Goal: Task Accomplishment & Management: Use online tool/utility

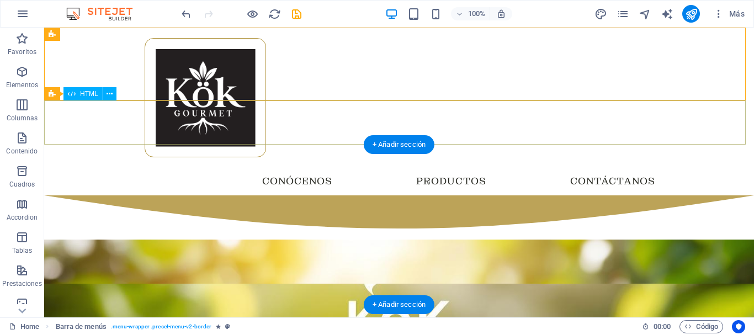
click at [88, 195] on div at bounding box center [399, 217] width 710 height 44
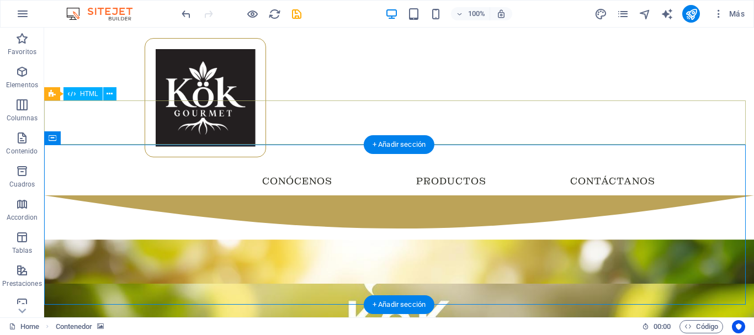
click at [686, 195] on div at bounding box center [399, 217] width 710 height 44
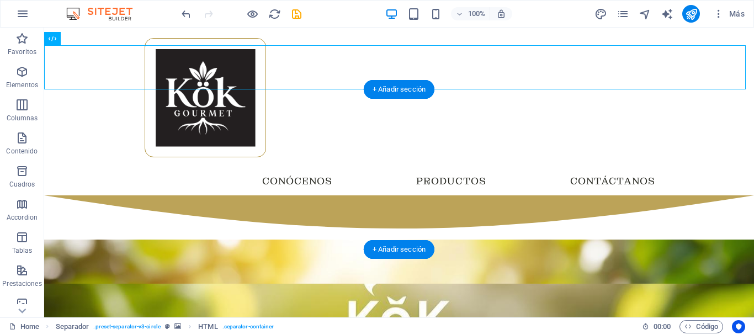
scroll to position [55, 0]
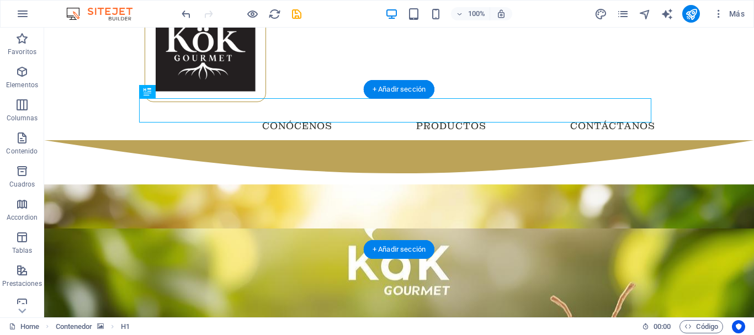
scroll to position [0, 0]
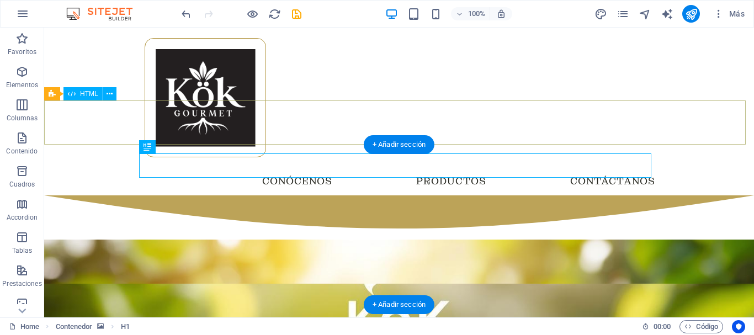
click at [193, 195] on div at bounding box center [399, 217] width 710 height 44
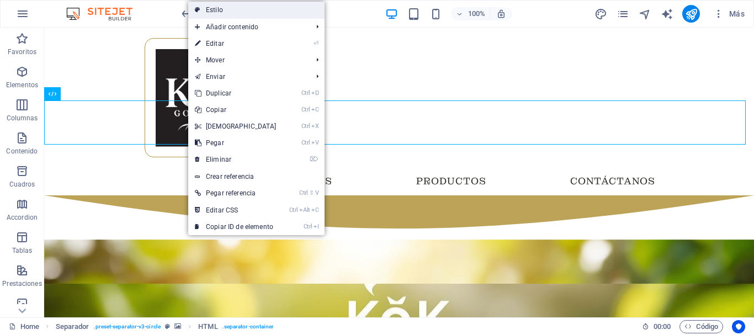
click at [226, 11] on link "Estilo" at bounding box center [256, 10] width 136 height 17
select select "circle"
select select "rem"
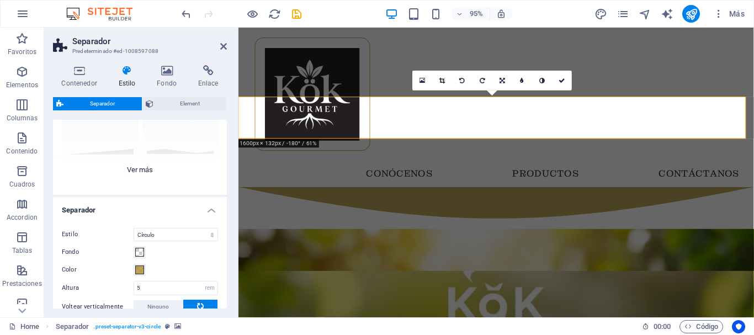
scroll to position [172, 0]
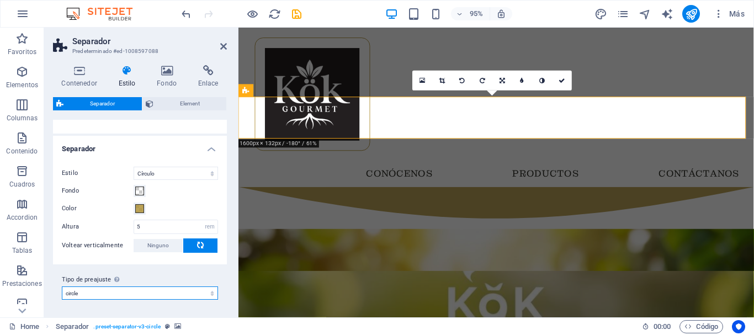
click at [124, 296] on select "default circle Añadir tipo de preajuste" at bounding box center [140, 293] width 156 height 13
click at [62, 287] on select "default circle Añadir tipo de preajuste" at bounding box center [140, 293] width 156 height 13
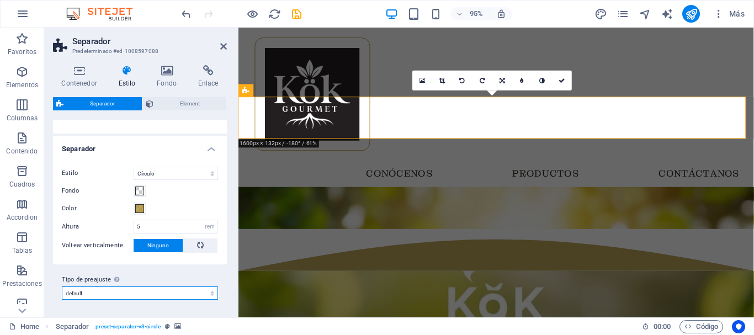
click at [120, 292] on select "default circle Añadir tipo de preajuste" at bounding box center [140, 293] width 156 height 13
click at [62, 287] on select "default circle Añadir tipo de preajuste" at bounding box center [140, 293] width 156 height 13
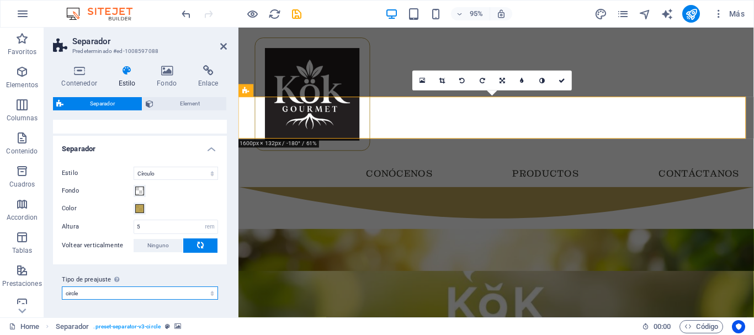
click at [108, 291] on select "default circle Añadir tipo de preajuste" at bounding box center [140, 293] width 156 height 13
select select "preset-separator-v3-default"
click at [62, 287] on select "default circle Añadir tipo de preajuste" at bounding box center [140, 293] width 156 height 13
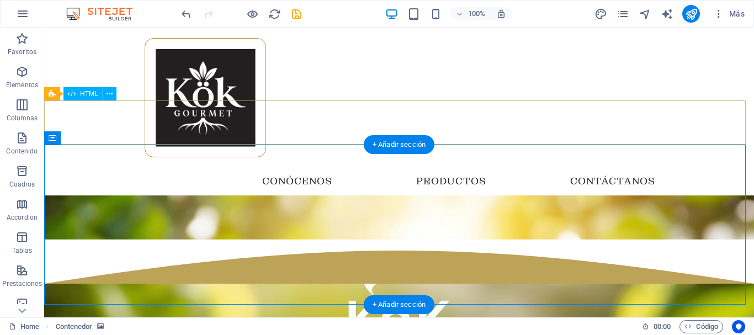
click at [126, 240] on div at bounding box center [399, 262] width 710 height 44
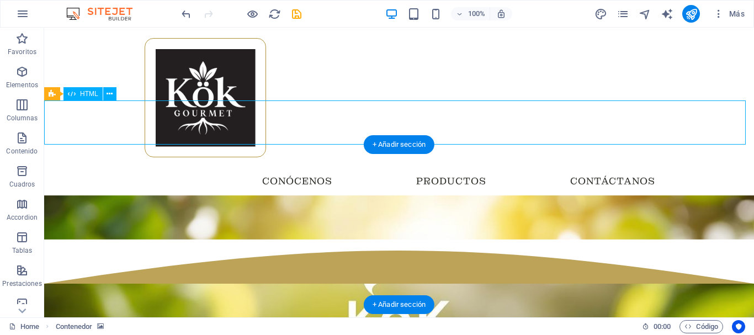
click at [126, 240] on div at bounding box center [399, 262] width 710 height 44
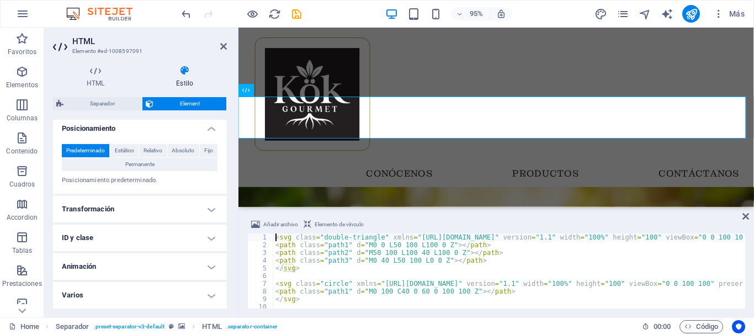
scroll to position [147, 0]
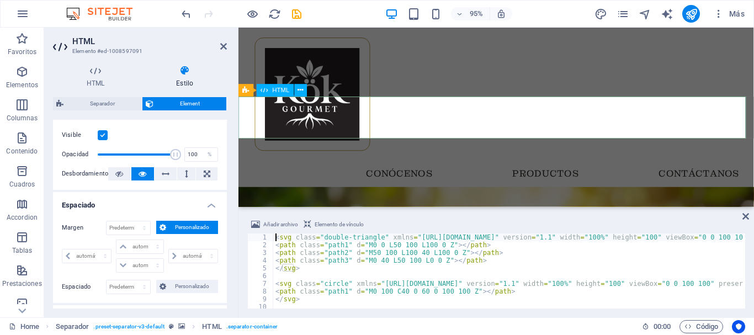
click at [342, 240] on div at bounding box center [509, 262] width 543 height 44
click at [314, 240] on div at bounding box center [509, 262] width 543 height 44
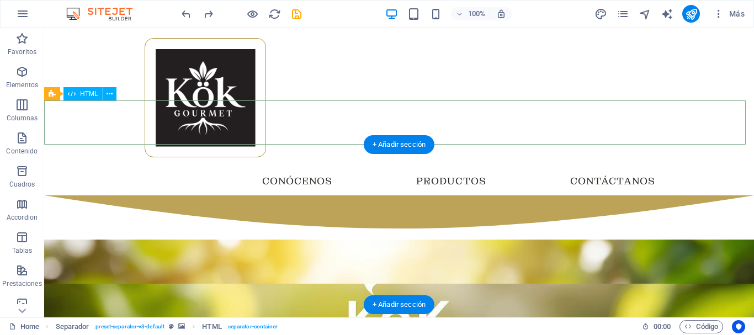
click at [109, 195] on div at bounding box center [399, 217] width 710 height 44
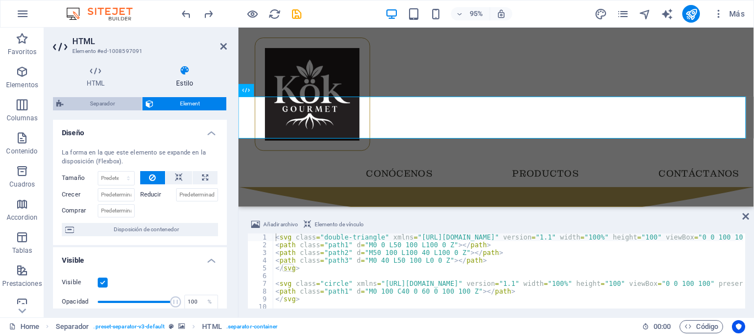
click at [105, 105] on span "Separador" at bounding box center [103, 103] width 72 height 13
select select "circle"
select select "rem"
select select "preset-separator-v3-circle"
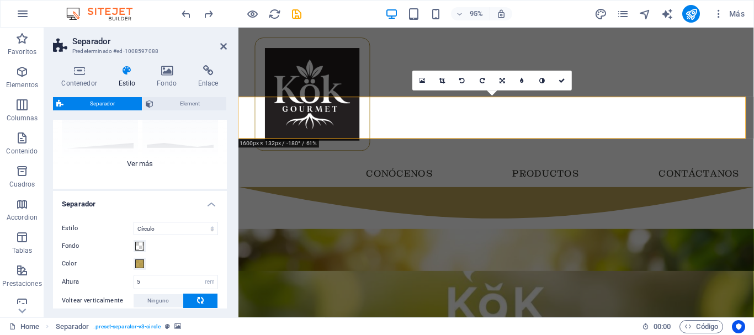
scroll to position [6, 0]
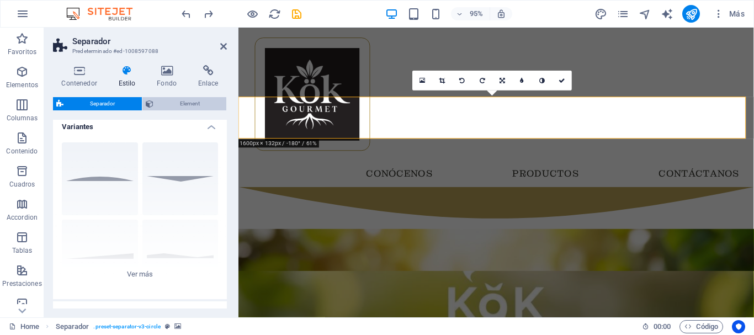
click at [179, 105] on span "Element" at bounding box center [190, 103] width 67 height 13
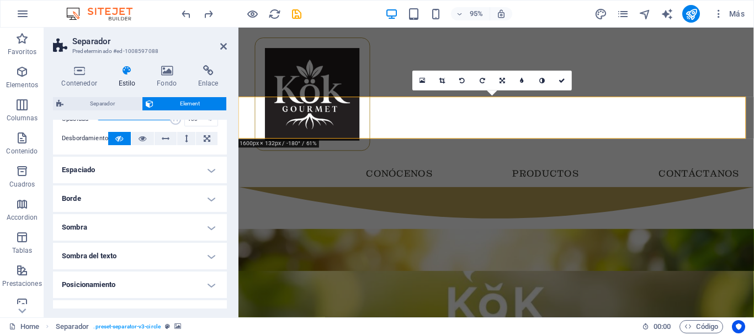
scroll to position [110, 0]
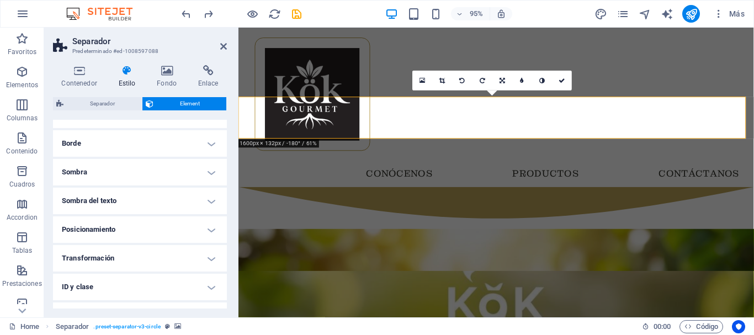
click at [154, 147] on h4 "Borde" at bounding box center [140, 143] width 174 height 26
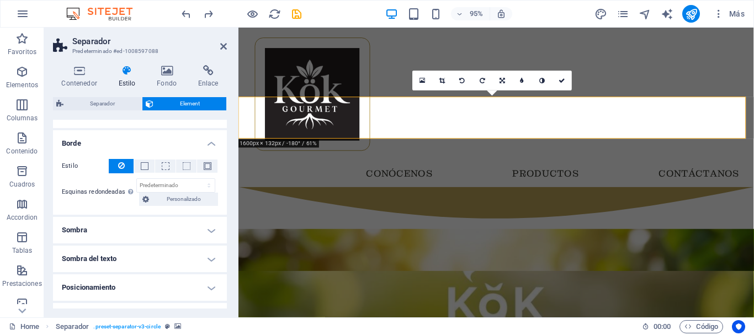
scroll to position [166, 0]
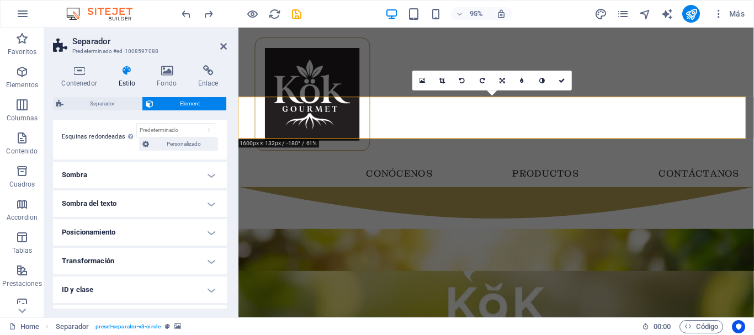
click at [133, 208] on h4 "Sombra del texto" at bounding box center [140, 203] width 174 height 26
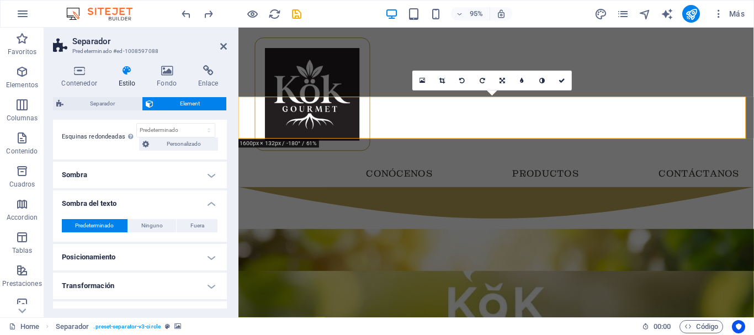
click at [136, 182] on h4 "Sombra" at bounding box center [140, 175] width 174 height 26
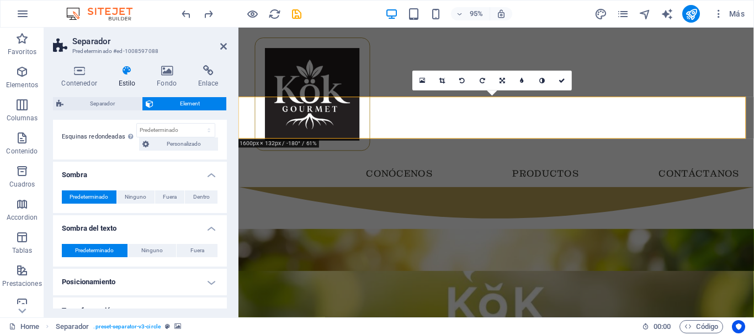
scroll to position [267, 0]
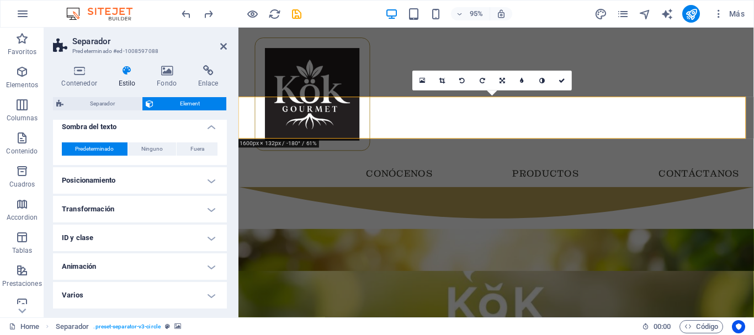
click at [143, 221] on h4 "Transformación" at bounding box center [140, 209] width 174 height 26
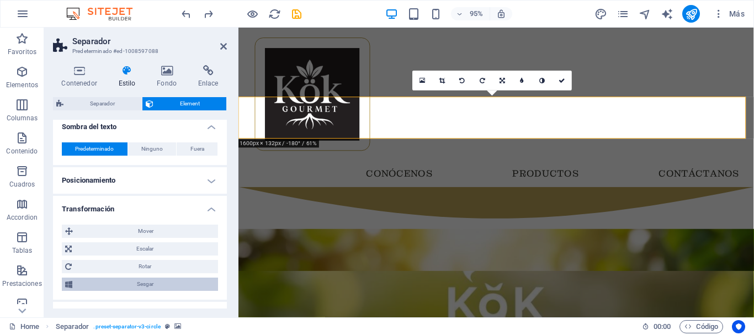
click at [93, 283] on span "Sesgar" at bounding box center [145, 284] width 139 height 13
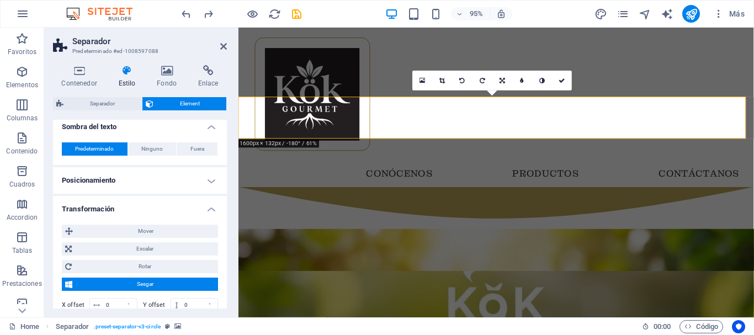
scroll to position [322, 0]
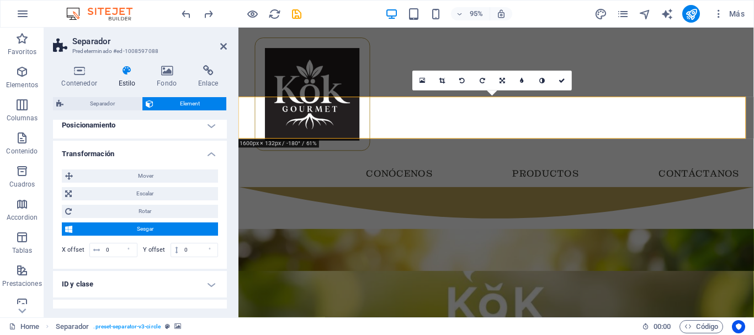
click at [104, 224] on span "Sesgar" at bounding box center [145, 228] width 139 height 13
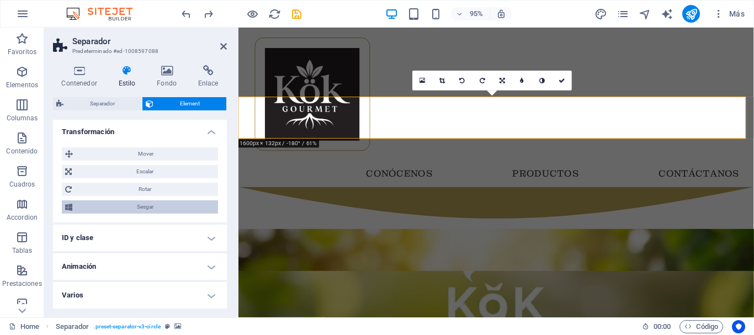
scroll to position [234, 0]
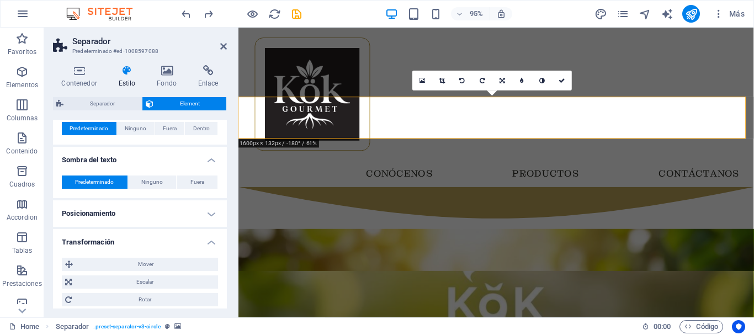
click at [206, 241] on h4 "Transformación" at bounding box center [140, 239] width 174 height 20
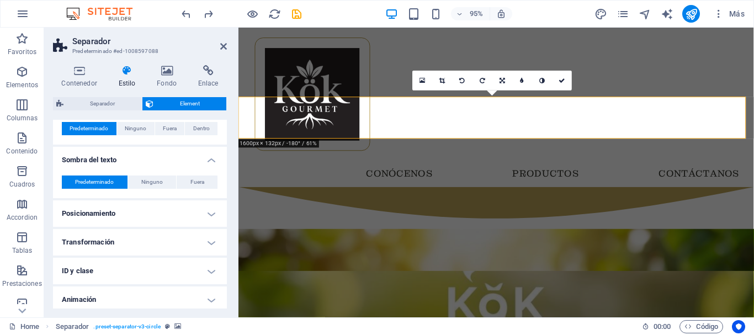
scroll to position [267, 0]
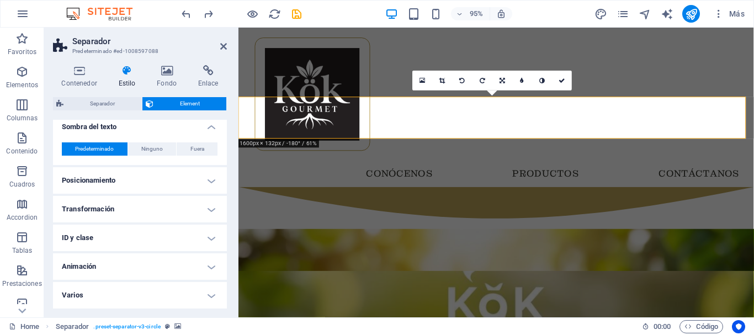
click at [118, 269] on h4 "Animación" at bounding box center [140, 266] width 174 height 26
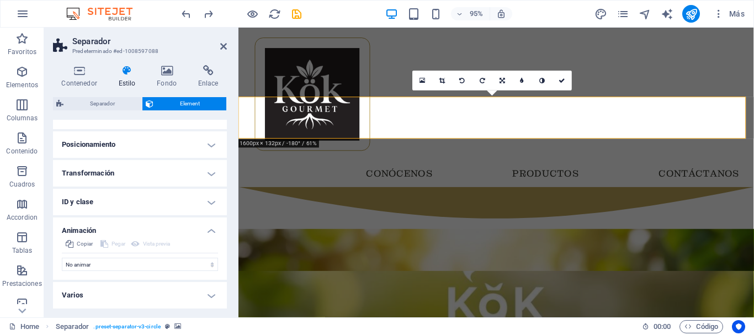
click at [206, 226] on h4 "Animación" at bounding box center [140, 228] width 174 height 20
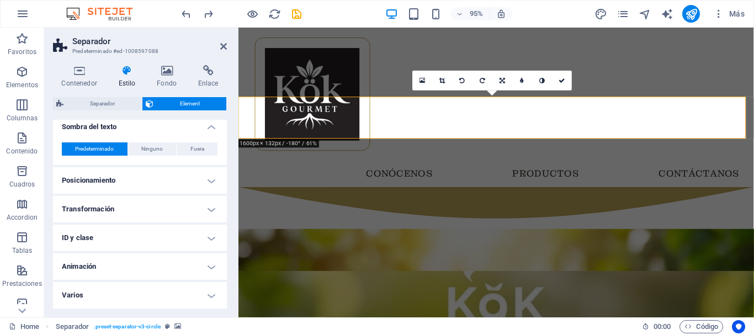
scroll to position [267, 0]
click at [129, 293] on h4 "Varios" at bounding box center [140, 295] width 174 height 26
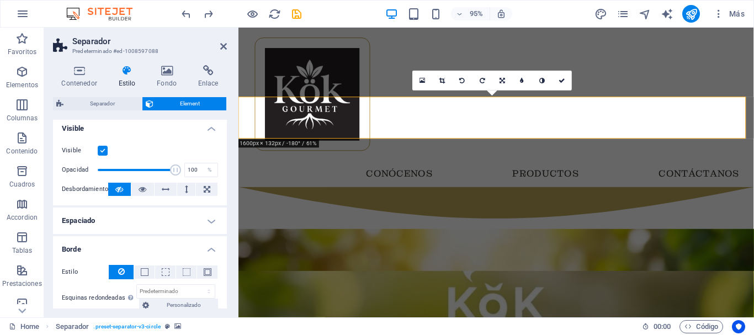
scroll to position [0, 0]
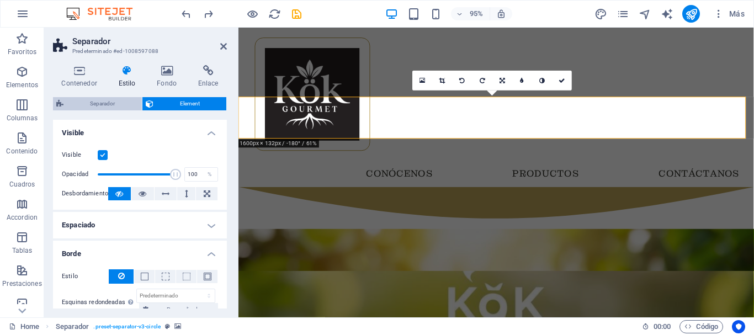
click at [93, 107] on span "Separador" at bounding box center [103, 103] width 72 height 13
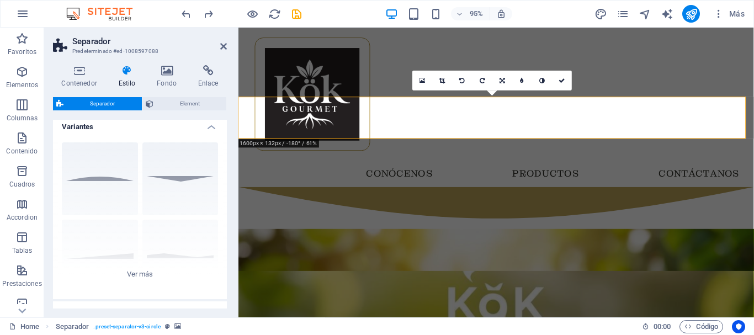
scroll to position [172, 0]
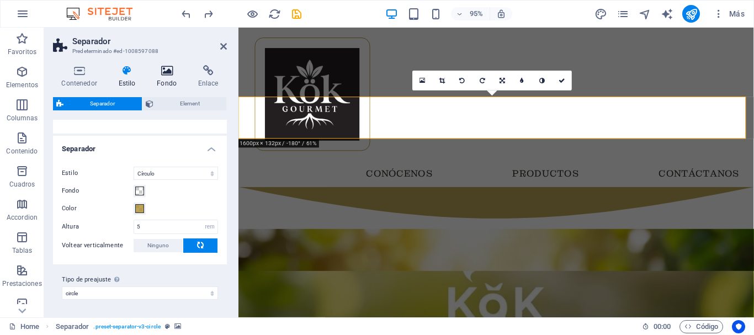
click at [178, 68] on icon at bounding box center [167, 70] width 37 height 11
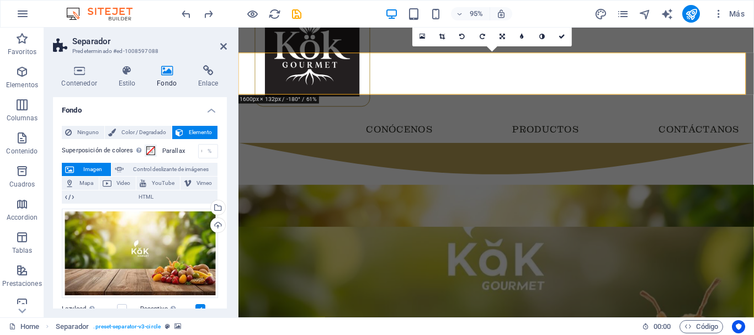
scroll to position [102, 0]
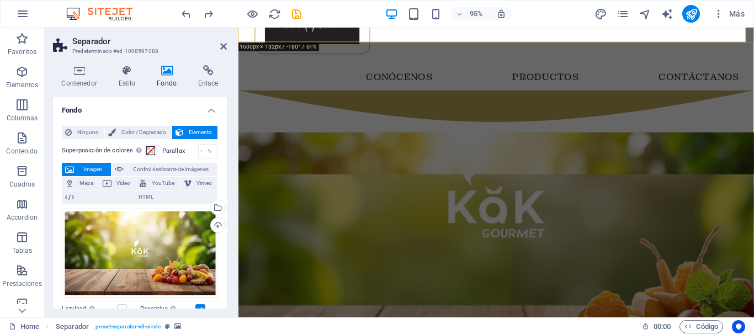
click at [641, 182] on figure at bounding box center [509, 262] width 543 height 160
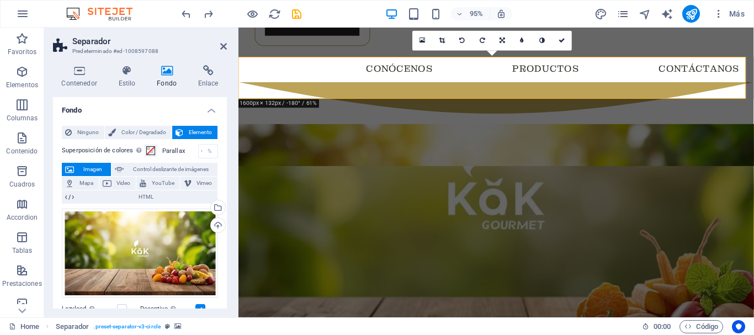
scroll to position [0, 0]
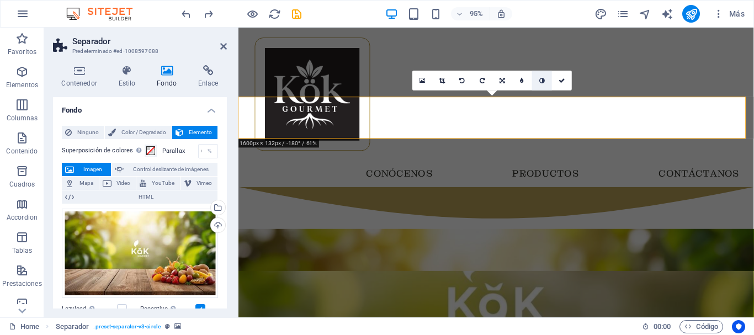
click at [540, 78] on icon at bounding box center [542, 81] width 6 height 6
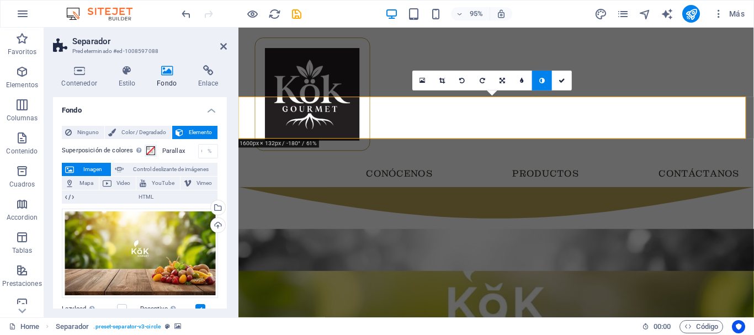
click at [540, 78] on icon at bounding box center [542, 81] width 6 height 6
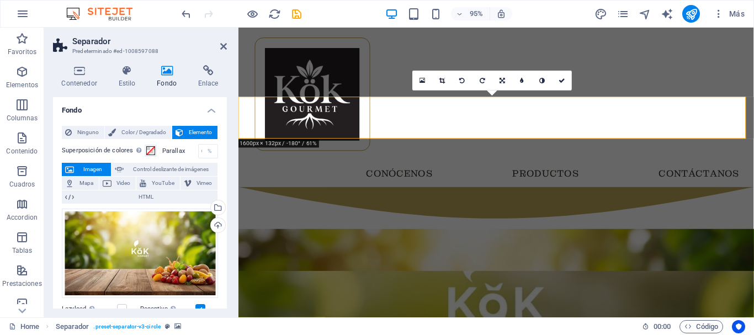
click at [540, 78] on icon at bounding box center [542, 81] width 6 height 6
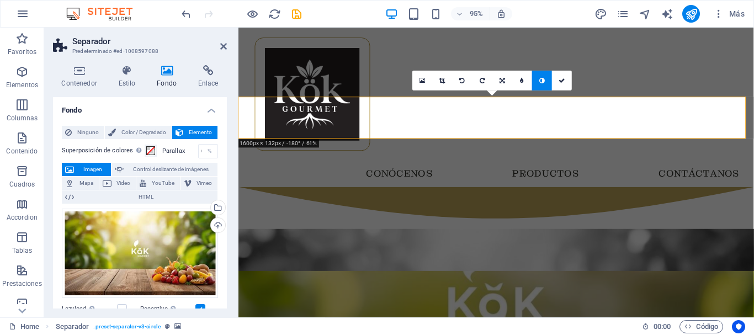
click at [540, 78] on icon at bounding box center [542, 81] width 6 height 6
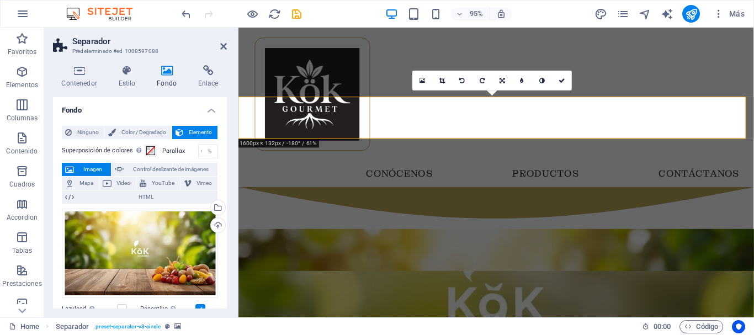
click at [540, 78] on icon at bounding box center [542, 81] width 6 height 6
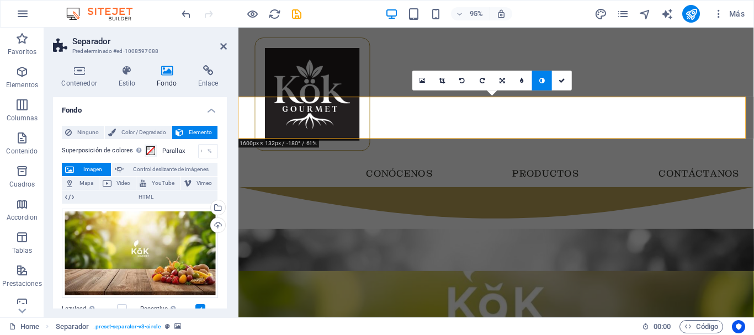
click at [540, 78] on icon at bounding box center [542, 81] width 6 height 6
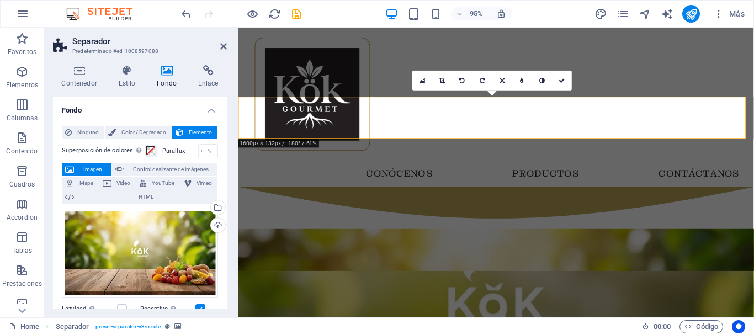
click at [540, 78] on icon at bounding box center [542, 81] width 6 height 6
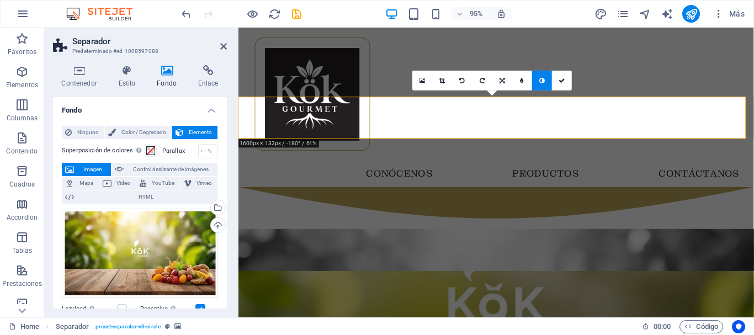
click at [540, 78] on icon at bounding box center [542, 81] width 6 height 6
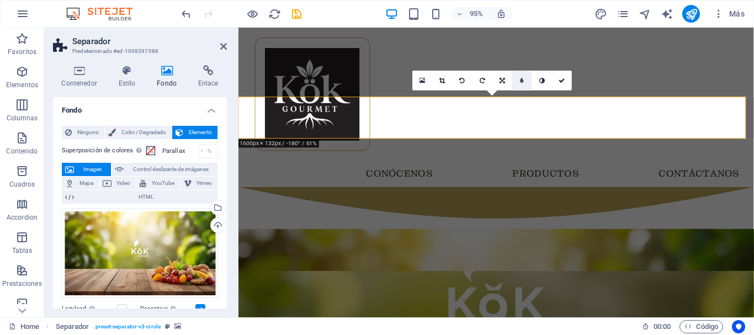
click at [523, 82] on icon at bounding box center [523, 81] width 4 height 6
type input "6"
type input "8"
type input "10"
type input "12"
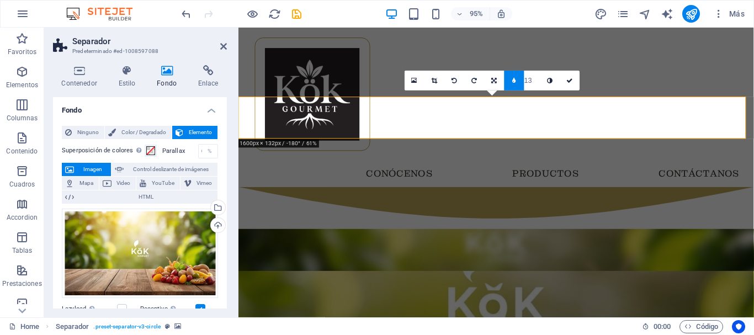
type input "14"
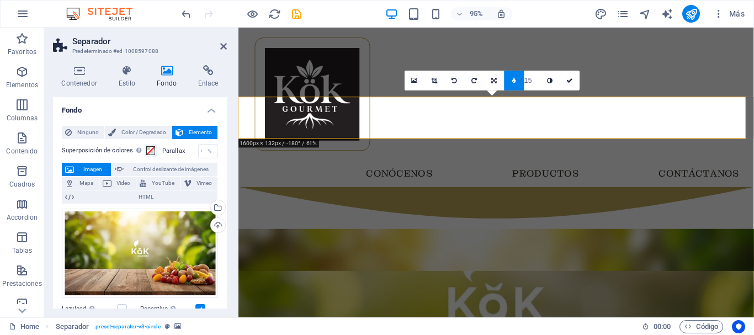
click at [513, 83] on icon at bounding box center [514, 81] width 4 height 6
click at [523, 76] on link at bounding box center [522, 81] width 20 height 20
click at [528, 79] on input "5" at bounding box center [532, 80] width 16 height 19
type input "0"
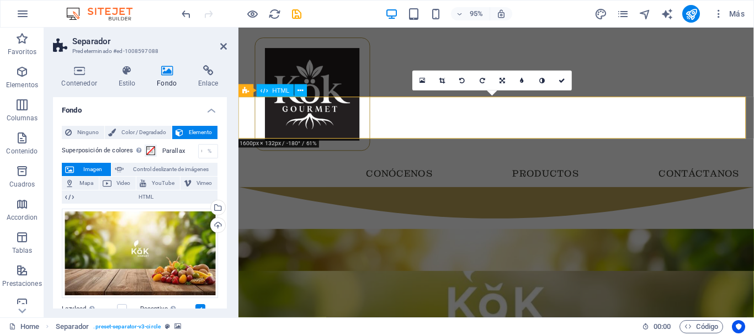
click at [716, 195] on div at bounding box center [509, 217] width 543 height 44
click at [520, 82] on link at bounding box center [522, 81] width 20 height 20
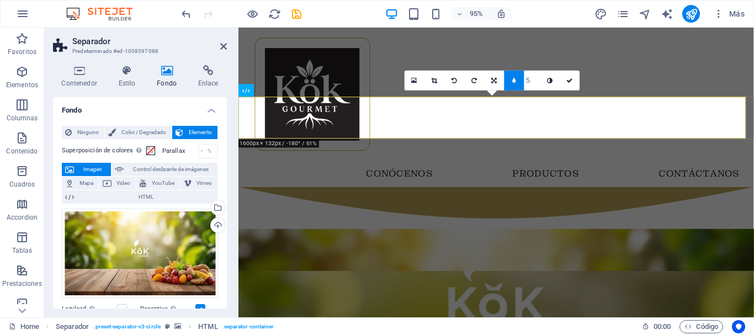
click at [512, 83] on icon at bounding box center [514, 81] width 4 height 6
click at [522, 80] on icon at bounding box center [523, 81] width 4 height 6
type input "4"
type input "3"
type input "2"
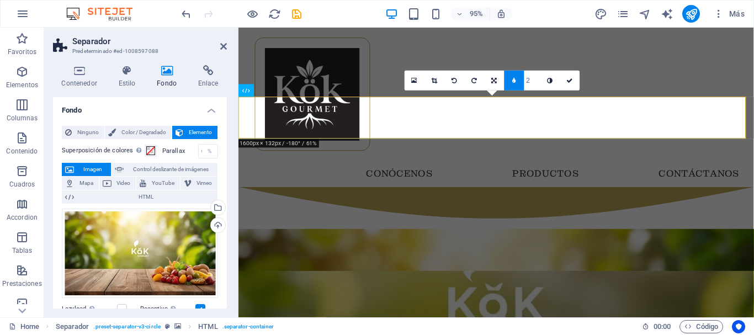
type input "1"
click at [533, 83] on input "1" at bounding box center [532, 80] width 16 height 19
click at [526, 83] on input "1" at bounding box center [532, 80] width 16 height 19
click at [517, 83] on link at bounding box center [515, 81] width 20 height 20
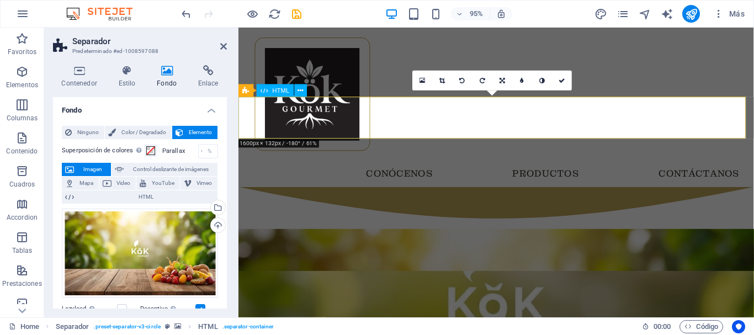
click at [368, 99] on div "Menu Inicio Conócenos Productos Contáctanos" at bounding box center [509, 112] width 543 height 168
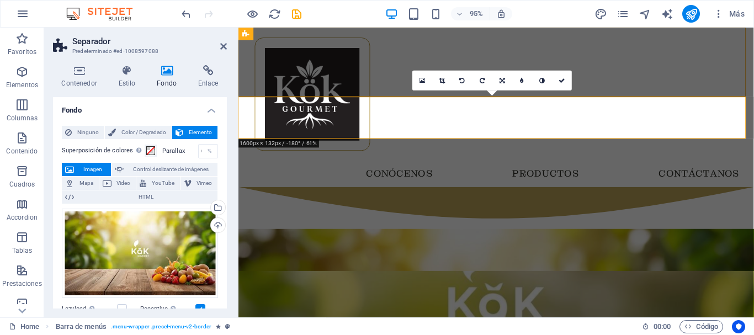
click at [553, 195] on div at bounding box center [509, 217] width 543 height 44
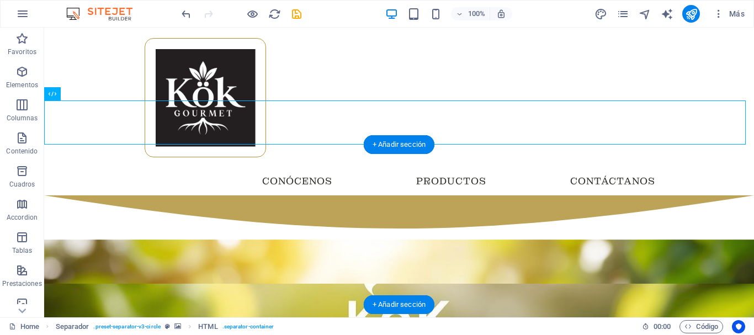
scroll to position [55, 0]
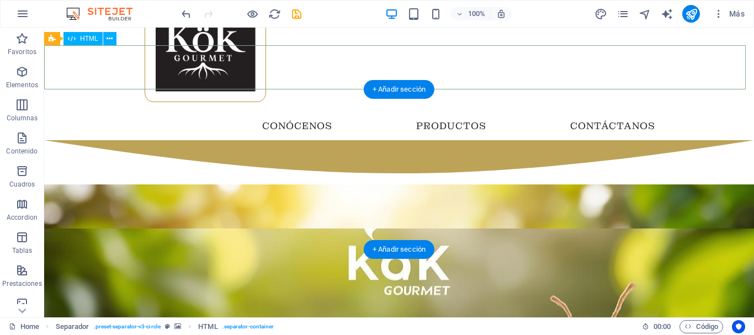
click at [379, 140] on div at bounding box center [399, 162] width 710 height 44
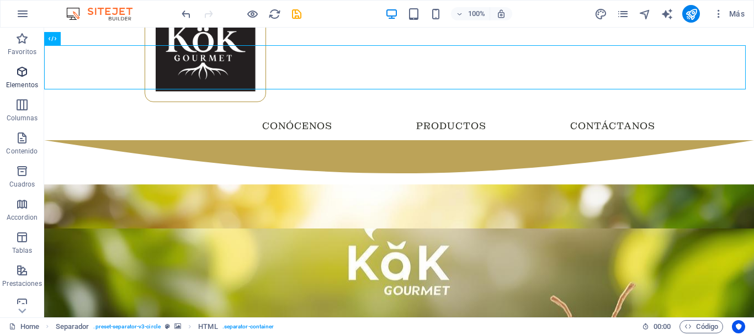
click at [10, 75] on span "Elementos" at bounding box center [22, 78] width 44 height 26
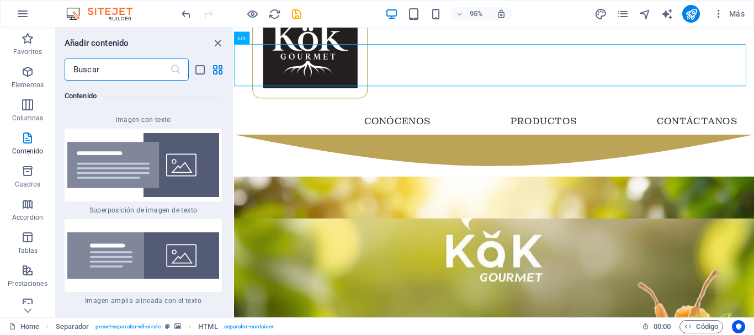
scroll to position [4128, 0]
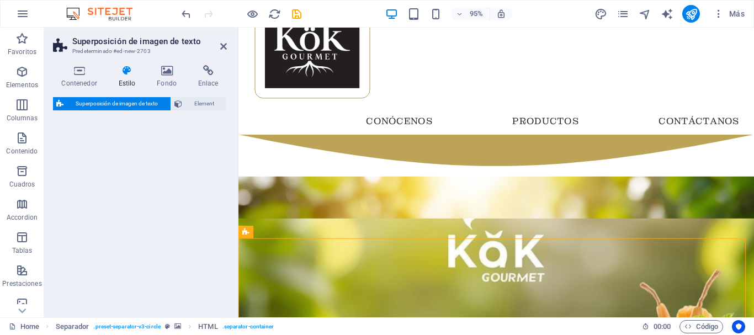
select select "rem"
select select "px"
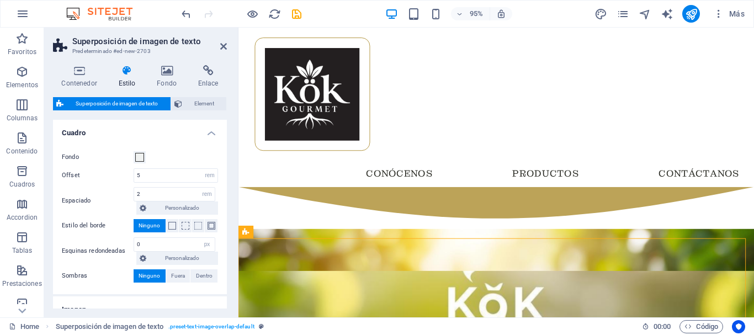
scroll to position [55, 0]
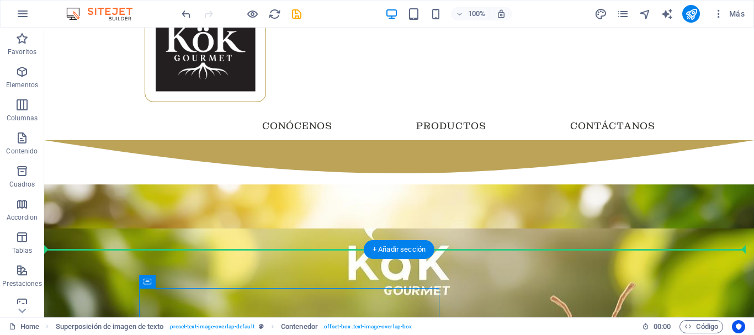
drag, startPoint x: 364, startPoint y: 263, endPoint x: 238, endPoint y: 253, distance: 126.8
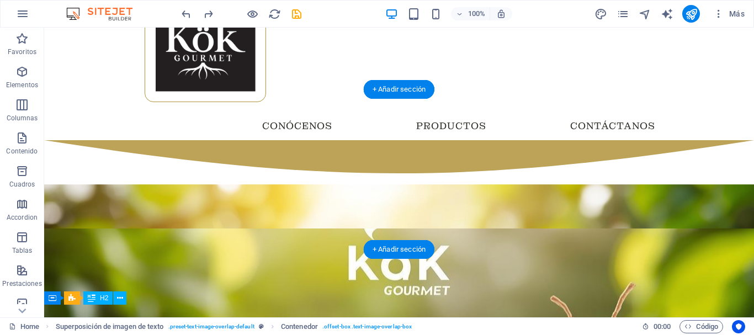
scroll to position [0, 0]
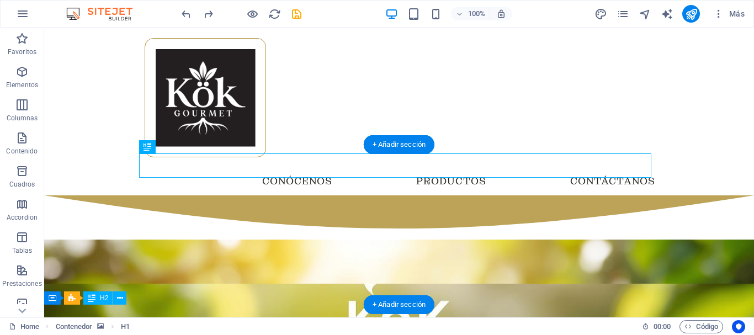
drag, startPoint x: 334, startPoint y: 163, endPoint x: 327, endPoint y: 192, distance: 29.6
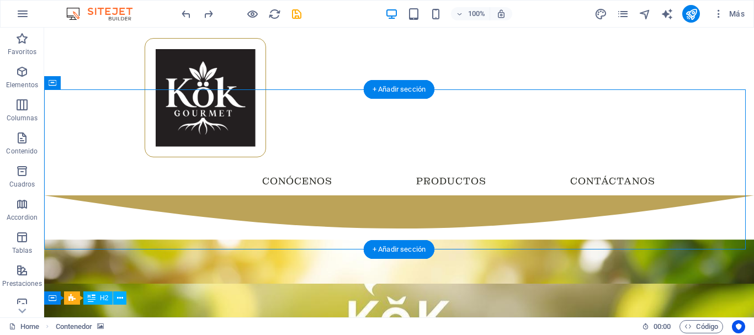
scroll to position [55, 0]
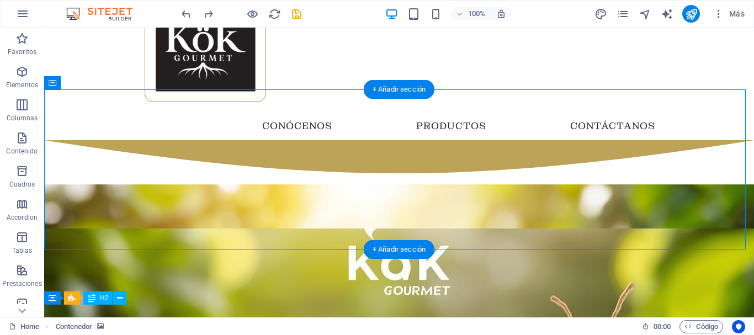
click at [124, 229] on figure at bounding box center [399, 309] width 710 height 160
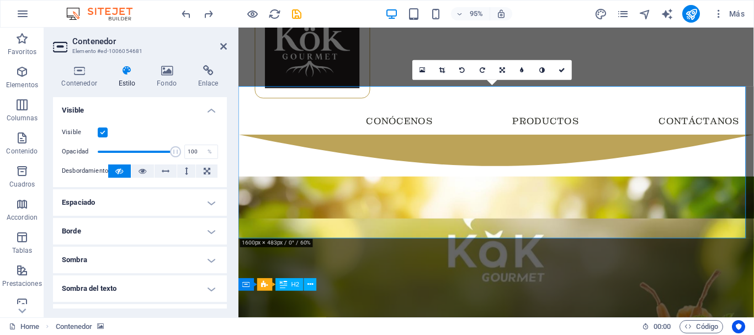
click at [477, 229] on figure at bounding box center [509, 309] width 543 height 160
click at [453, 229] on figure at bounding box center [509, 309] width 543 height 160
click at [438, 229] on figure at bounding box center [509, 309] width 543 height 160
click at [652, 140] on div at bounding box center [509, 162] width 543 height 44
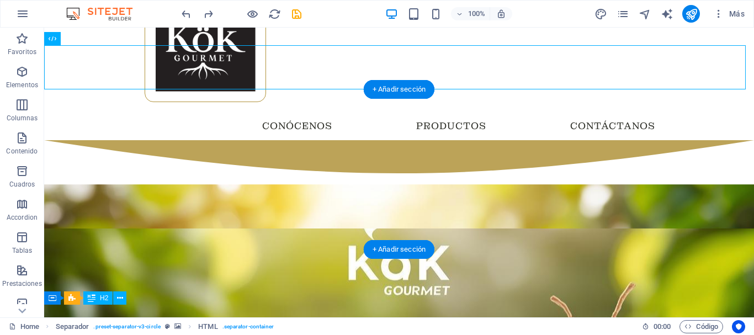
scroll to position [0, 0]
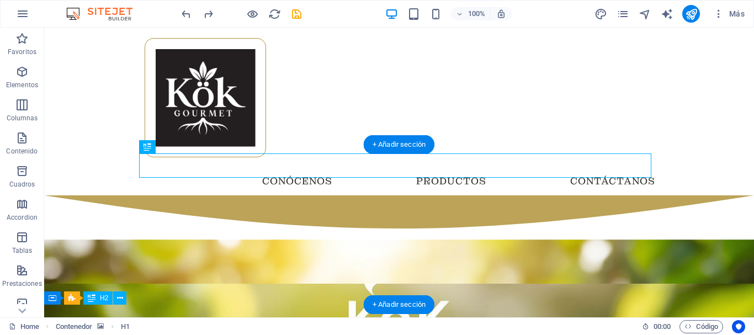
drag, startPoint x: 356, startPoint y: 173, endPoint x: 351, endPoint y: 226, distance: 53.2
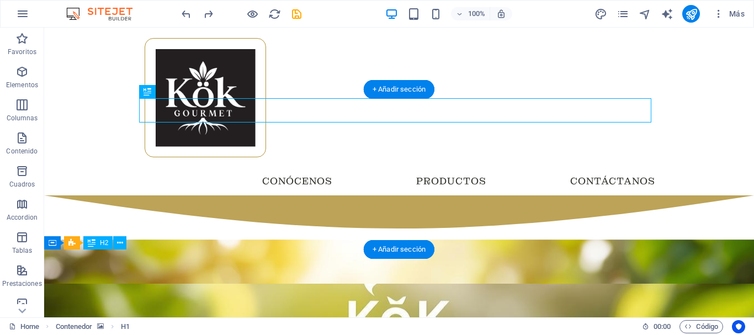
scroll to position [55, 0]
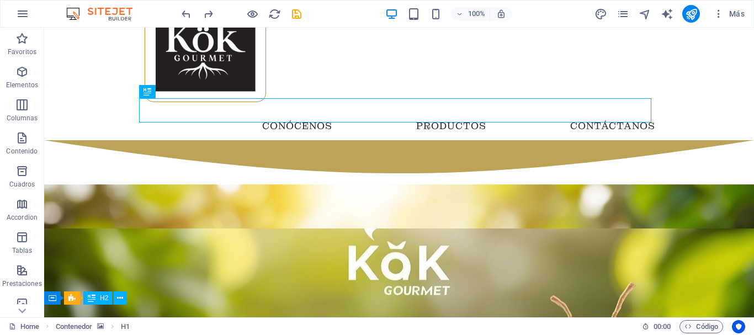
click at [622, 6] on div "Más" at bounding box center [671, 14] width 155 height 18
click at [619, 11] on icon "pages" at bounding box center [623, 14] width 13 height 13
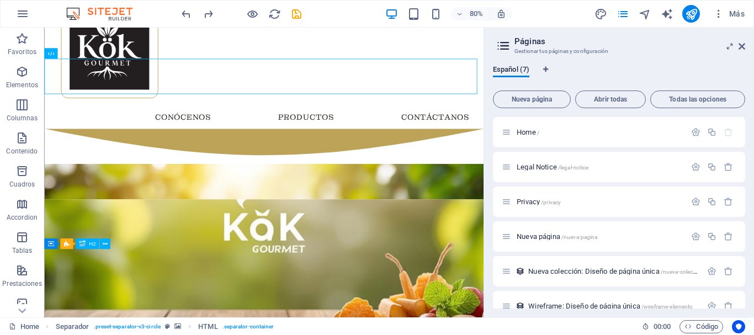
scroll to position [24, 0]
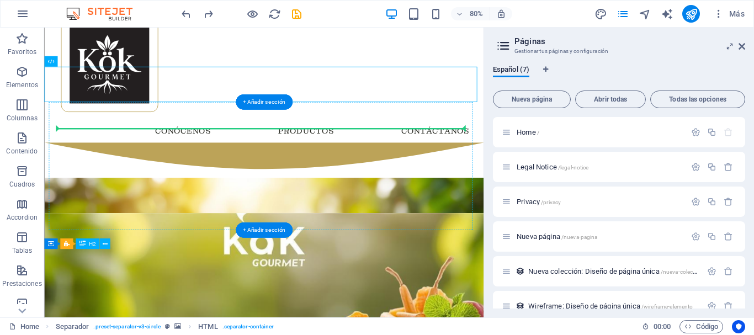
drag, startPoint x: 467, startPoint y: 72, endPoint x: 523, endPoint y: 144, distance: 91.7
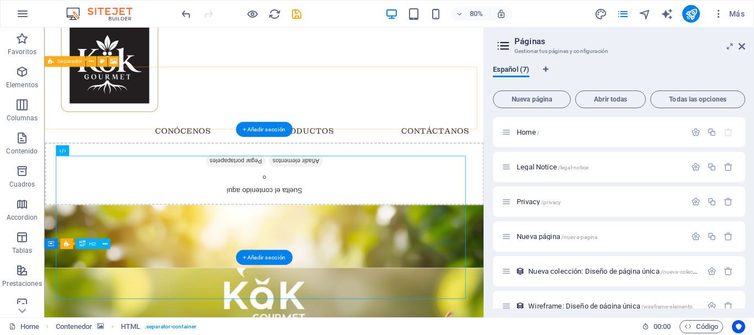
click at [494, 172] on div "Suelta el contenido aquí o Añadir elementos Pegar portapapeles" at bounding box center [318, 211] width 549 height 78
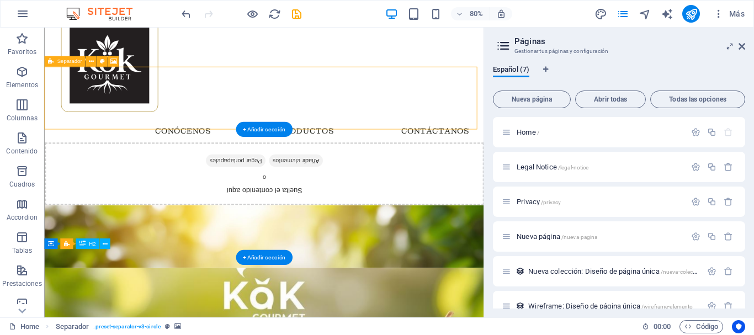
click at [507, 172] on div "Suelta el contenido aquí o Añadir elementos Pegar portapapeles" at bounding box center [318, 211] width 549 height 78
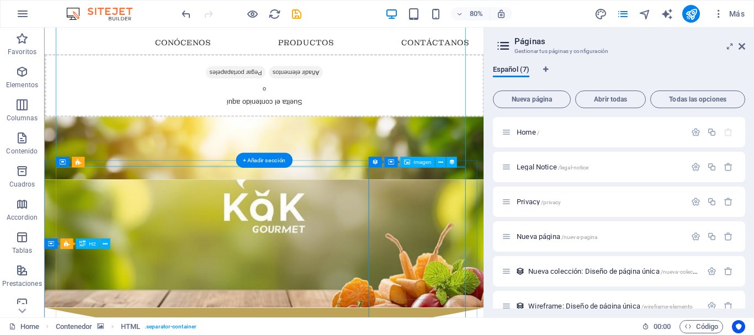
scroll to position [0, 0]
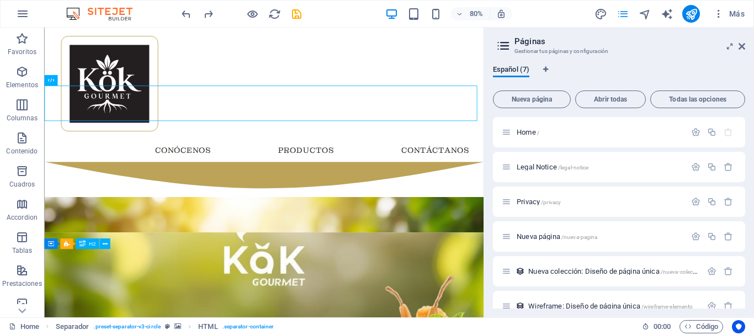
click at [624, 16] on icon "pages" at bounding box center [623, 14] width 13 height 13
click at [649, 13] on icon "navigator" at bounding box center [645, 14] width 13 height 13
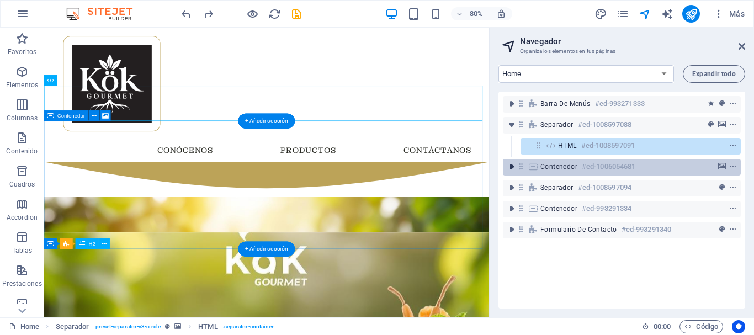
click at [512, 167] on icon "toggle-expand" at bounding box center [511, 166] width 11 height 11
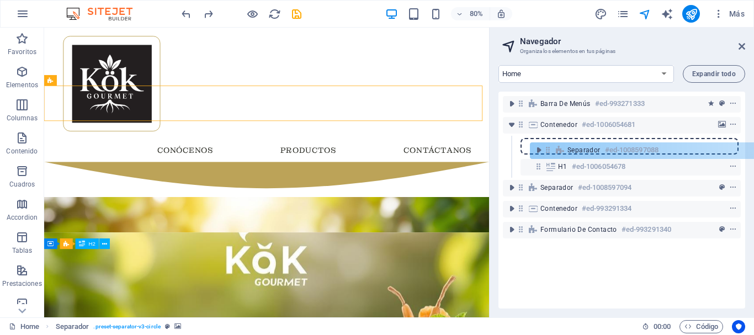
drag, startPoint x: 520, startPoint y: 124, endPoint x: 549, endPoint y: 150, distance: 38.7
click at [550, 151] on div "Barra de menús #ed-993271333 Separador #ed-1008597088 Contenedor #ed-1006054681…" at bounding box center [622, 200] width 247 height 217
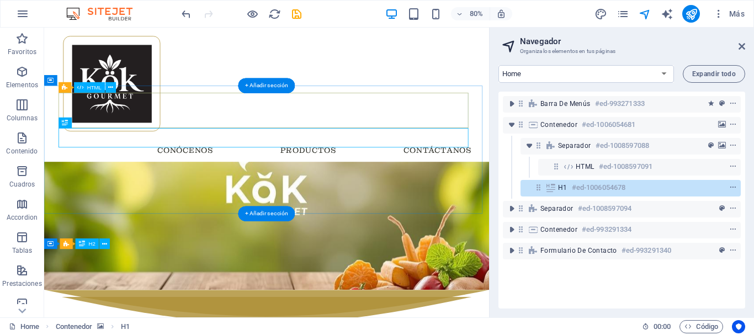
scroll to position [55, 0]
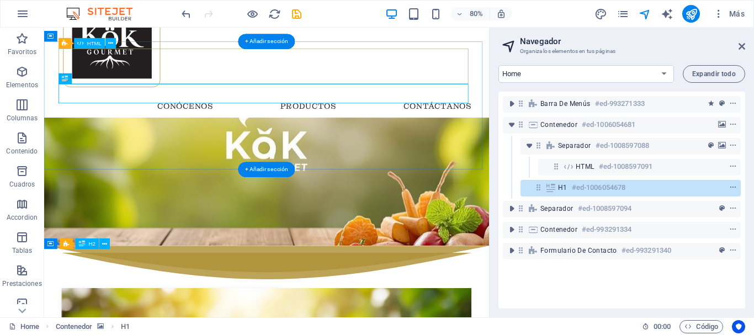
click at [92, 309] on div at bounding box center [322, 331] width 512 height 44
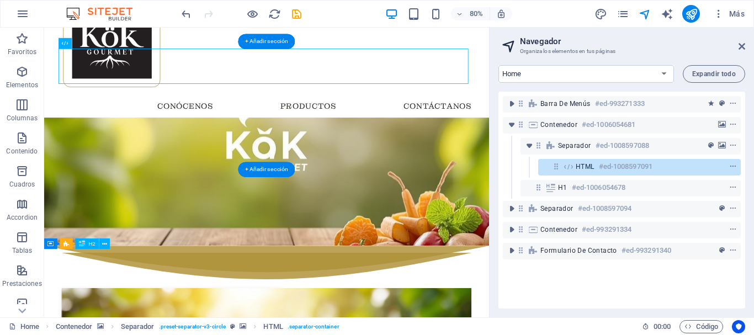
click at [301, 147] on figure at bounding box center [322, 220] width 556 height 160
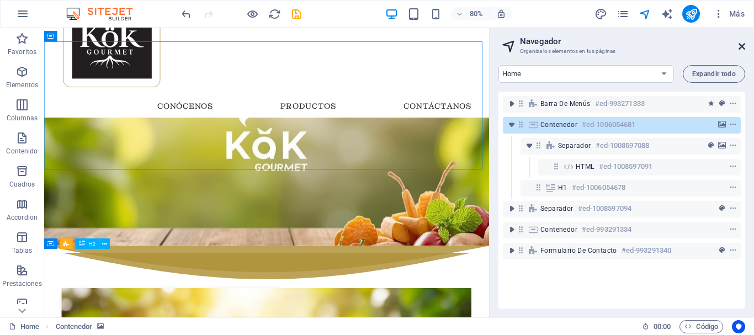
click at [744, 47] on icon at bounding box center [742, 46] width 7 height 9
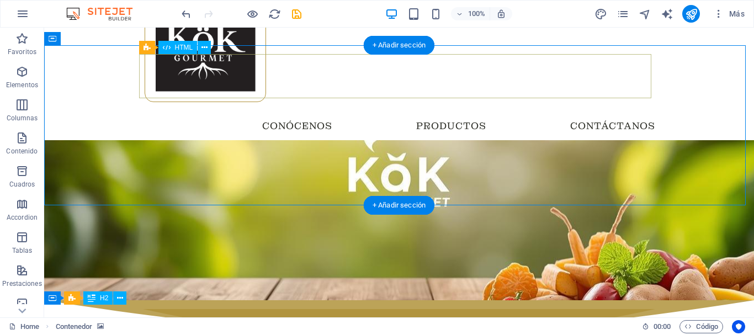
click at [150, 309] on div at bounding box center [399, 331] width 512 height 44
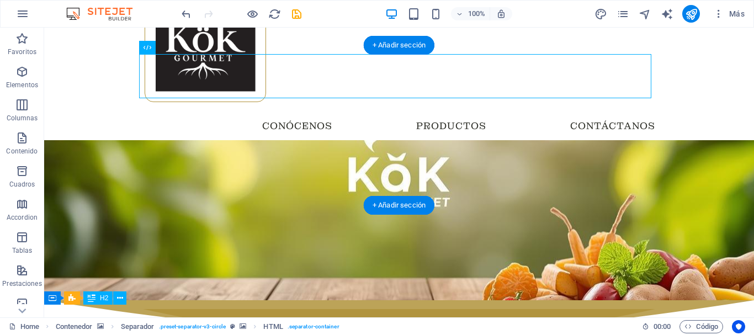
click at [47, 140] on figure at bounding box center [399, 220] width 710 height 160
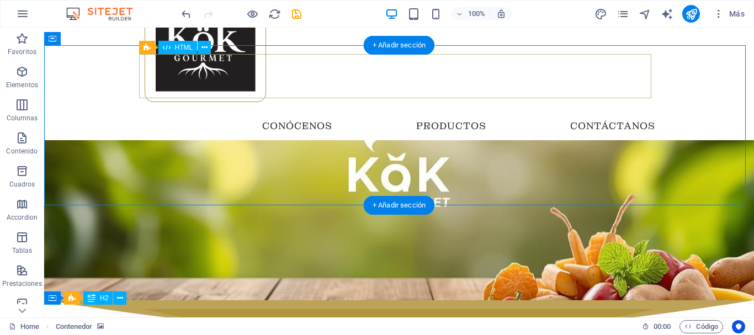
click at [148, 309] on div at bounding box center [399, 331] width 512 height 44
click at [151, 309] on div at bounding box center [399, 331] width 512 height 44
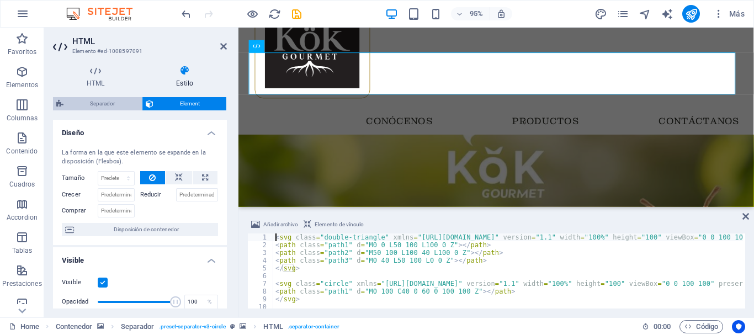
click at [96, 101] on span "Separador" at bounding box center [103, 103] width 72 height 13
select select "circle"
select select "rem"
select select "preset-separator-v3-circle"
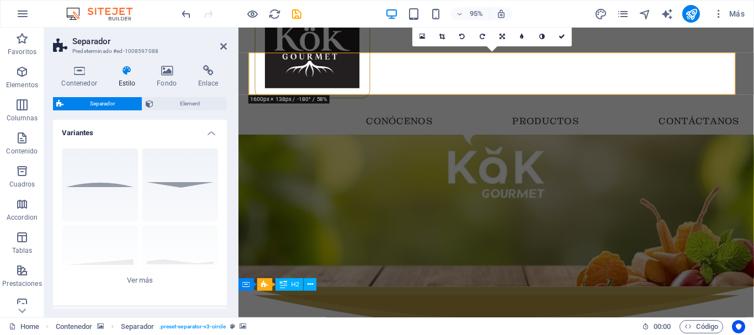
scroll to position [172, 0]
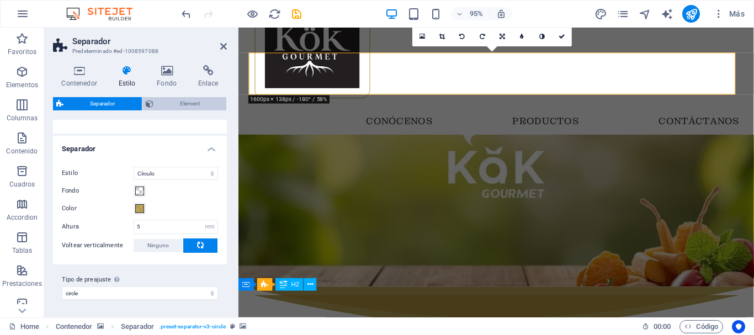
click at [181, 108] on span "Element" at bounding box center [190, 103] width 67 height 13
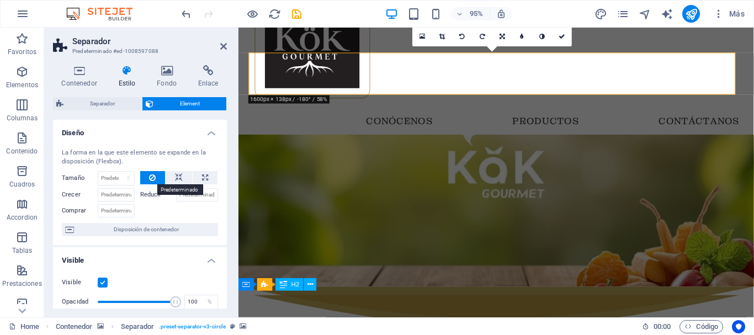
click at [160, 176] on button at bounding box center [152, 177] width 25 height 13
click at [131, 180] on select "Predeterminado automático px % 1/1 1/2 1/3 1/4 1/5 1/6 1/7 1/8 1/9 1/10" at bounding box center [116, 178] width 36 height 13
click at [98, 172] on select "Predeterminado automático px % 1/1 1/2 1/3 1/4 1/5 1/6 1/7 1/8 1/9 1/10" at bounding box center [116, 178] width 36 height 13
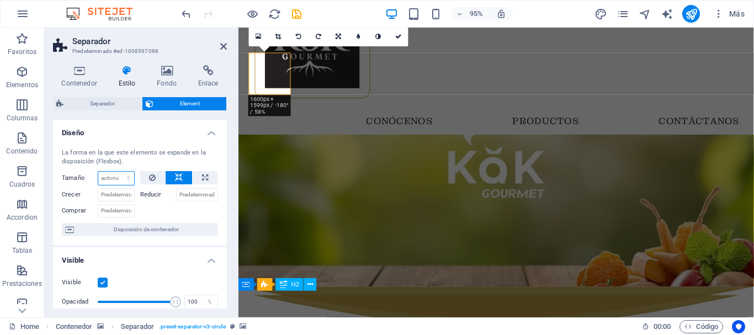
click at [111, 176] on select "Predeterminado automático px % 1/1 1/2 1/3 1/4 1/5 1/6 1/7 1/8 1/9 1/10" at bounding box center [116, 178] width 36 height 13
click at [98, 172] on select "Predeterminado automático px % 1/1 1/2 1/3 1/4 1/5 1/6 1/7 1/8 1/9 1/10" at bounding box center [116, 178] width 36 height 13
click at [109, 181] on select "Predeterminado automático px % 1/1 1/2 1/3 1/4 1/5 1/6 1/7 1/8 1/9 1/10" at bounding box center [116, 178] width 36 height 13
click at [117, 172] on select "Predeterminado automático px % 1/1 1/2 1/3 1/4 1/5 1/6 1/7 1/8 1/9 1/10" at bounding box center [116, 178] width 36 height 13
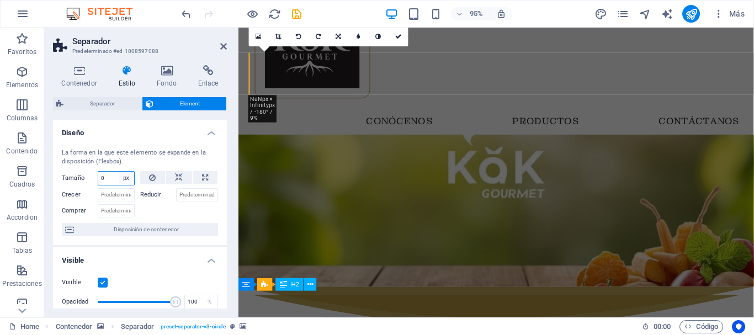
click at [125, 179] on select "Predeterminado automático px % 1/1 1/2 1/3 1/4 1/5 1/6 1/7 1/8 1/9 1/10" at bounding box center [126, 178] width 15 height 13
click at [119, 172] on select "Predeterminado automático px % 1/1 1/2 1/3 1/4 1/5 1/6 1/7 1/8 1/9 1/10" at bounding box center [126, 178] width 15 height 13
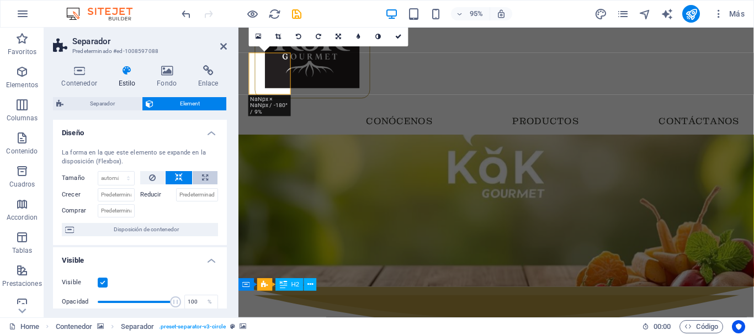
click at [203, 178] on icon at bounding box center [205, 177] width 6 height 13
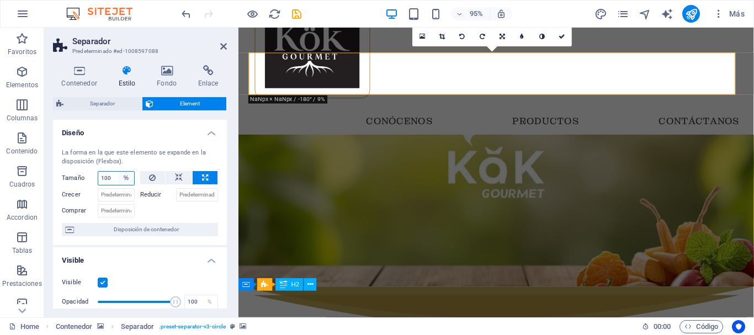
click at [126, 177] on select "Predeterminado automático px % 1/1 1/2 1/3 1/4 1/5 1/6 1/7 1/8 1/9 1/10" at bounding box center [126, 178] width 15 height 13
click at [119, 172] on select "Predeterminado automático px % 1/1 1/2 1/3 1/4 1/5 1/6 1/7 1/8 1/9 1/10" at bounding box center [126, 178] width 15 height 13
select select "DISABLED_OPTION_VALUE"
click at [119, 201] on input "Crecer" at bounding box center [116, 194] width 37 height 13
type input "1"
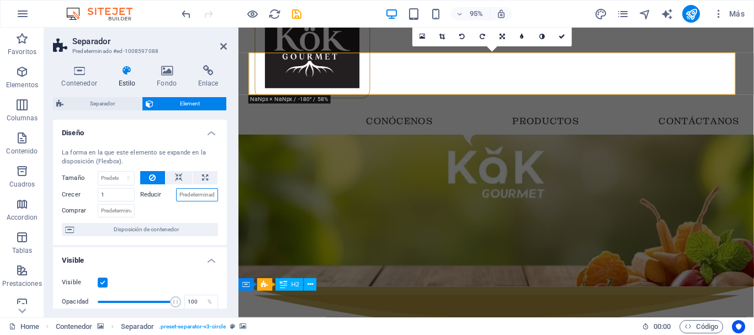
click at [198, 193] on input "Reducir" at bounding box center [197, 194] width 43 height 13
click at [113, 210] on input "Comprar" at bounding box center [116, 210] width 37 height 13
click at [109, 194] on input "1" at bounding box center [116, 194] width 37 height 13
click at [164, 209] on div at bounding box center [179, 210] width 78 height 16
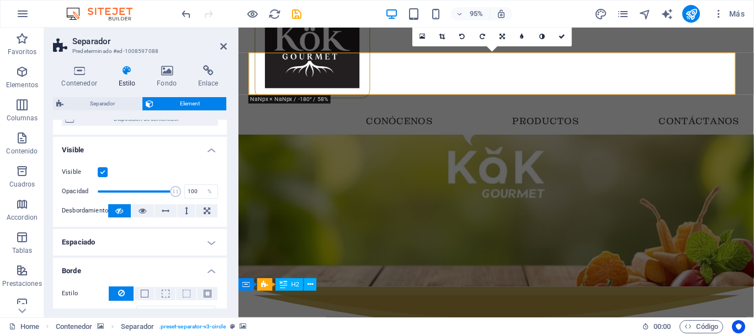
scroll to position [55, 0]
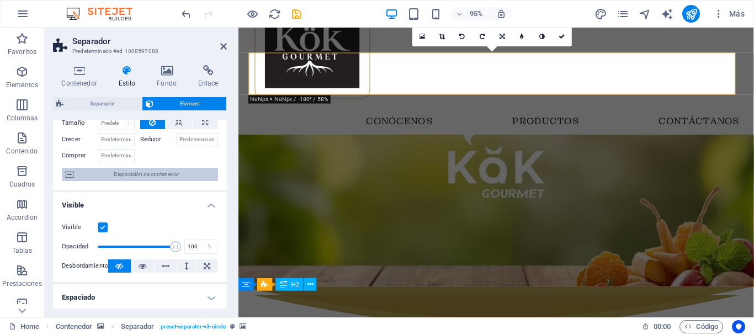
click at [124, 177] on span "Disposición de contenedor" at bounding box center [145, 174] width 137 height 13
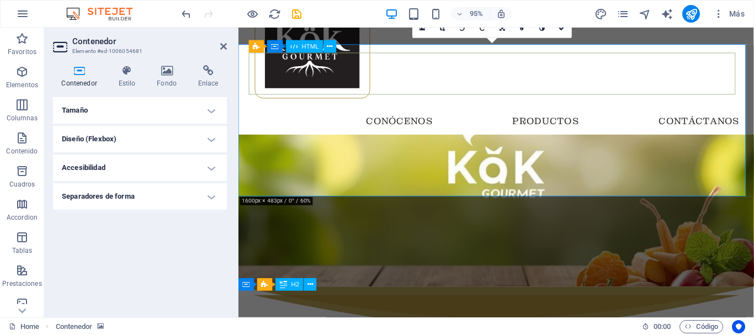
click at [304, 309] on div at bounding box center [510, 331] width 512 height 44
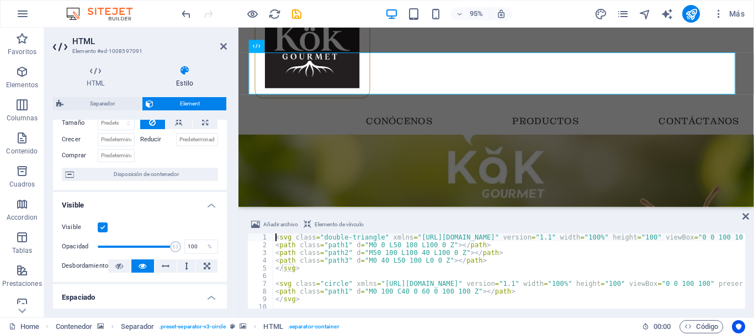
scroll to position [166, 0]
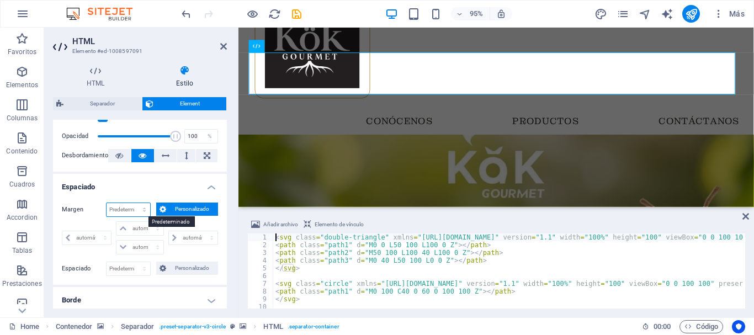
click at [118, 210] on select "Predeterminado automático px % rem vw vh Personalizado" at bounding box center [129, 209] width 44 height 13
click at [107, 203] on select "Predeterminado automático px % rem vw vh Personalizado" at bounding box center [129, 209] width 44 height 13
select select "DISABLED_OPTION_VALUE"
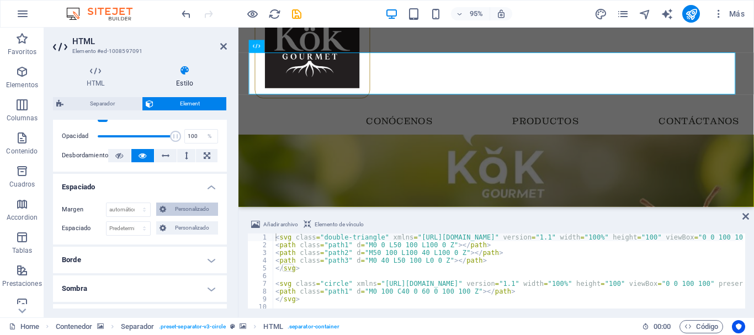
click at [183, 206] on span "Personalizado" at bounding box center [191, 209] width 45 height 13
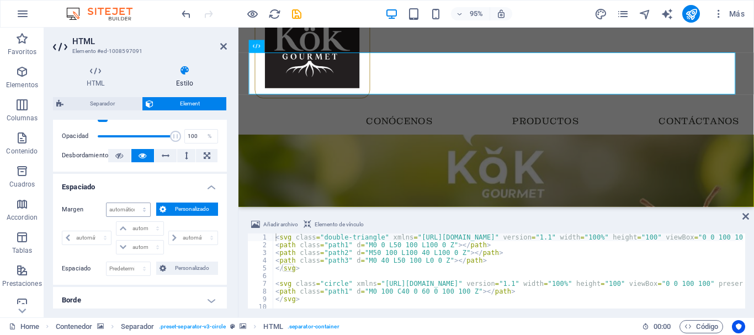
scroll to position [221, 0]
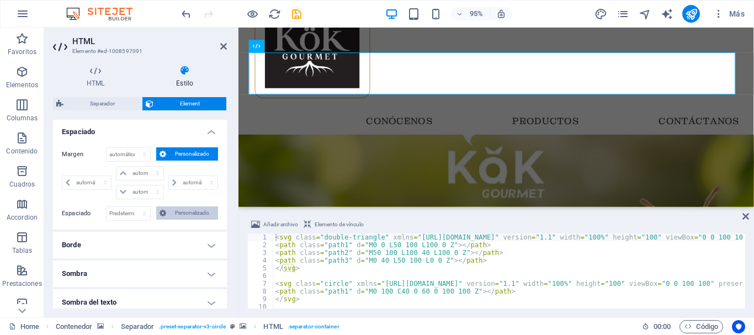
click at [176, 216] on span "Personalizado" at bounding box center [191, 212] width 45 height 13
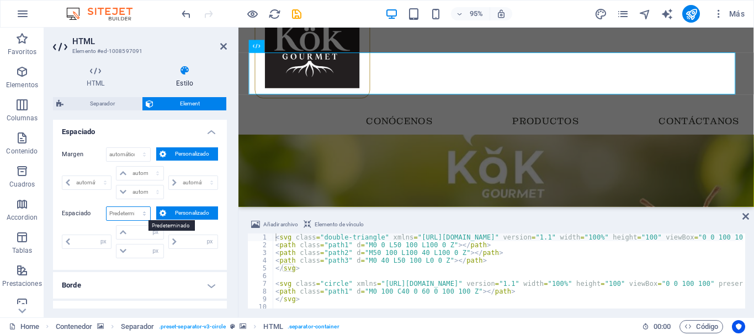
click at [127, 218] on select "Predeterminado px rem % vh vw Personalizado" at bounding box center [129, 213] width 44 height 13
click at [133, 207] on select "Predeterminado px rem % vh vw Personalizado" at bounding box center [129, 213] width 44 height 13
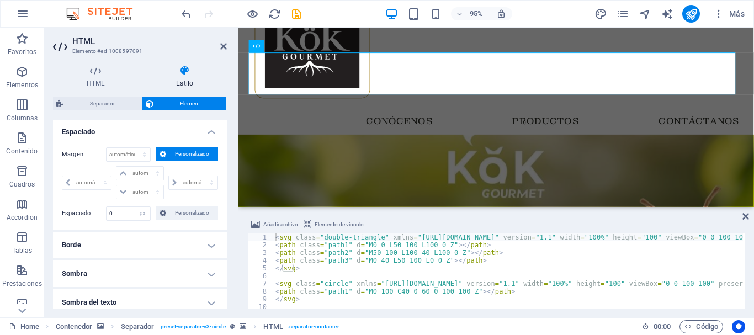
click at [168, 235] on h4 "Borde" at bounding box center [140, 245] width 174 height 26
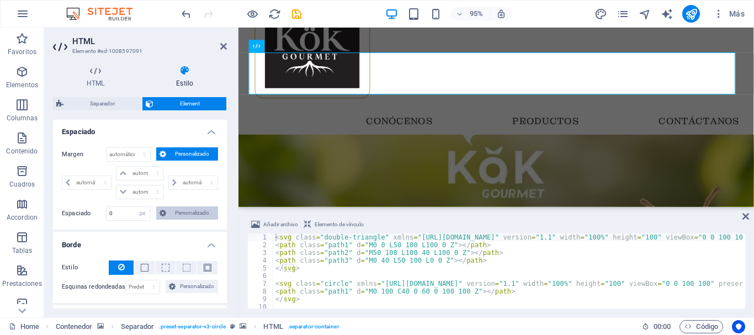
click at [176, 215] on span "Personalizado" at bounding box center [191, 212] width 45 height 13
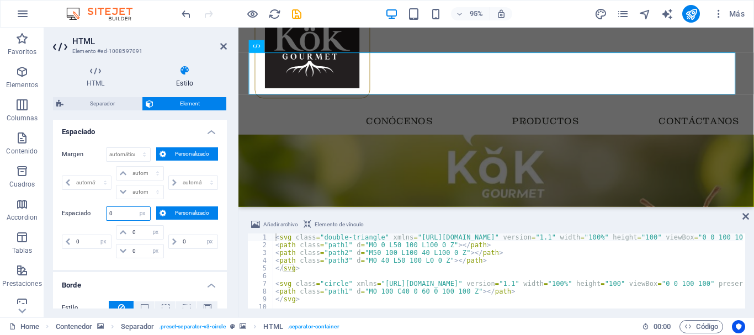
click at [130, 214] on input "number" at bounding box center [129, 213] width 44 height 13
click at [136, 216] on select "Predeterminado px rem % vh vw Personalizado" at bounding box center [142, 213] width 15 height 13
click at [135, 207] on select "Predeterminado px rem % vh vw Personalizado" at bounding box center [142, 213] width 15 height 13
select select "DISABLED_OPTION_VALUE"
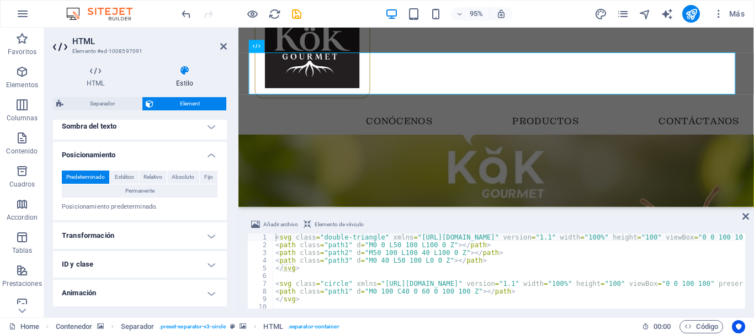
scroll to position [276, 0]
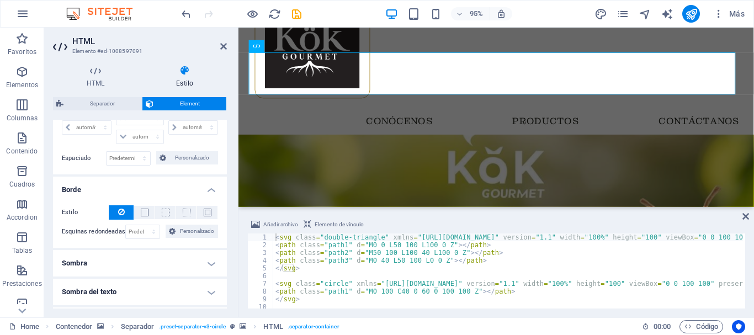
click at [293, 141] on figure at bounding box center [509, 220] width 543 height 160
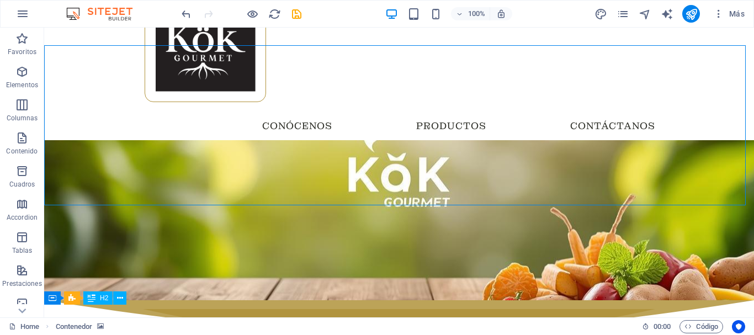
click at [266, 146] on figure at bounding box center [399, 220] width 710 height 160
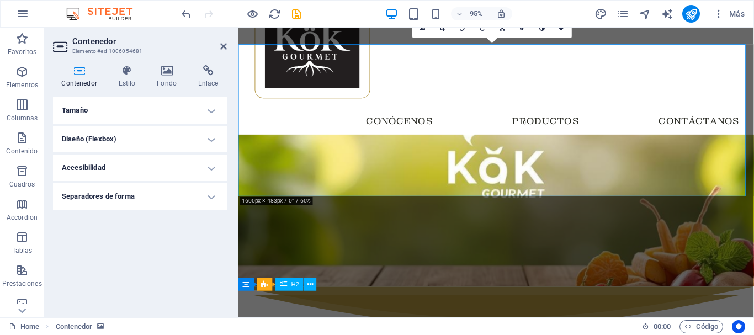
click at [139, 136] on h4 "Diseño (Flexbox)" at bounding box center [140, 139] width 174 height 26
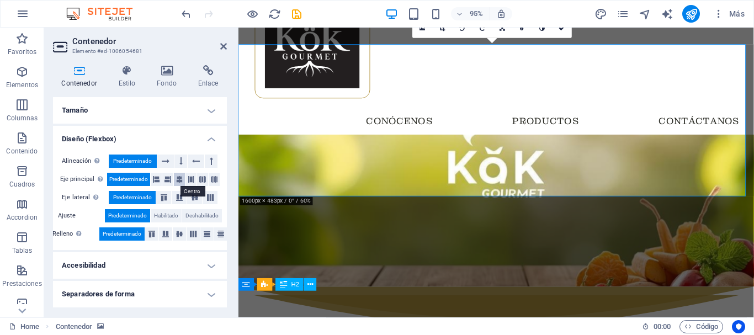
click at [180, 180] on icon at bounding box center [179, 179] width 7 height 13
click at [190, 200] on icon at bounding box center [194, 197] width 13 height 7
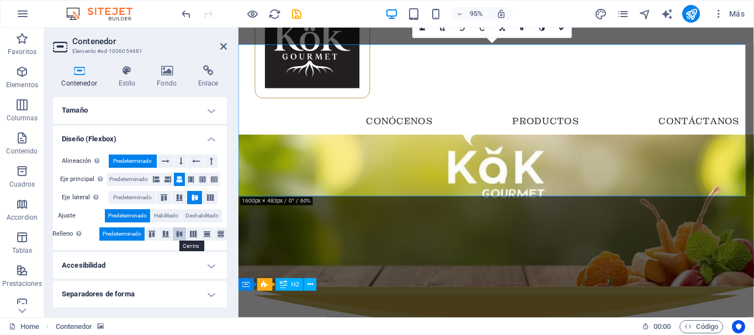
click at [179, 233] on icon at bounding box center [179, 234] width 13 height 7
click at [167, 235] on icon at bounding box center [165, 234] width 13 height 7
click at [148, 238] on button at bounding box center [151, 233] width 13 height 13
click at [204, 235] on icon at bounding box center [206, 234] width 13 height 7
click at [216, 235] on icon at bounding box center [220, 234] width 13 height 7
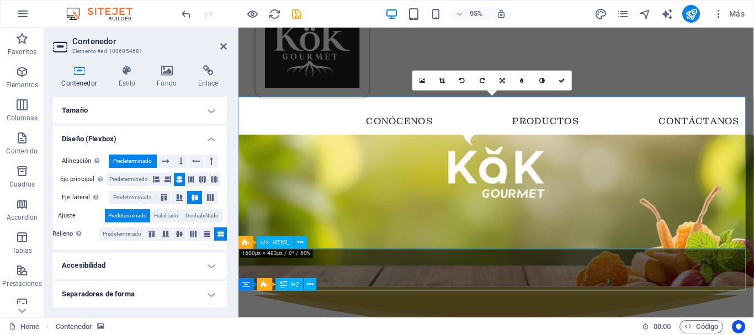
scroll to position [0, 0]
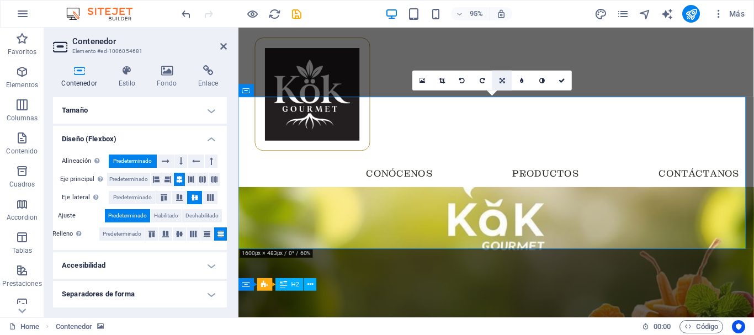
click at [501, 82] on icon at bounding box center [503, 81] width 6 height 6
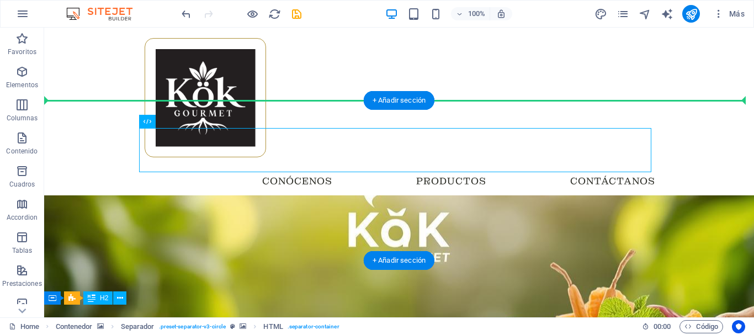
drag, startPoint x: 327, startPoint y: 154, endPoint x: 502, endPoint y: 121, distance: 178.0
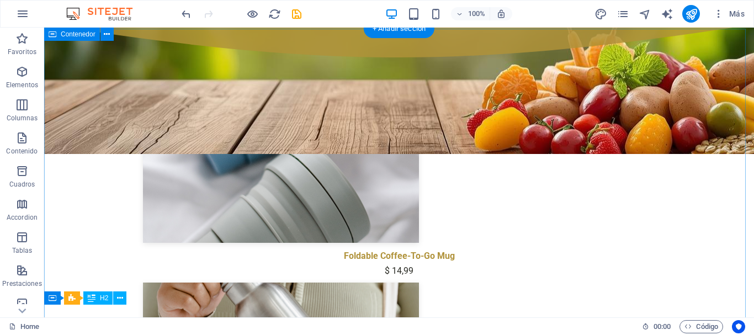
scroll to position [221, 0]
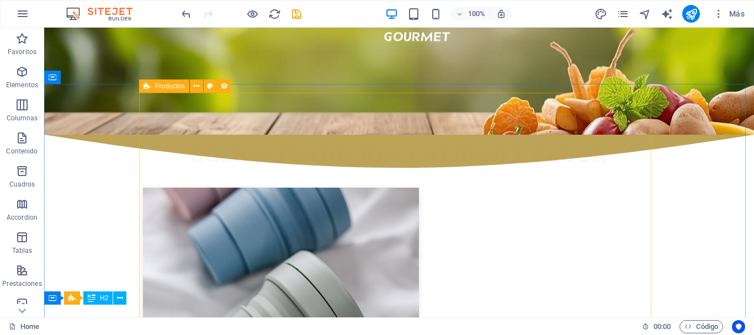
click at [144, 86] on icon at bounding box center [147, 85] width 7 height 13
click at [211, 86] on icon at bounding box center [210, 87] width 6 height 12
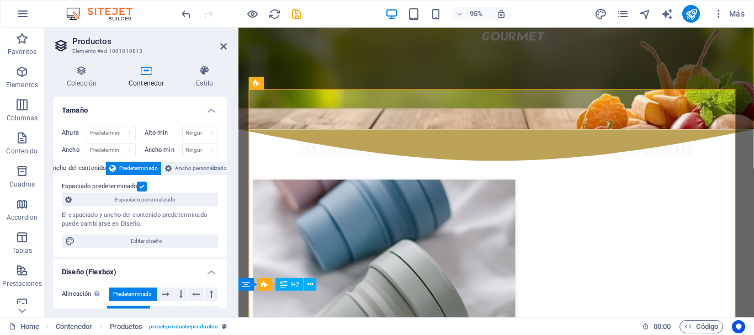
scroll to position [75, 0]
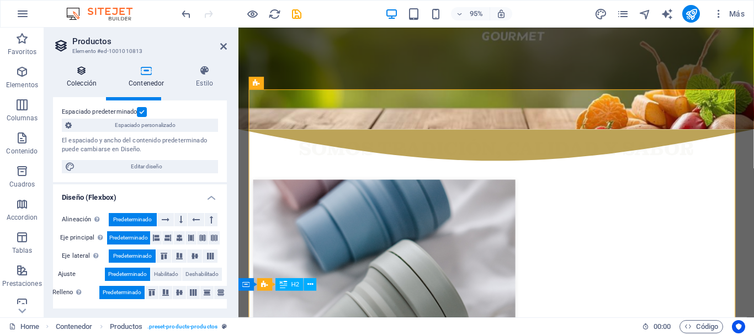
click at [88, 73] on icon at bounding box center [81, 70] width 57 height 11
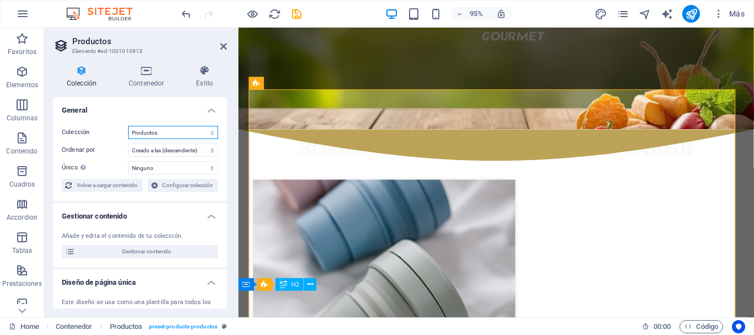
click at [205, 133] on select "Nueva colección Productos Wireframe" at bounding box center [173, 132] width 90 height 13
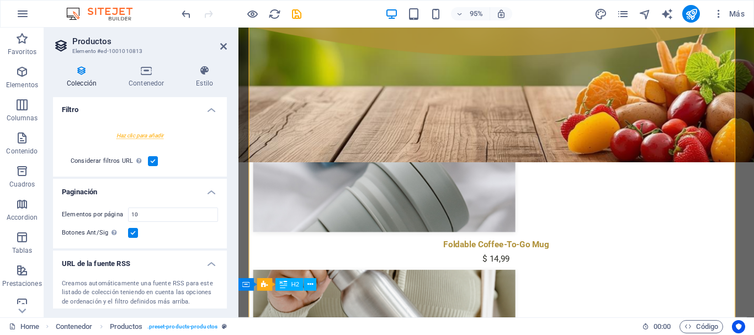
scroll to position [300, 0]
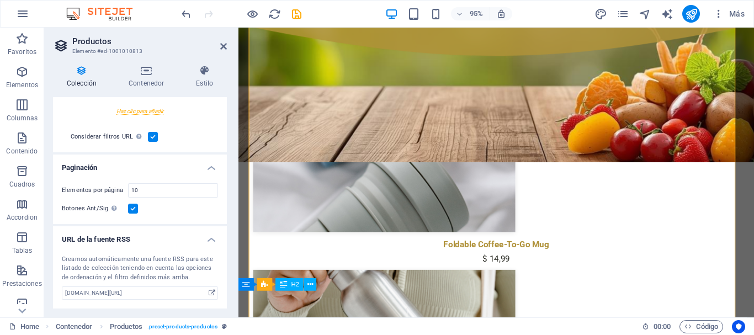
click at [155, 133] on label at bounding box center [153, 137] width 10 height 10
click at [0, 0] on input "Considerar filtros URL Además de los filtros establecidos arriba, también se ti…" at bounding box center [0, 0] width 0 height 0
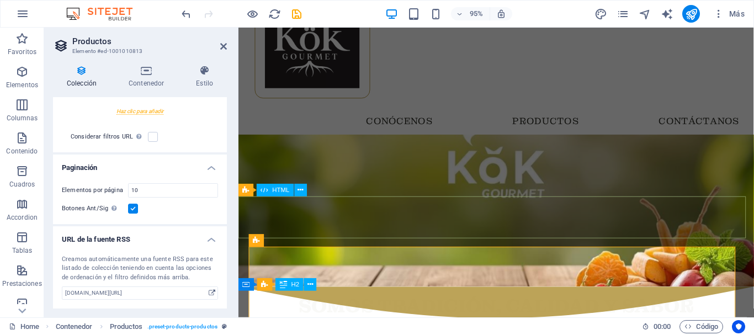
scroll to position [110, 0]
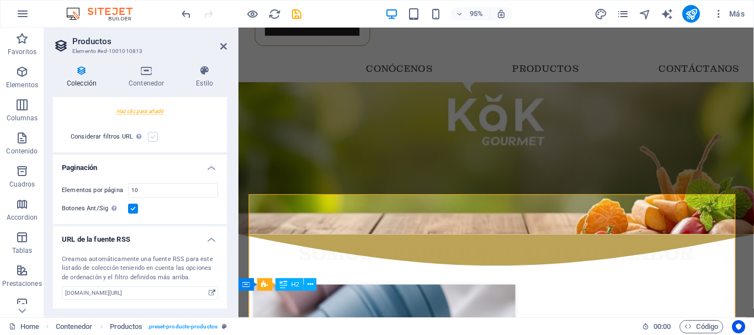
click at [152, 134] on label at bounding box center [153, 137] width 10 height 10
click at [0, 0] on input "Considerar filtros URL Además de los filtros establecidos arriba, también se ti…" at bounding box center [0, 0] width 0 height 0
select select "68dd7079929ea692fd0f313f"
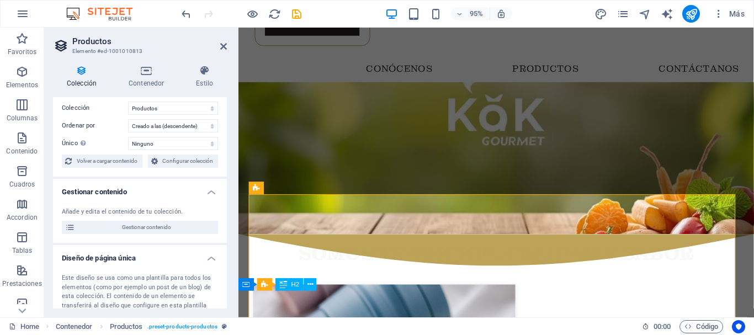
scroll to position [0, 0]
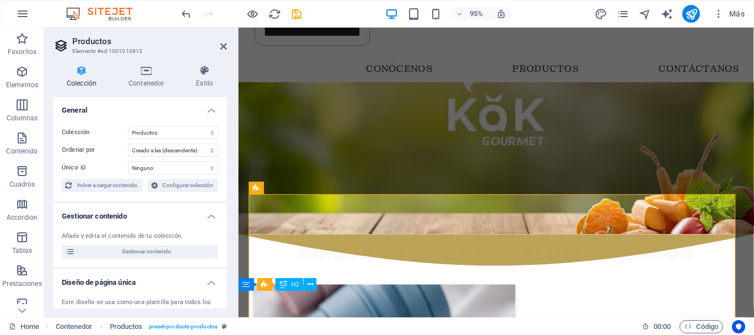
click at [523, 104] on figure at bounding box center [509, 165] width 543 height 160
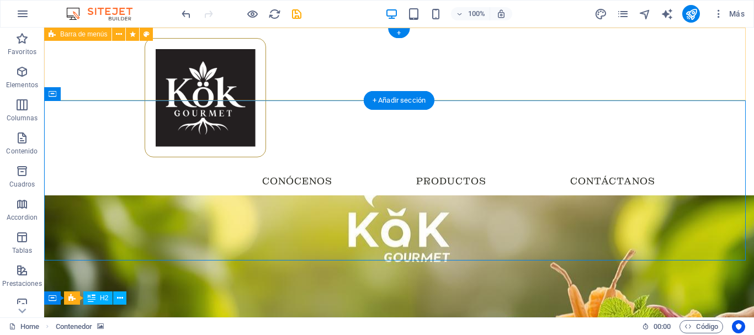
click at [255, 81] on div "Menu Inicio Conócenos Productos Contáctanos" at bounding box center [399, 112] width 710 height 168
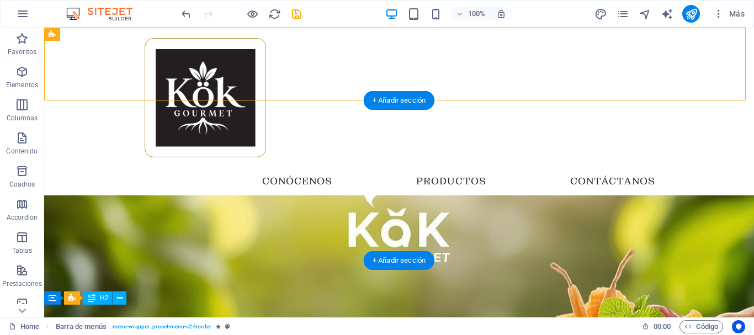
click at [315, 195] on figure at bounding box center [399, 275] width 710 height 160
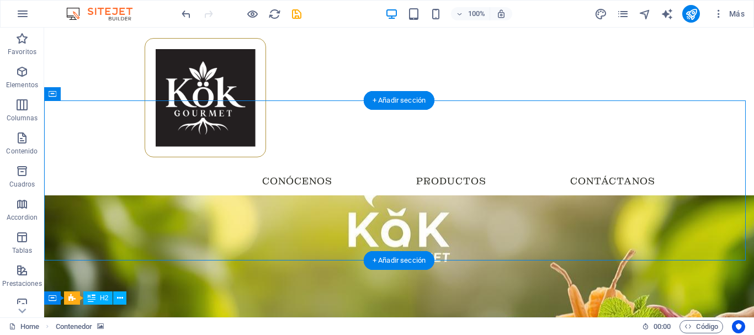
click at [63, 195] on figure at bounding box center [399, 275] width 710 height 160
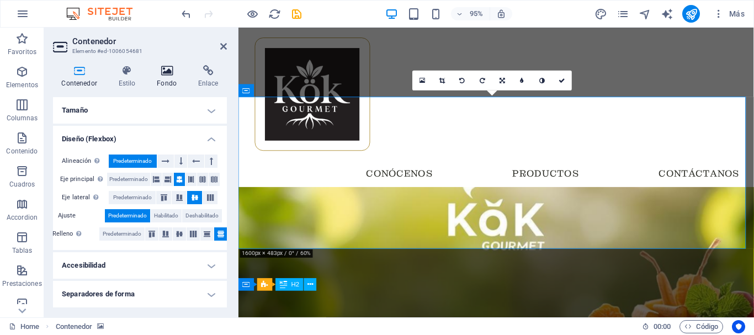
click at [181, 77] on h4 "Fondo" at bounding box center [169, 76] width 41 height 23
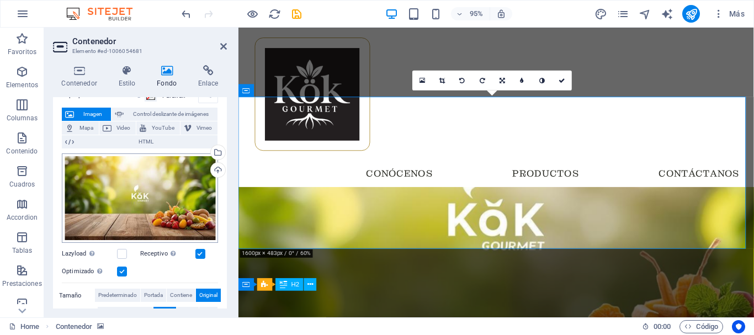
scroll to position [215, 0]
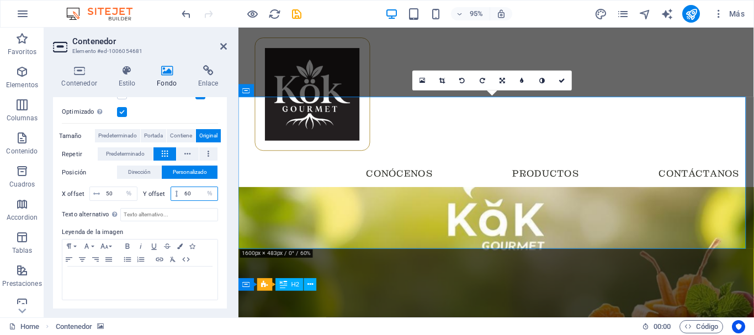
click at [186, 192] on input "60" at bounding box center [200, 193] width 36 height 13
type input "0"
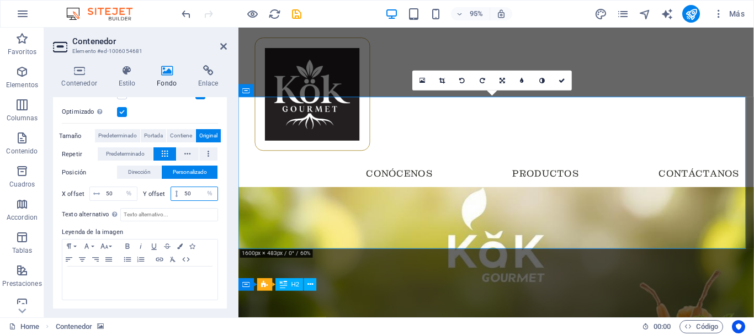
type input "5"
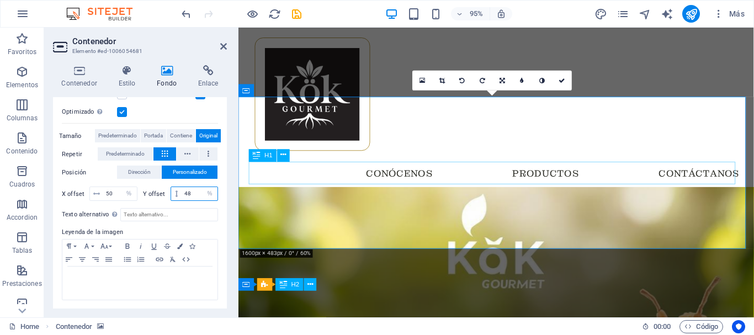
type input "48"
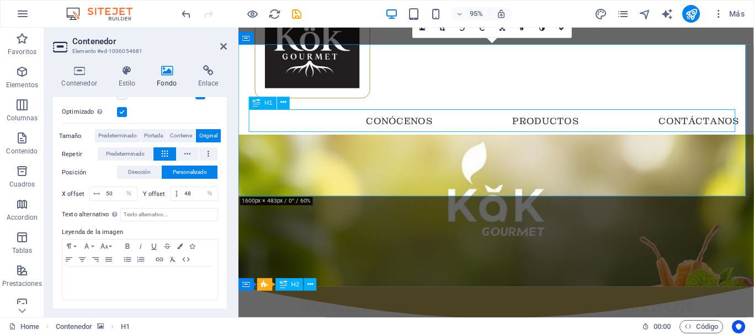
scroll to position [0, 0]
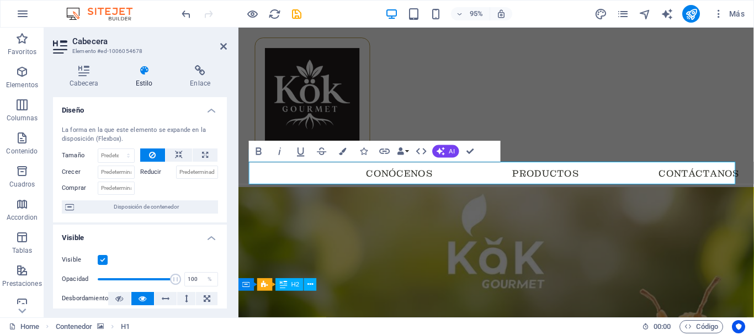
click at [289, 216] on figure at bounding box center [509, 275] width 543 height 160
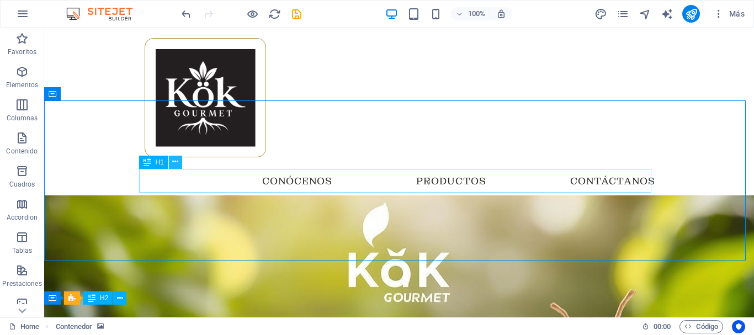
click at [177, 160] on icon at bounding box center [175, 162] width 6 height 12
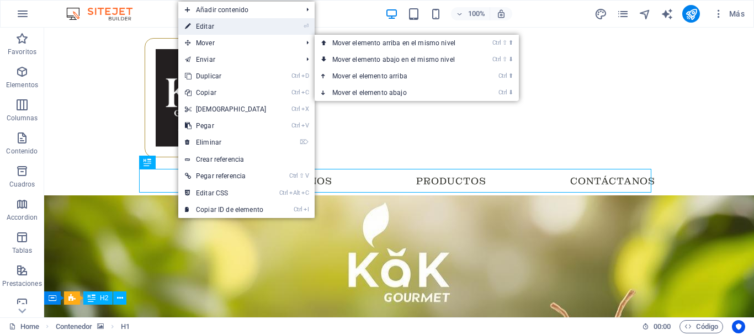
click at [222, 25] on link "⏎ Editar" at bounding box center [225, 26] width 95 height 17
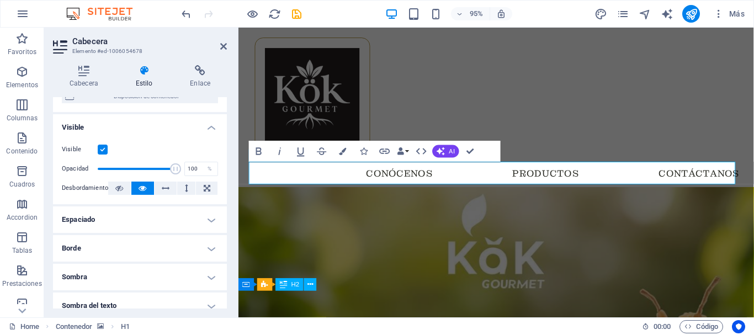
scroll to position [166, 0]
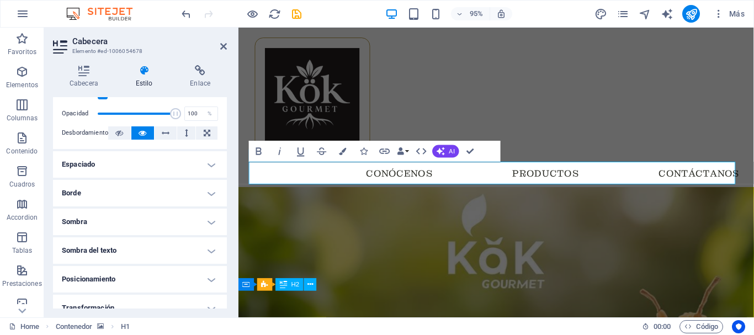
click at [181, 283] on h4 "Posicionamiento" at bounding box center [140, 279] width 174 height 26
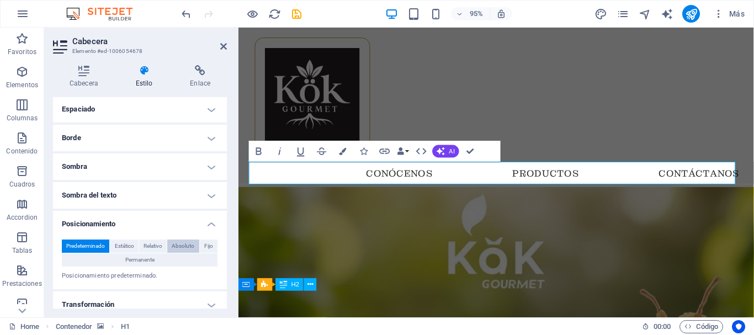
scroll to position [316, 0]
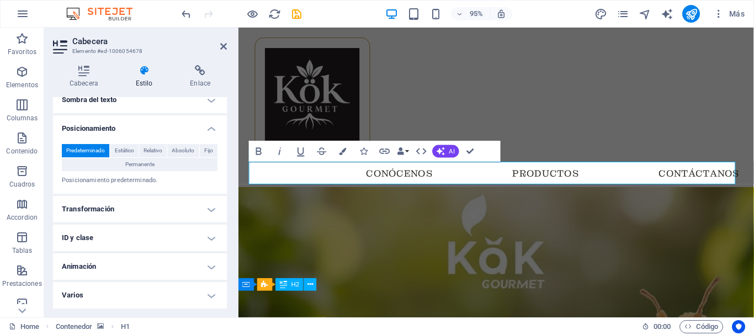
click at [584, 195] on figure at bounding box center [509, 275] width 543 height 160
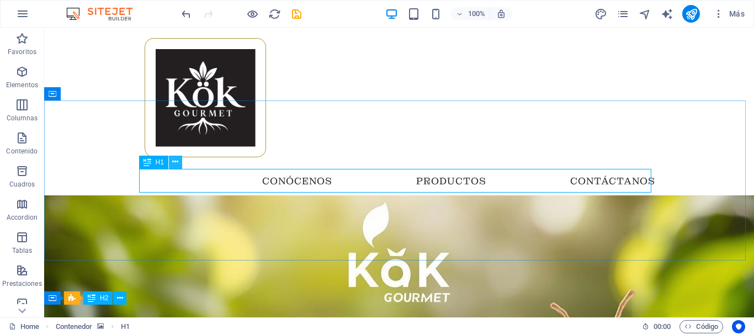
click at [172, 161] on icon at bounding box center [175, 162] width 6 height 12
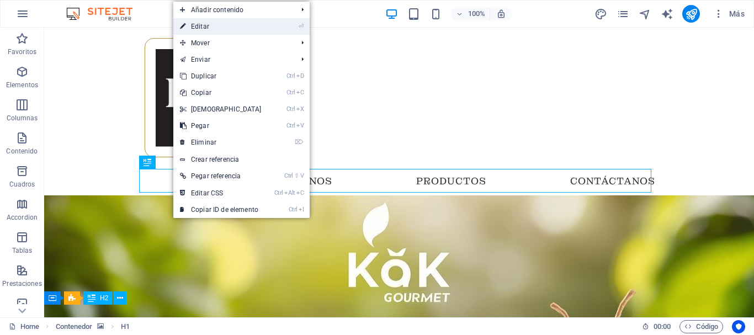
click at [223, 32] on link "⏎ Editar" at bounding box center [220, 26] width 95 height 17
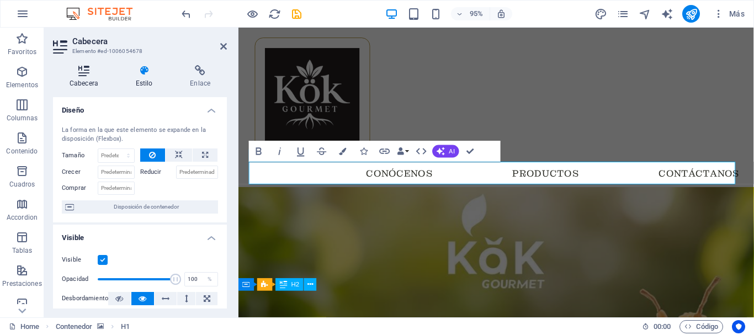
click at [87, 81] on h4 "Cabecera" at bounding box center [86, 76] width 66 height 23
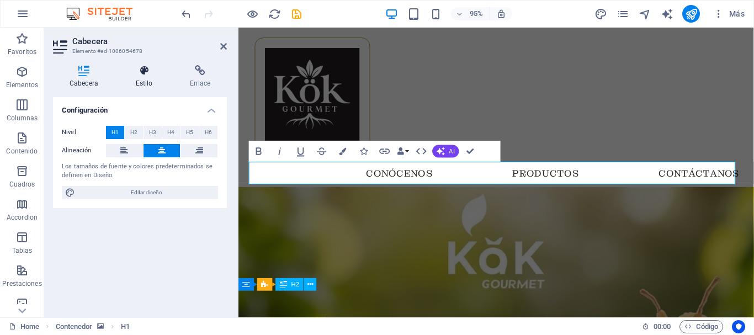
click at [133, 75] on icon at bounding box center [144, 70] width 50 height 11
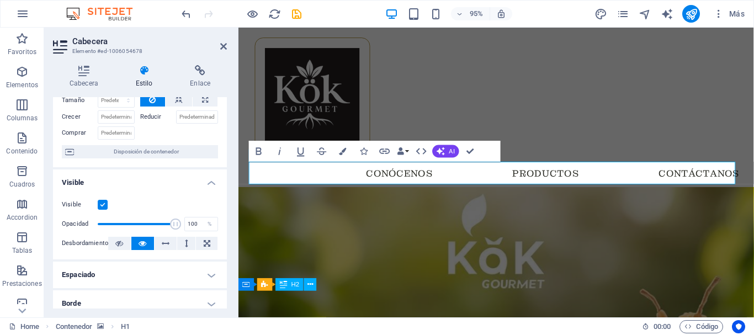
scroll to position [110, 0]
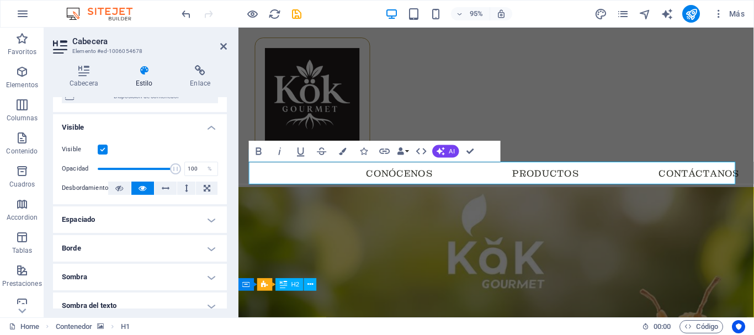
click at [182, 220] on h4 "Espaciado" at bounding box center [140, 219] width 174 height 26
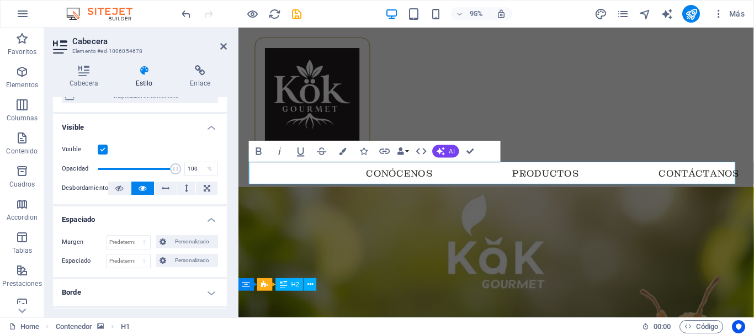
click at [168, 220] on h4 "Espaciado" at bounding box center [140, 216] width 174 height 20
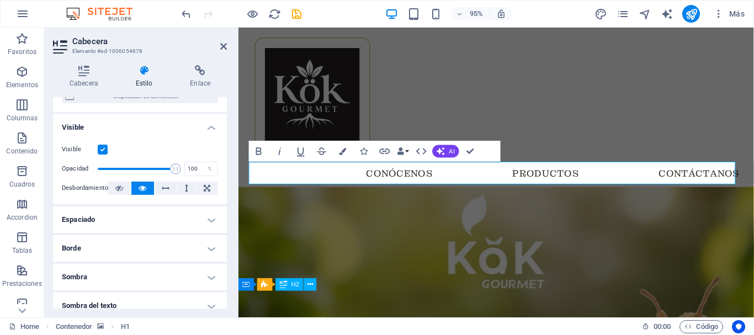
scroll to position [166, 0]
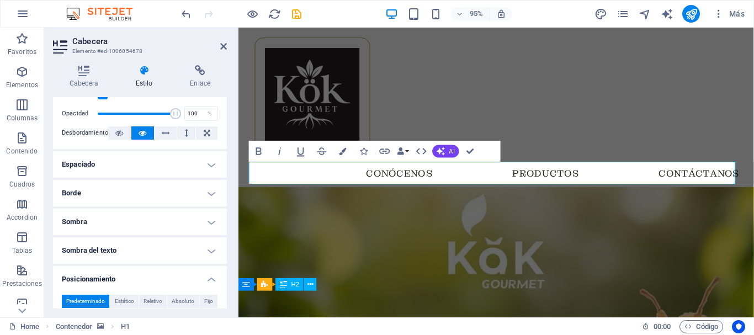
click at [168, 164] on h4 "Espaciado" at bounding box center [140, 164] width 174 height 26
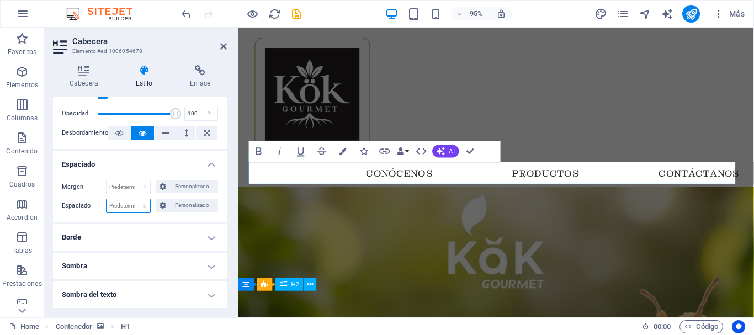
click at [139, 204] on select "Predeterminado px rem % vh vw Personalizado" at bounding box center [129, 205] width 44 height 13
select select "px"
click at [133, 199] on select "Predeterminado px rem % vh vw Personalizado" at bounding box center [129, 205] width 44 height 13
click at [125, 210] on input "number" at bounding box center [129, 205] width 44 height 13
click at [123, 205] on input "number" at bounding box center [129, 205] width 44 height 13
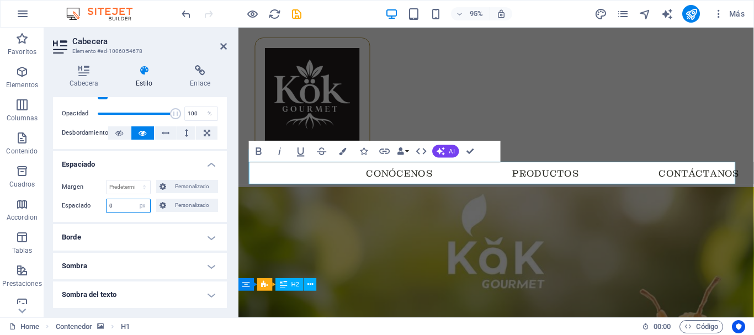
type input "0"
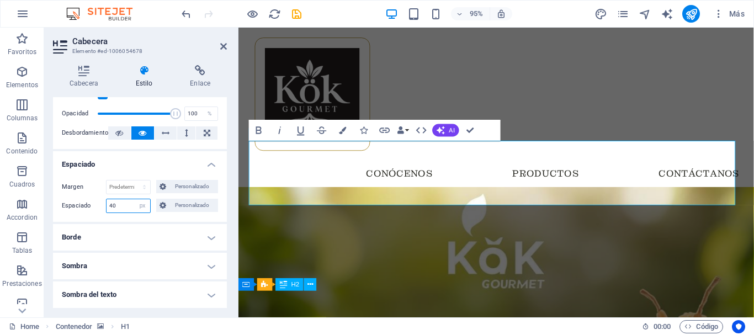
click at [124, 202] on input "40" at bounding box center [129, 205] width 44 height 13
type input "0"
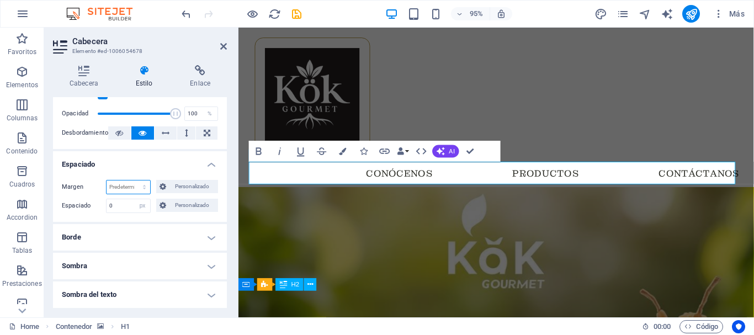
click at [125, 189] on select "Predeterminado automático px % rem vw vh Personalizado" at bounding box center [129, 187] width 44 height 13
select select "px"
click at [133, 181] on select "Predeterminado automático px % rem vw vh Personalizado" at bounding box center [129, 187] width 44 height 13
click at [132, 203] on input "0" at bounding box center [129, 205] width 44 height 13
click at [128, 188] on input "100" at bounding box center [129, 187] width 44 height 13
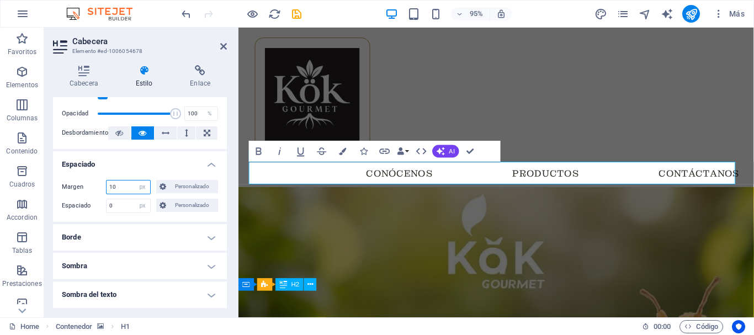
type input "1"
type input "0"
click at [138, 186] on select "Predeterminado automático px % rem vw vh Personalizado" at bounding box center [142, 187] width 15 height 13
click at [135, 181] on select "Predeterminado automático px % rem vw vh Personalizado" at bounding box center [142, 187] width 15 height 13
select select "DISABLED_OPTION_VALUE"
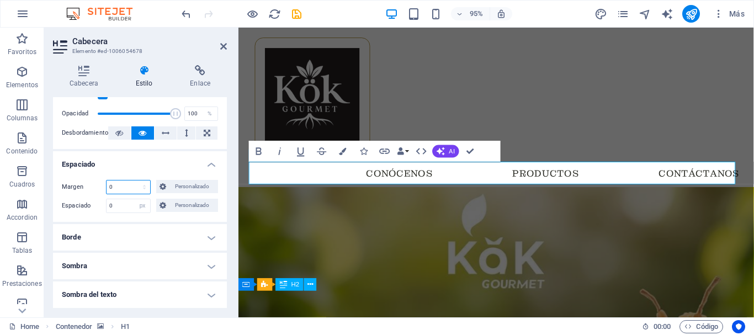
scroll to position [221, 0]
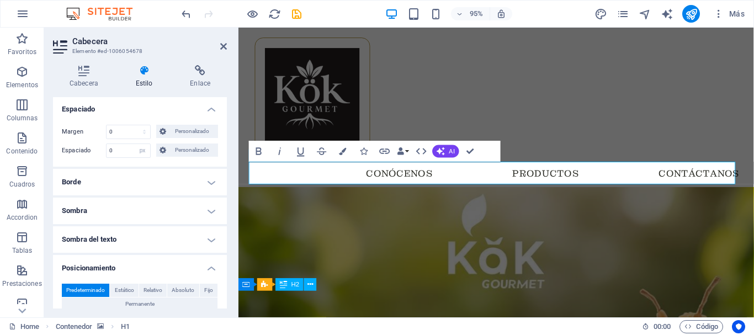
click at [105, 183] on h4 "Borde" at bounding box center [140, 182] width 174 height 26
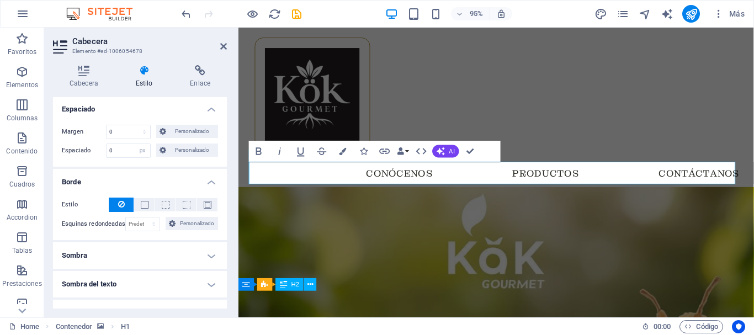
scroll to position [276, 0]
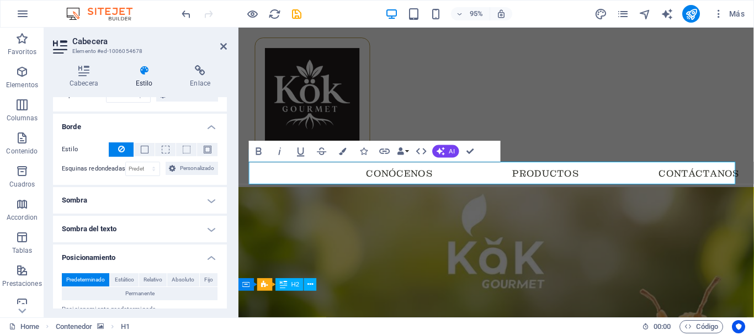
click at [211, 126] on h4 "Borde" at bounding box center [140, 124] width 174 height 20
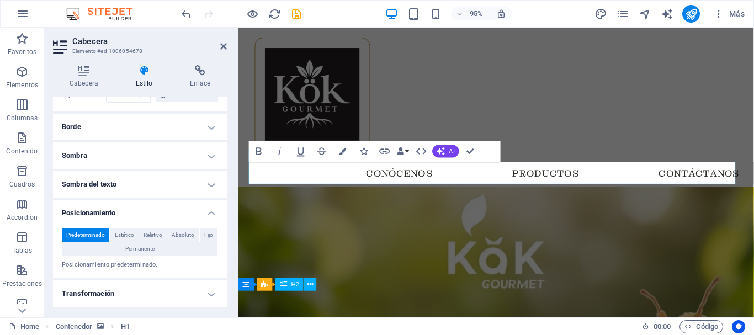
click at [125, 183] on h4 "Sombra del texto" at bounding box center [140, 184] width 174 height 26
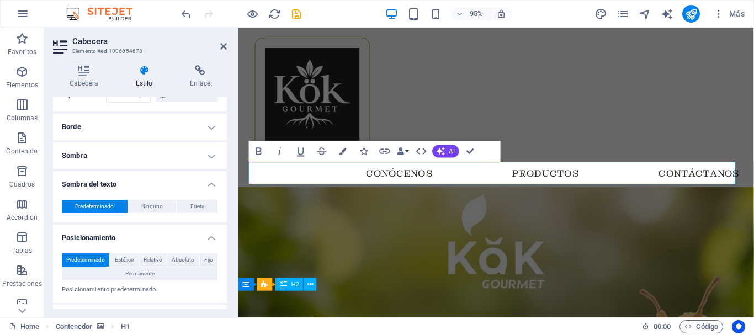
click at [125, 183] on h4 "Sombra del texto" at bounding box center [140, 181] width 174 height 20
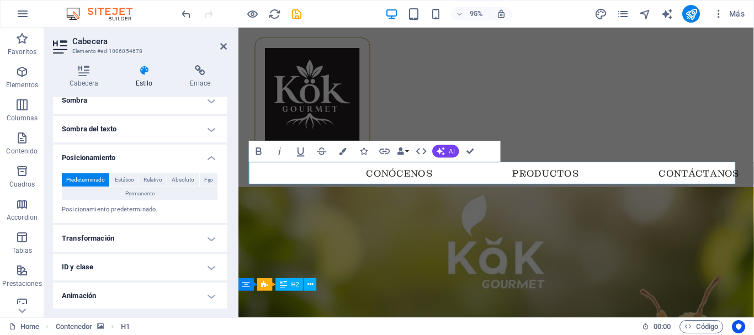
scroll to position [360, 0]
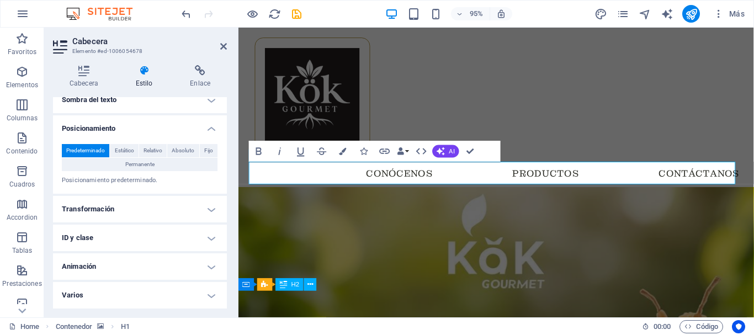
click at [160, 213] on h4 "Transformación" at bounding box center [140, 209] width 174 height 26
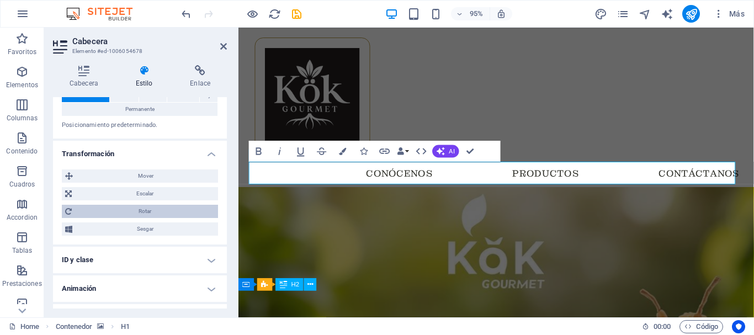
scroll to position [438, 0]
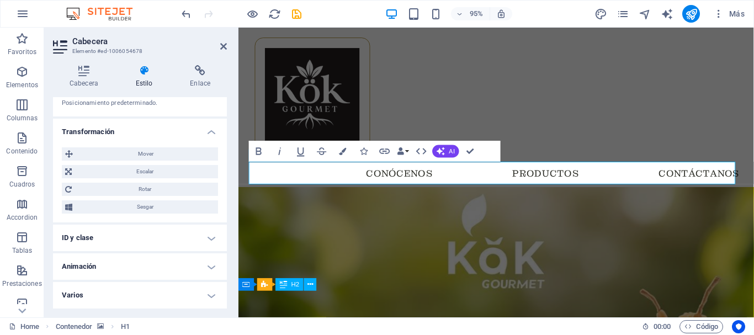
click at [151, 242] on h4 "ID y clase" at bounding box center [140, 238] width 174 height 26
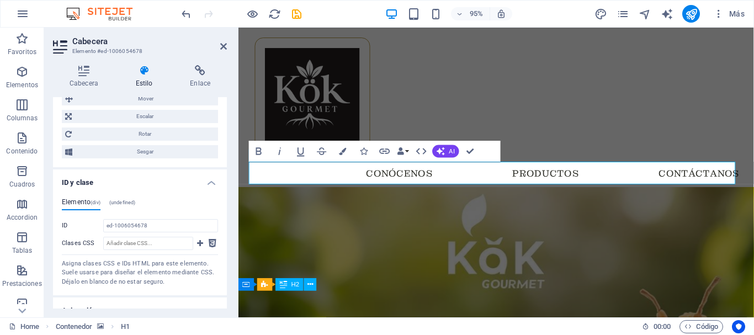
click at [156, 185] on h4 "ID y clase" at bounding box center [140, 179] width 174 height 20
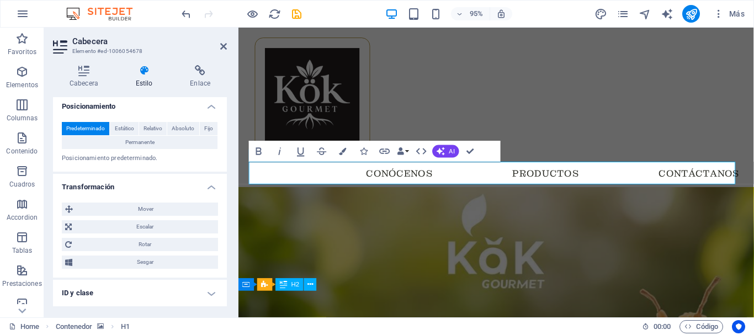
click at [189, 183] on h4 "Transformación" at bounding box center [140, 184] width 174 height 20
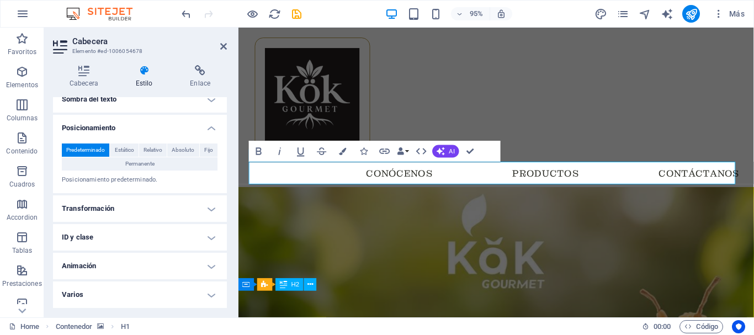
scroll to position [360, 0]
click at [157, 288] on h4 "Varios" at bounding box center [140, 295] width 174 height 26
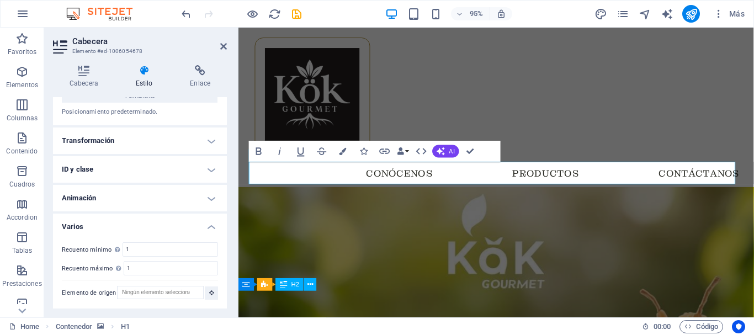
click at [169, 222] on h4 "Varios" at bounding box center [140, 224] width 174 height 20
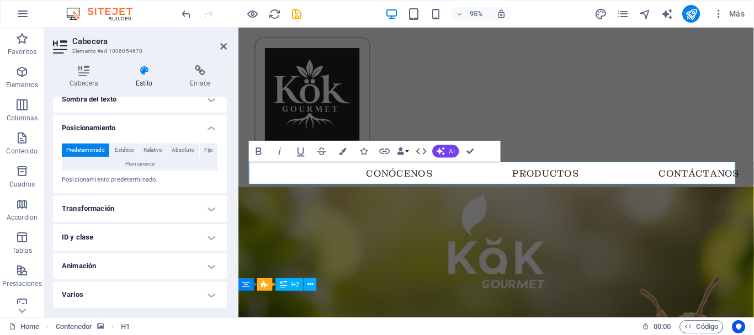
click at [306, 221] on figure at bounding box center [509, 275] width 543 height 160
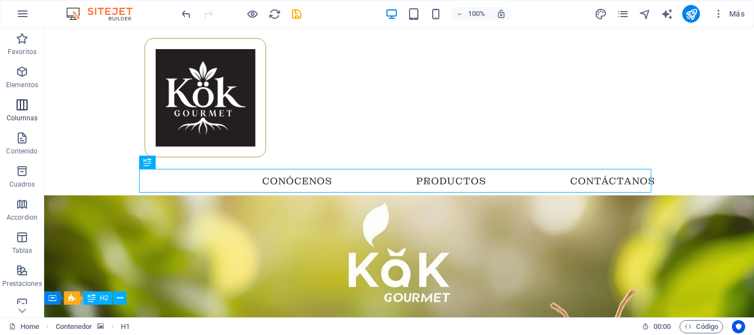
click at [19, 107] on icon "button" at bounding box center [21, 104] width 13 height 13
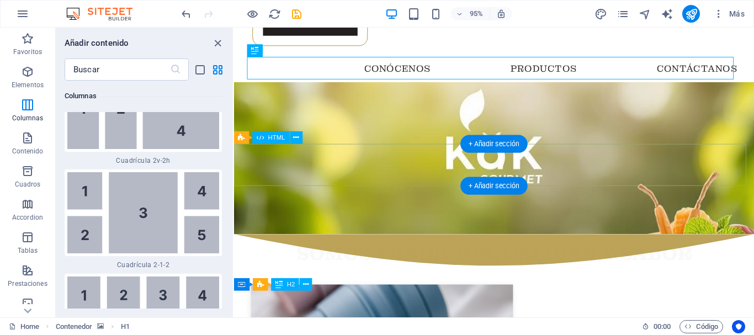
scroll to position [0, 0]
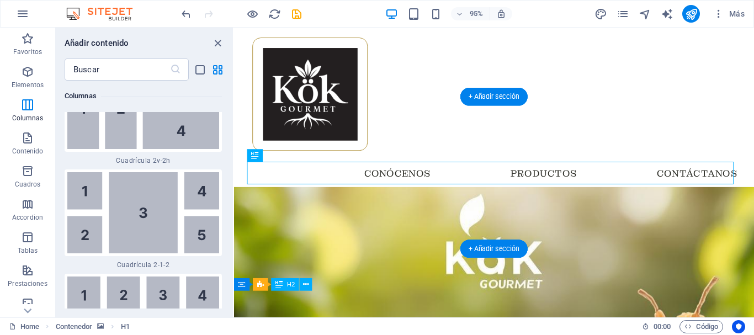
click at [316, 195] on figure at bounding box center [508, 275] width 548 height 160
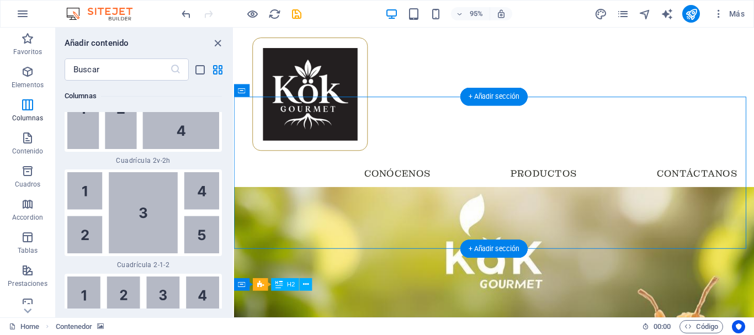
click at [314, 195] on figure at bounding box center [508, 275] width 548 height 160
select select "%"
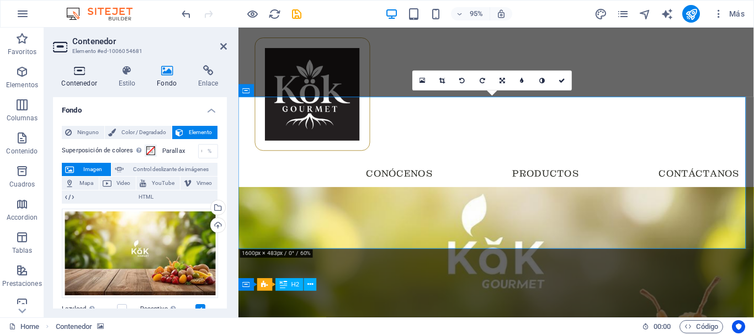
click at [80, 71] on icon at bounding box center [79, 70] width 52 height 11
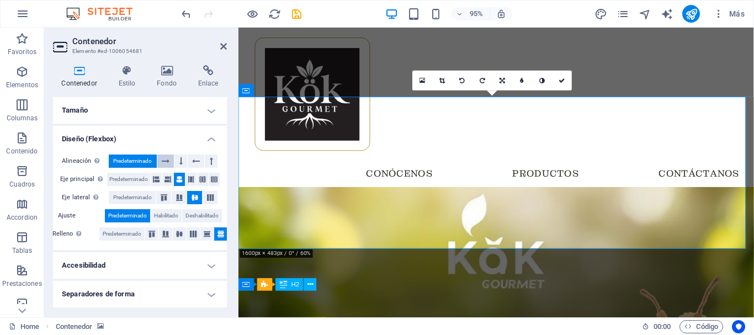
click at [173, 160] on button at bounding box center [165, 161] width 17 height 13
click at [178, 161] on button at bounding box center [180, 161] width 13 height 13
click at [210, 162] on icon at bounding box center [211, 161] width 3 height 13
click at [197, 160] on icon at bounding box center [196, 161] width 8 height 13
click at [177, 159] on button at bounding box center [180, 161] width 13 height 13
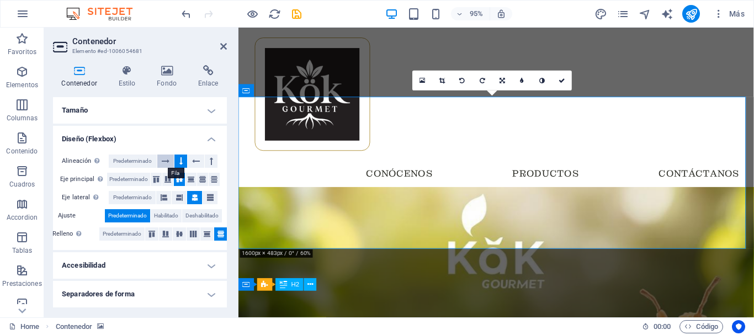
click at [167, 163] on icon at bounding box center [166, 161] width 8 height 13
click at [168, 163] on icon at bounding box center [166, 161] width 8 height 13
click at [178, 163] on button at bounding box center [180, 161] width 13 height 13
click at [171, 163] on button at bounding box center [165, 161] width 17 height 13
click at [142, 160] on span "Predeterminado" at bounding box center [132, 161] width 39 height 13
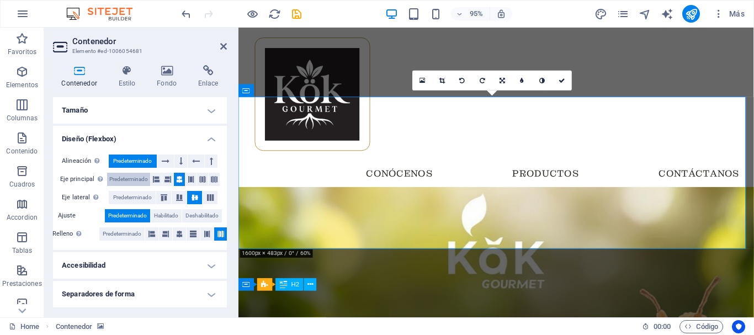
click at [136, 178] on span "Predeterminado" at bounding box center [128, 179] width 39 height 13
click at [124, 198] on span "Predeterminado" at bounding box center [132, 197] width 39 height 13
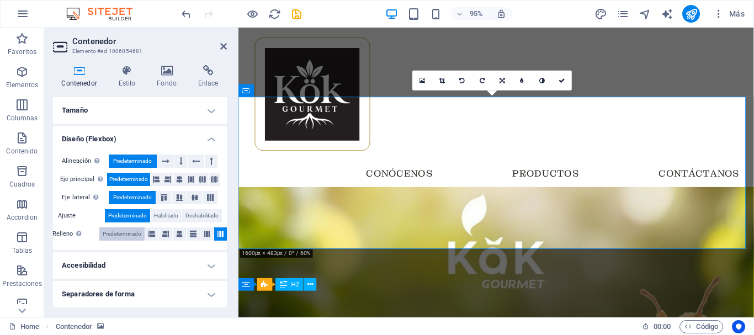
click at [116, 233] on span "Predeterminado" at bounding box center [122, 233] width 39 height 13
click at [392, 216] on figure at bounding box center [509, 275] width 543 height 160
click at [404, 195] on figure at bounding box center [509, 275] width 543 height 160
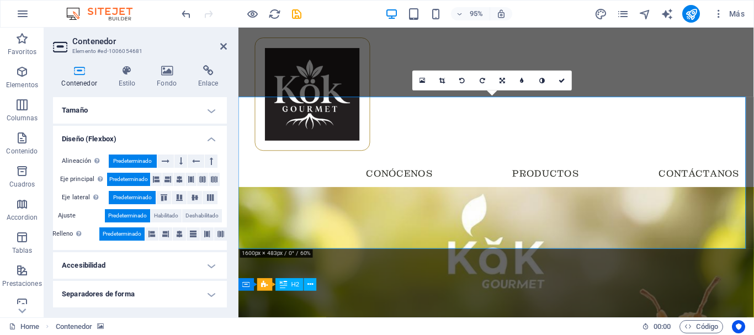
click at [132, 113] on h4 "Tamaño" at bounding box center [140, 110] width 174 height 26
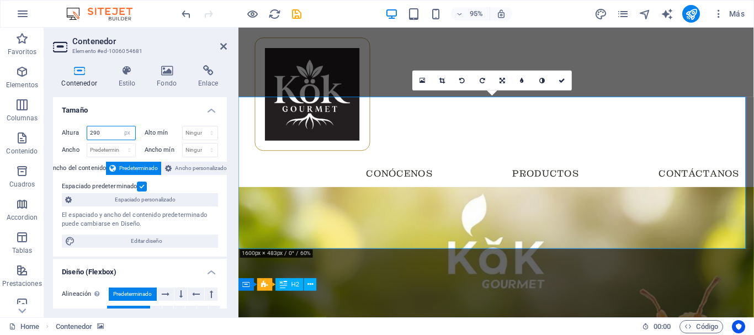
click at [103, 131] on input "290" at bounding box center [111, 132] width 48 height 13
click at [104, 131] on input "290" at bounding box center [111, 132] width 48 height 13
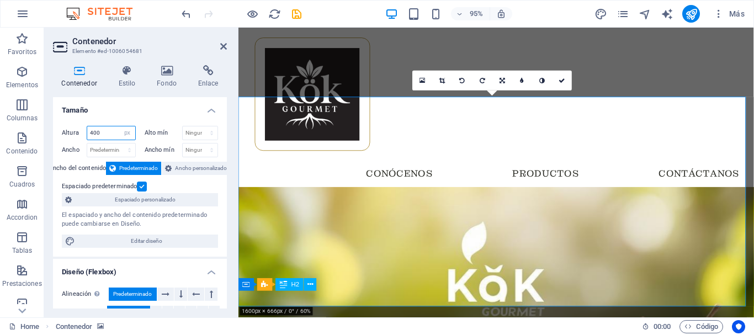
type input "400"
click at [131, 81] on h4 "Estilo" at bounding box center [129, 76] width 39 height 23
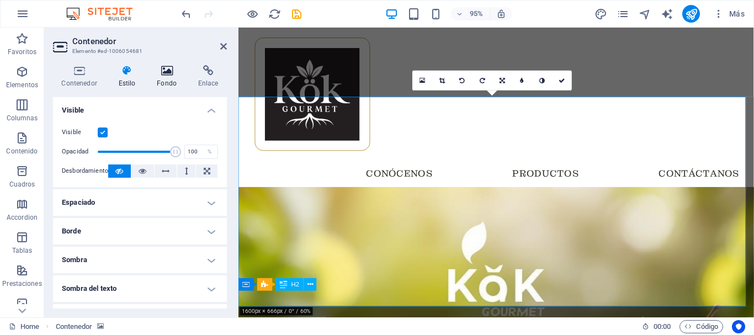
click at [164, 72] on icon at bounding box center [167, 70] width 37 height 11
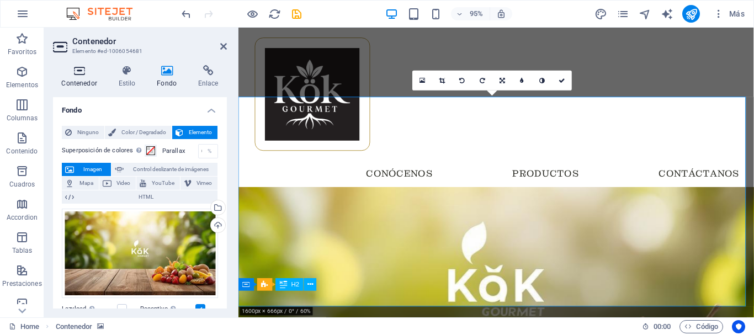
click at [76, 73] on icon at bounding box center [79, 70] width 52 height 11
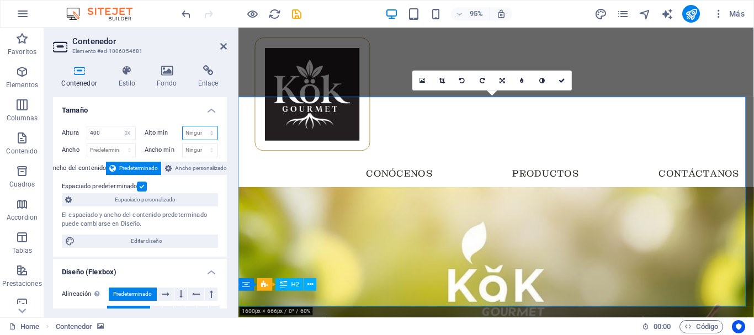
click at [203, 133] on select "Ninguno px rem % vh vw" at bounding box center [200, 132] width 35 height 13
click at [200, 126] on select "Ninguno px rem % vh vw" at bounding box center [200, 132] width 35 height 13
click at [199, 132] on input "number" at bounding box center [200, 132] width 35 height 13
click at [209, 129] on select "Ninguno px rem % vh vw" at bounding box center [209, 132] width 15 height 13
click at [202, 126] on select "Ninguno px rem % vh vw" at bounding box center [209, 132] width 15 height 13
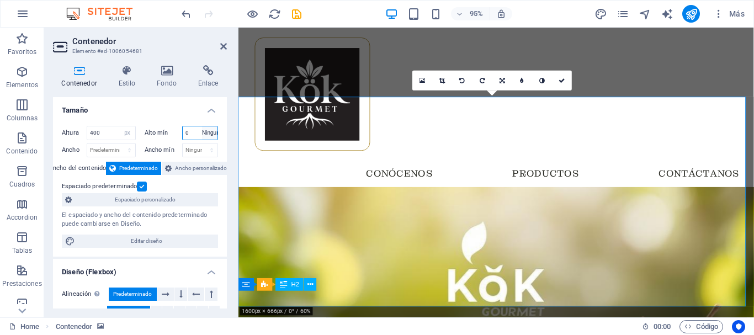
select select "DISABLED_OPTION_VALUE"
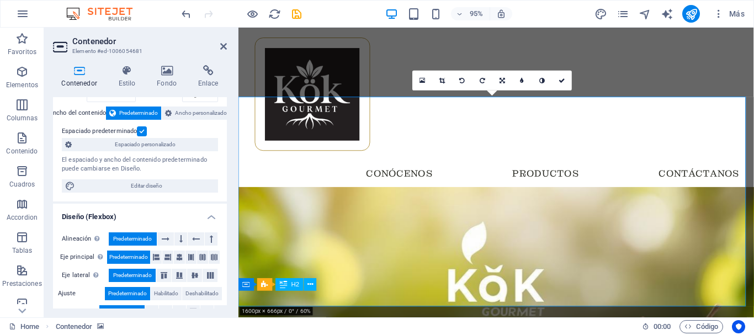
click at [157, 166] on div "El espaciado y ancho del contenido predeterminado puede cambiarse en Diseño." at bounding box center [140, 165] width 156 height 18
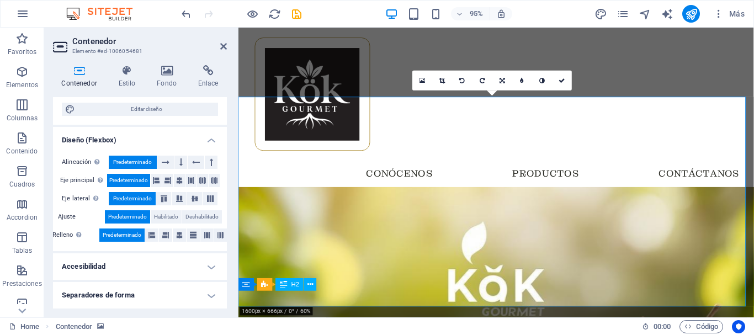
scroll to position [132, 0]
click at [196, 289] on h4 "Separadores de forma" at bounding box center [140, 295] width 174 height 26
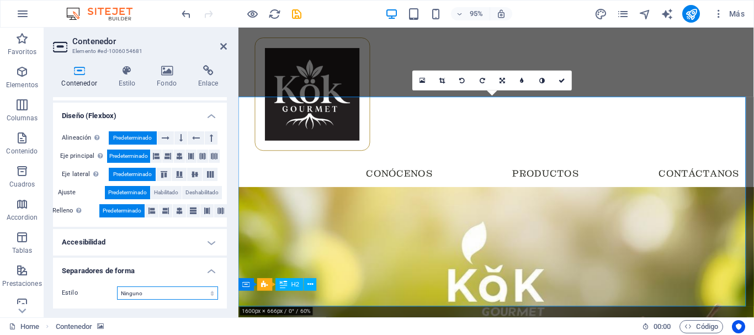
click at [164, 296] on select "Ninguno Triángulo Cuadrado Diagonal Polígono 1 Polígono 2 Zigzag Múltiples zigz…" at bounding box center [167, 293] width 101 height 13
click at [117, 287] on select "Ninguno Triángulo Cuadrado Diagonal Polígono 1 Polígono 2 Zigzag Múltiples zigz…" at bounding box center [167, 293] width 101 height 13
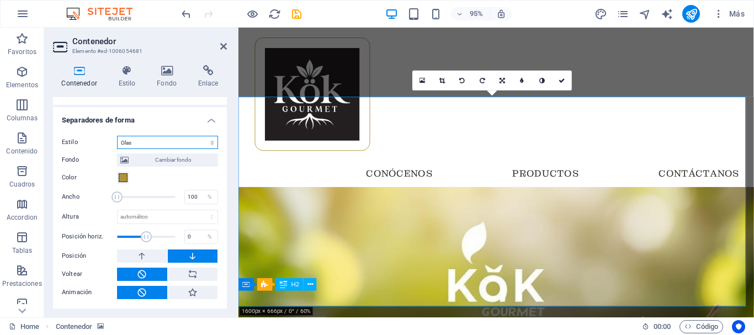
scroll to position [252, 0]
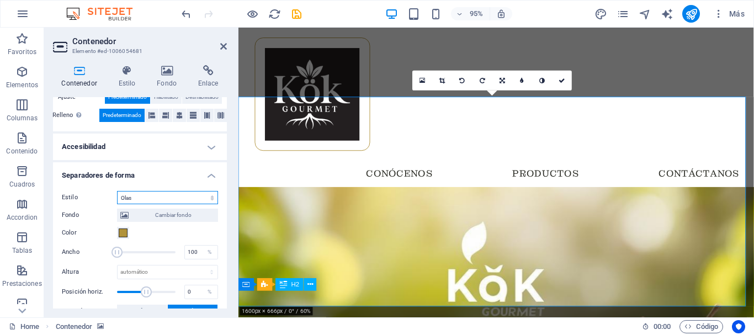
click at [204, 194] on select "Ninguno Triángulo Cuadrado Diagonal Polígono 1 Polígono 2 Zigzag Múltiples zigz…" at bounding box center [167, 197] width 101 height 13
click at [117, 191] on select "Ninguno Triángulo Cuadrado Diagonal Polígono 1 Polígono 2 Zigzag Múltiples zigz…" at bounding box center [167, 197] width 101 height 13
click at [192, 196] on select "Ninguno Triángulo Cuadrado Diagonal Polígono 1 Polígono 2 Zigzag Múltiples zigz…" at bounding box center [167, 197] width 101 height 13
select select "circle"
click at [117, 191] on select "Ninguno Triángulo Cuadrado Diagonal Polígono 1 Polígono 2 Zigzag Múltiples zigz…" at bounding box center [167, 197] width 101 height 13
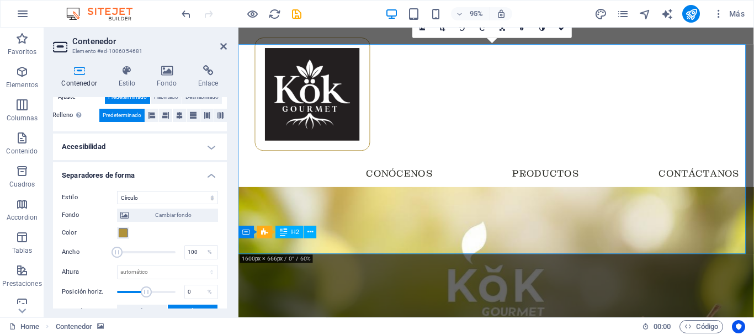
scroll to position [55, 0]
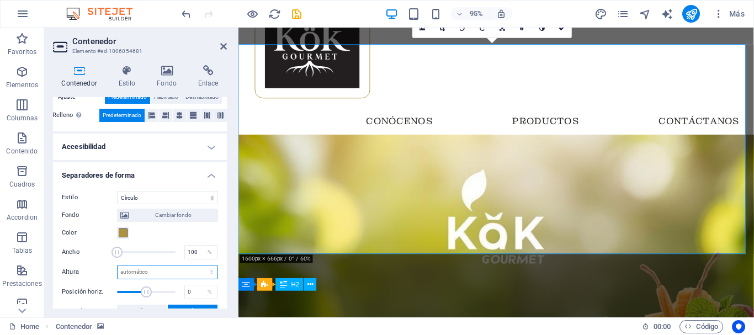
click at [135, 271] on select "automático px rem em vh vw" at bounding box center [168, 272] width 100 height 13
click at [232, 152] on div "Contenedor Estilo Fondo Enlace Tamaño Altura 400 Predeterminado px rem % vh vw …" at bounding box center [140, 186] width 192 height 261
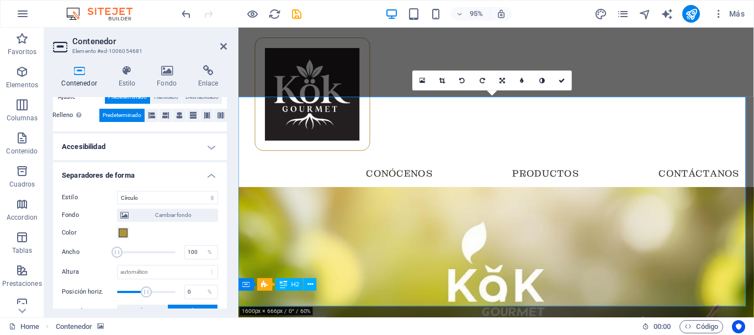
scroll to position [289, 0]
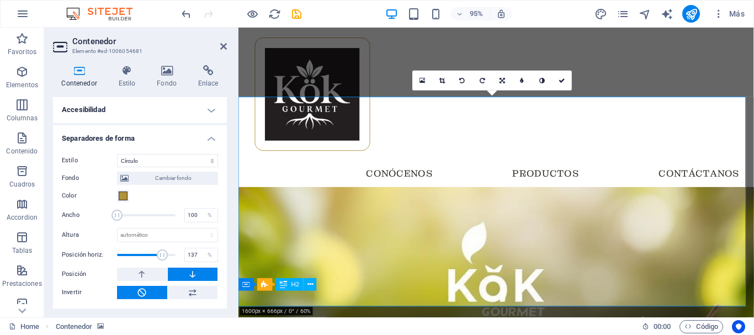
drag, startPoint x: 145, startPoint y: 257, endPoint x: 162, endPoint y: 257, distance: 17.1
click at [162, 257] on span at bounding box center [162, 255] width 11 height 11
click at [162, 257] on span at bounding box center [163, 255] width 11 height 11
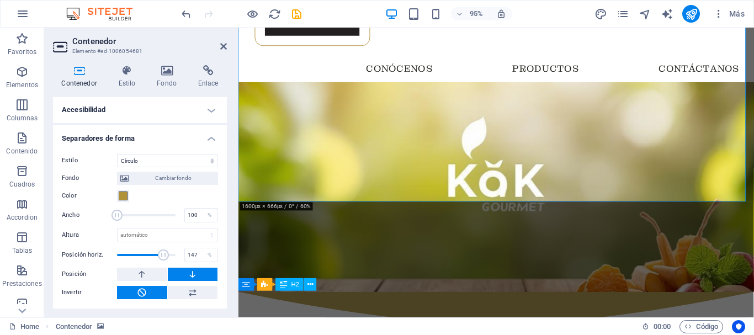
click at [168, 257] on span at bounding box center [146, 255] width 59 height 17
drag, startPoint x: 167, startPoint y: 257, endPoint x: 183, endPoint y: 255, distance: 15.6
click at [183, 255] on div "Posición horiz. 0 %" at bounding box center [140, 255] width 156 height 17
drag, startPoint x: 173, startPoint y: 255, endPoint x: 116, endPoint y: 256, distance: 56.3
click at [125, 256] on span at bounding box center [130, 255] width 11 height 11
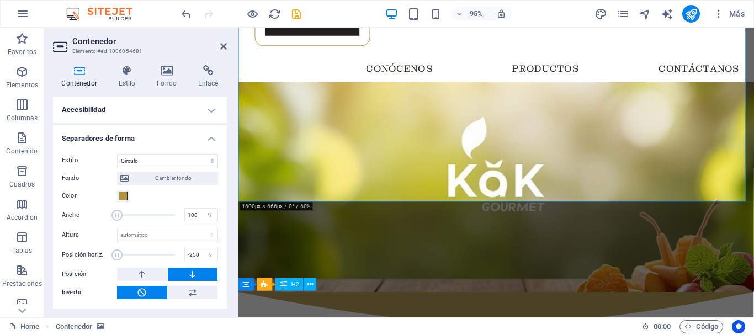
click at [135, 252] on span at bounding box center [146, 255] width 59 height 17
click at [142, 255] on span at bounding box center [146, 255] width 59 height 17
click at [149, 255] on span at bounding box center [146, 255] width 59 height 17
click at [151, 255] on span at bounding box center [151, 255] width 11 height 11
click at [147, 255] on span at bounding box center [151, 255] width 11 height 11
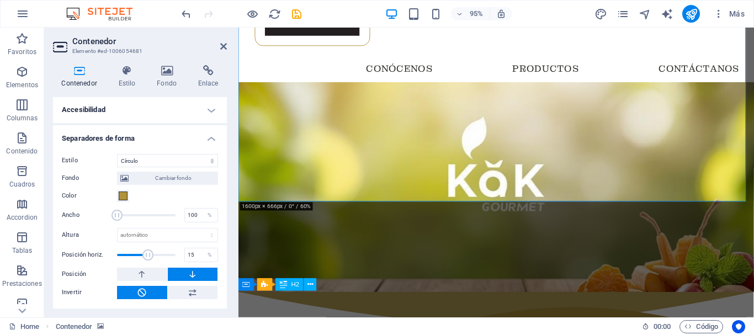
click at [146, 255] on span at bounding box center [147, 255] width 11 height 11
click at [146, 255] on span at bounding box center [146, 255] width 11 height 11
click at [144, 255] on span at bounding box center [145, 255] width 11 height 11
click at [142, 255] on span at bounding box center [145, 255] width 11 height 11
click at [141, 269] on icon at bounding box center [142, 274] width 10 height 13
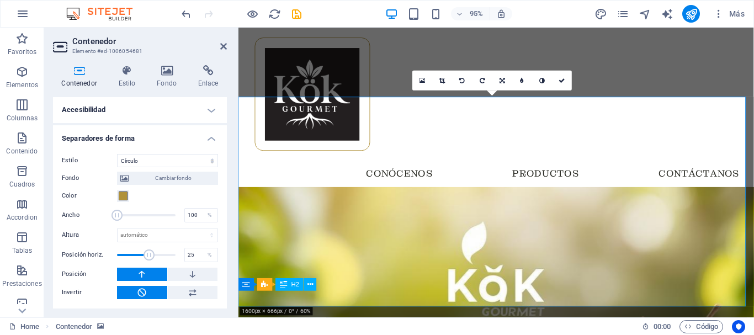
drag, startPoint x: 141, startPoint y: 255, endPoint x: 148, endPoint y: 253, distance: 6.7
click at [148, 253] on span at bounding box center [149, 255] width 11 height 11
click at [145, 254] on span at bounding box center [149, 255] width 11 height 11
click at [193, 253] on input "0" at bounding box center [201, 254] width 33 height 13
type input "-5"
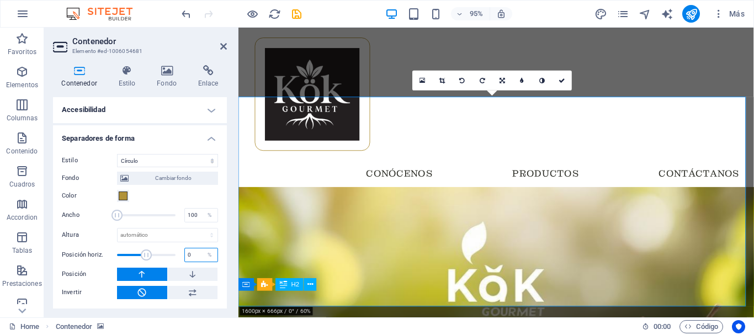
type input "0"
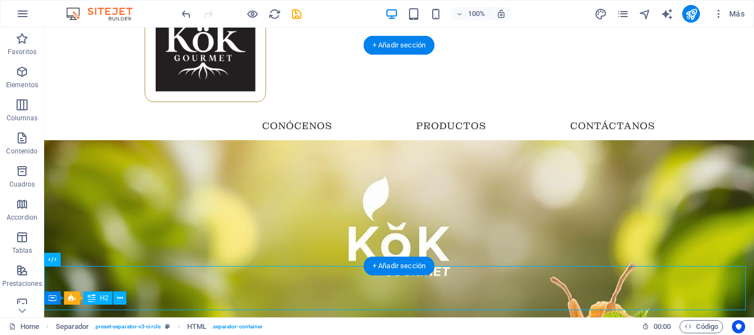
click at [236, 179] on figure at bounding box center [399, 250] width 710 height 221
select select "px"
select select "circle"
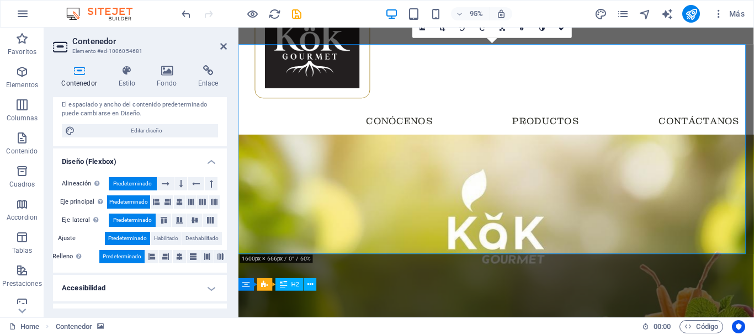
scroll to position [289, 0]
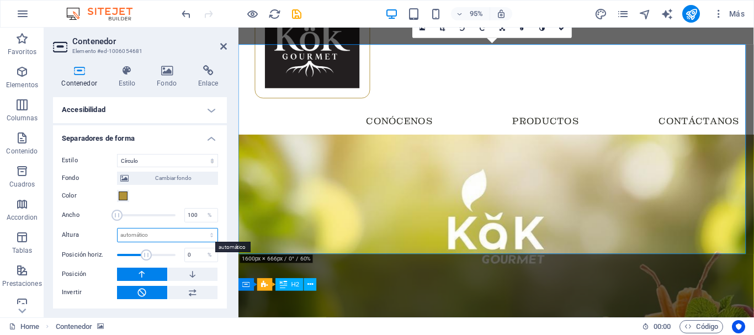
click at [164, 232] on select "automático px rem em vh vw" at bounding box center [168, 235] width 100 height 13
click at [200, 229] on select "automático px rem em vh vw" at bounding box center [168, 235] width 100 height 13
click at [167, 238] on input "number" at bounding box center [168, 235] width 100 height 13
click at [210, 237] on select "automático px rem em vh vw" at bounding box center [209, 235] width 15 height 13
click at [202, 229] on select "automático px rem em vh vw" at bounding box center [209, 235] width 15 height 13
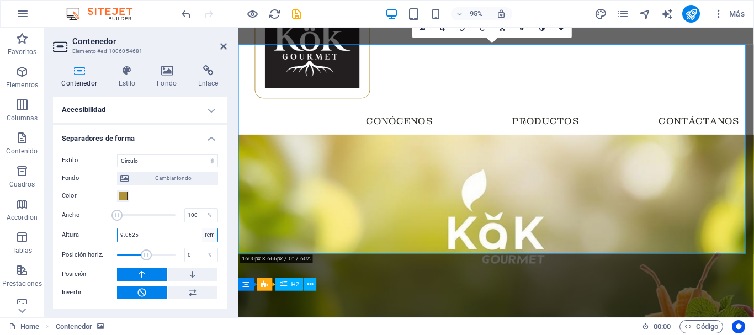
click at [202, 232] on select "automático px rem em vh vw" at bounding box center [209, 235] width 15 height 13
select select "px"
click at [202, 229] on select "automático px rem em vh vw" at bounding box center [209, 235] width 15 height 13
click at [161, 237] on input "number" at bounding box center [168, 235] width 100 height 13
type input "120"
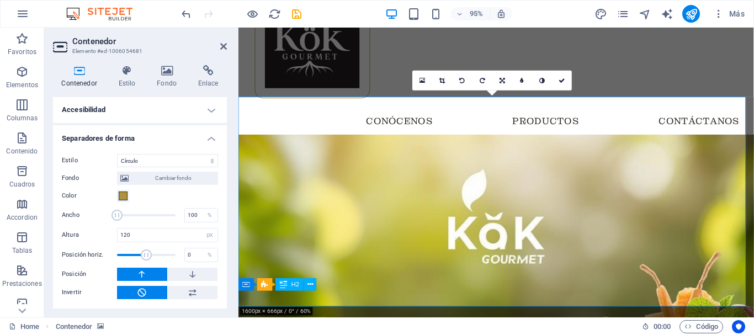
scroll to position [0, 0]
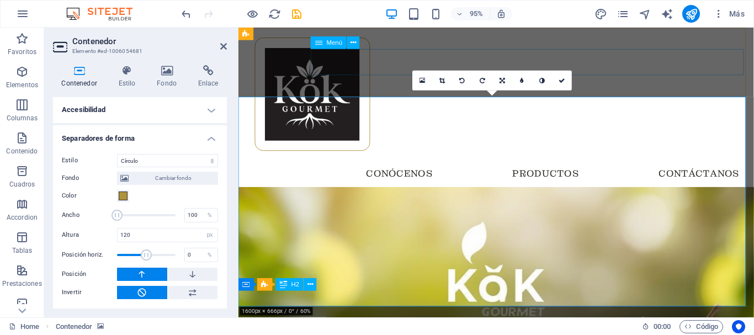
click at [444, 168] on nav "Inicio Conócenos Productos Contáctanos" at bounding box center [510, 182] width 530 height 28
click at [641, 168] on nav "Inicio Conócenos Productos Contáctanos" at bounding box center [510, 182] width 530 height 28
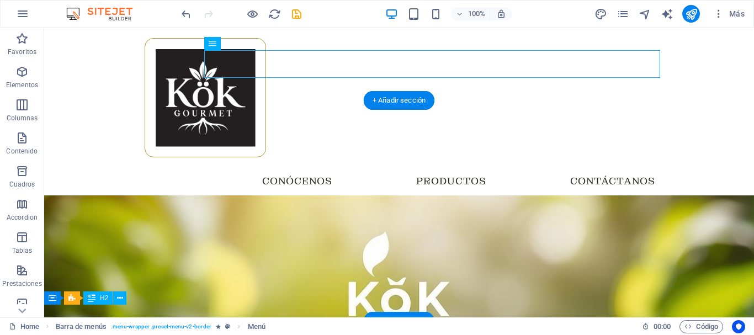
click at [382, 195] on figure at bounding box center [399, 305] width 710 height 221
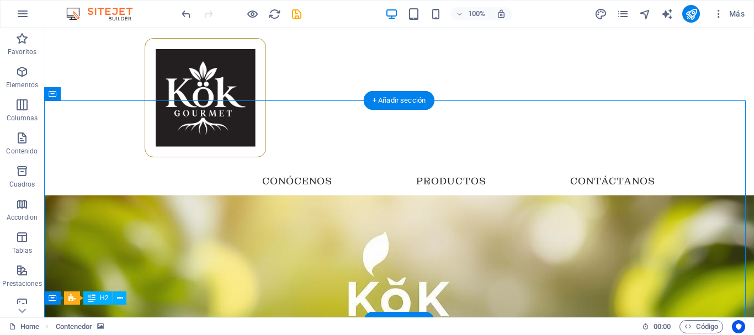
scroll to position [55, 0]
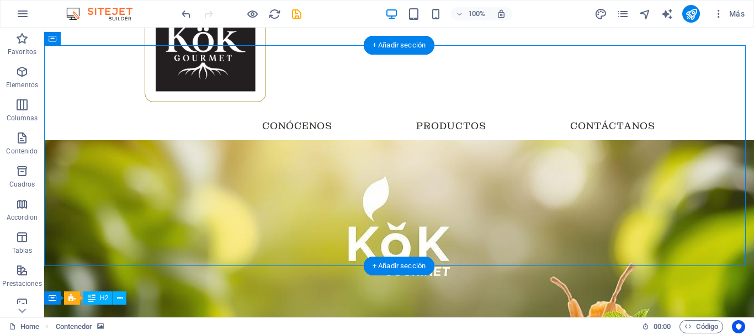
click at [337, 140] on figure at bounding box center [399, 250] width 710 height 221
select select "px"
select select "circle"
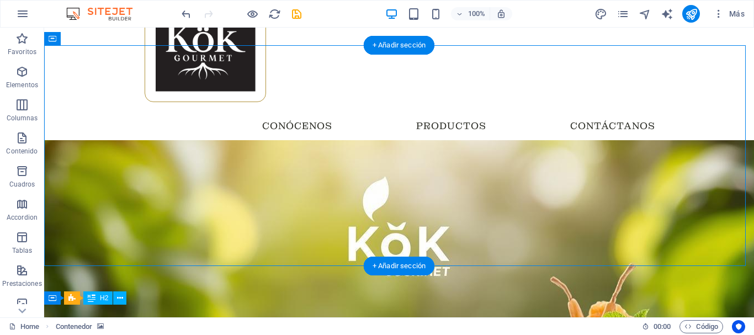
select select "px"
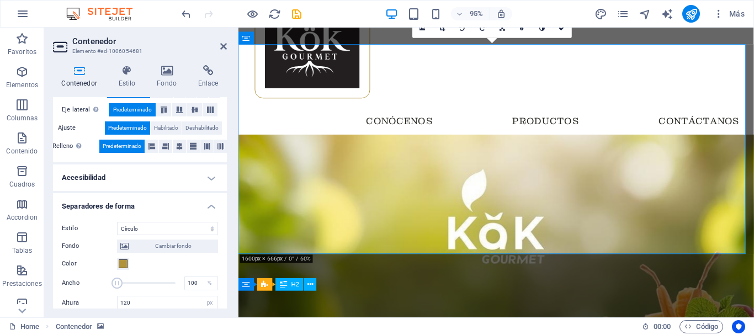
scroll to position [289, 0]
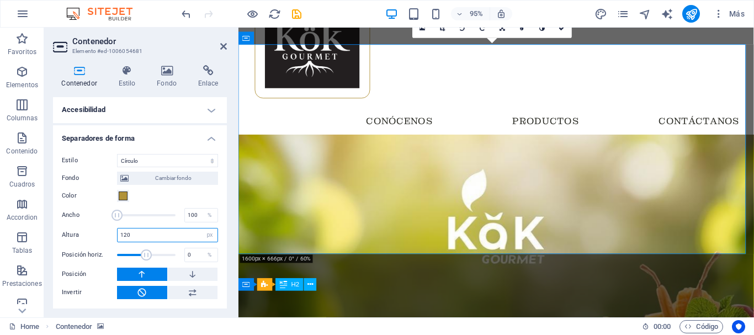
click at [141, 233] on input "120" at bounding box center [168, 235] width 100 height 13
type input "1"
type input "80"
click at [367, 171] on figure at bounding box center [509, 250] width 543 height 221
click at [420, 140] on figure at bounding box center [509, 250] width 543 height 221
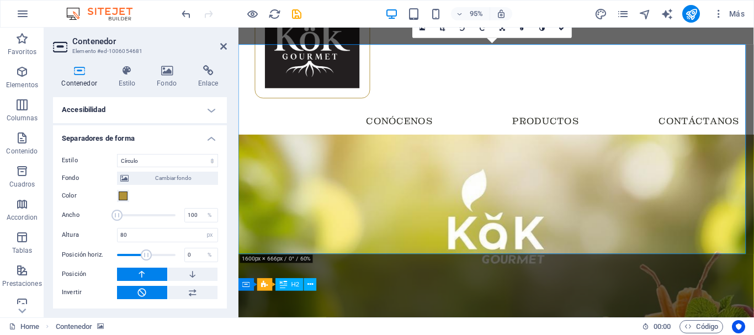
click at [420, 195] on figure at bounding box center [509, 250] width 543 height 221
click at [294, 13] on icon "save" at bounding box center [296, 14] width 13 height 13
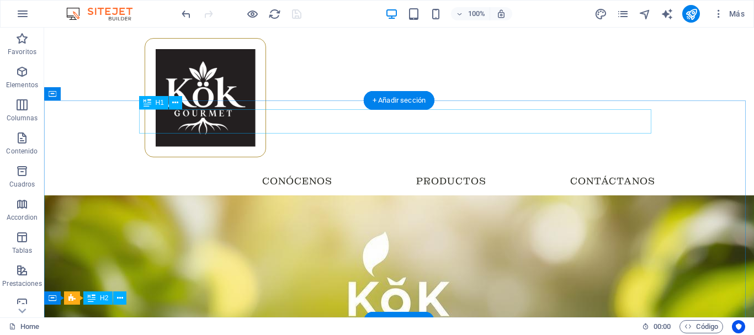
scroll to position [55, 0]
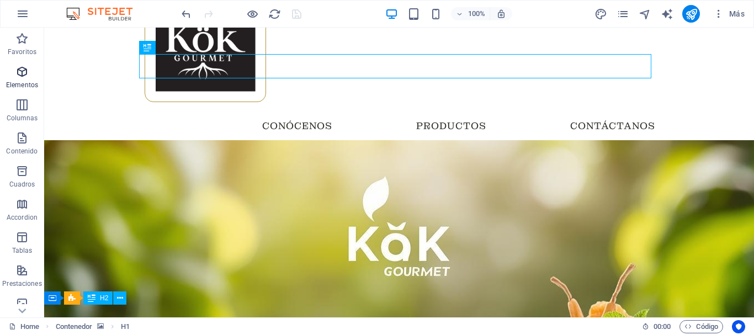
click at [23, 82] on p "Elementos" at bounding box center [22, 85] width 32 height 9
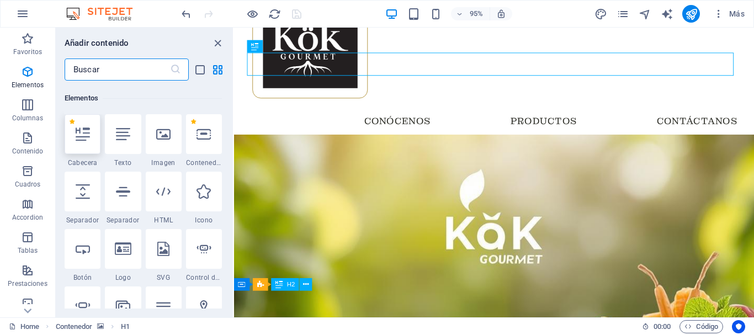
scroll to position [208, 0]
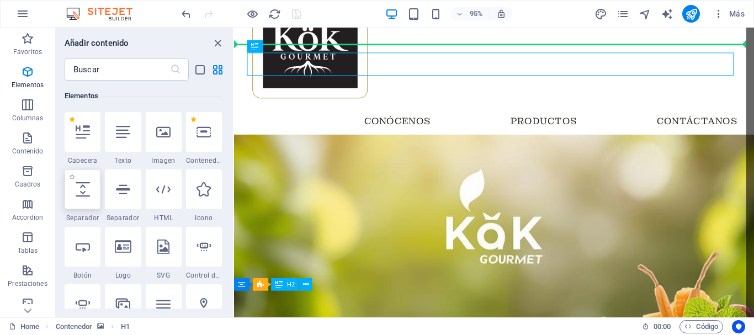
select select "px"
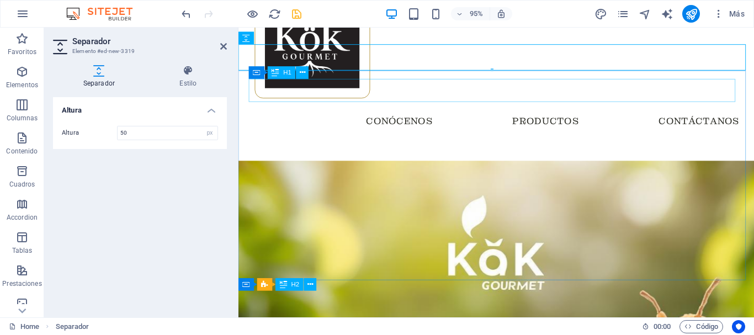
scroll to position [0, 0]
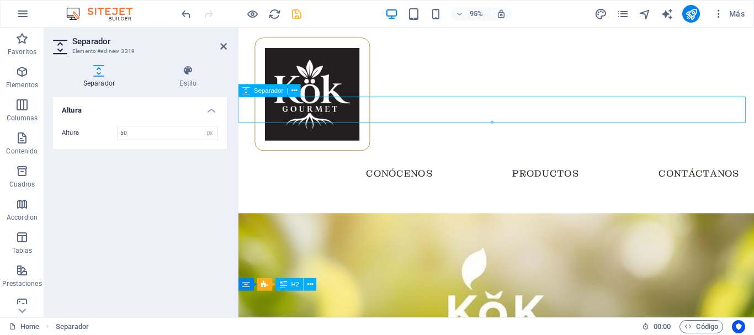
click at [405, 195] on div at bounding box center [509, 209] width 543 height 28
click at [623, 17] on icon "pages" at bounding box center [623, 14] width 13 height 13
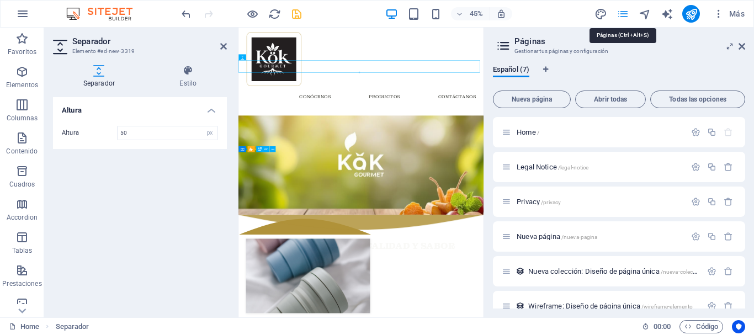
click at [617, 14] on icon "pages" at bounding box center [623, 14] width 13 height 13
click at [644, 13] on icon "navigator" at bounding box center [645, 14] width 13 height 13
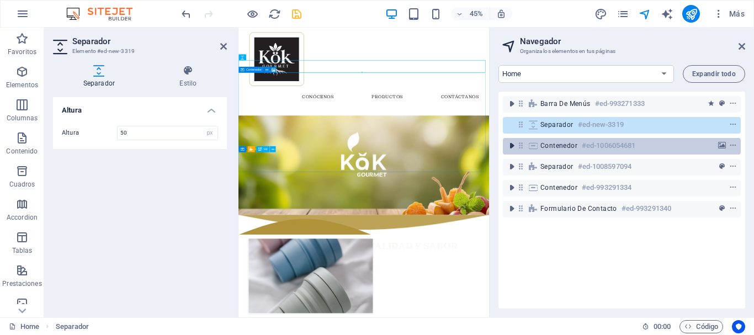
click at [517, 146] on icon "toggle-expand" at bounding box center [511, 145] width 11 height 11
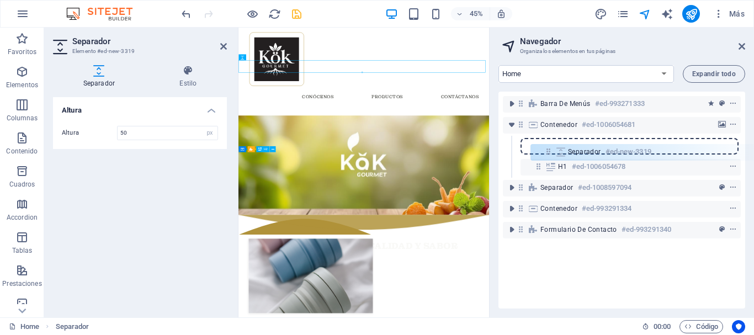
drag, startPoint x: 519, startPoint y: 126, endPoint x: 549, endPoint y: 153, distance: 41.0
click at [549, 153] on div "Barra de menús #ed-993271333 Separador #ed-new-3319 Contenedor #ed-1006054681 H…" at bounding box center [622, 200] width 247 height 217
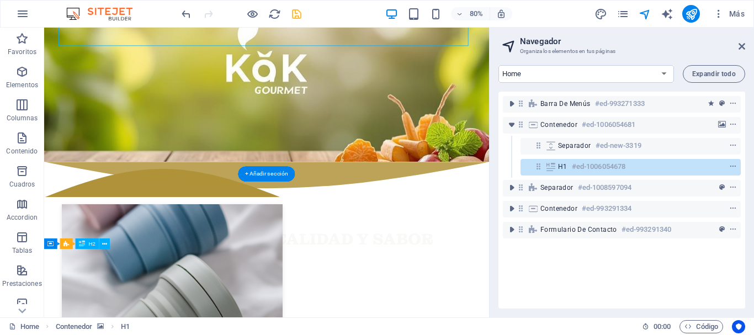
scroll to position [110, 0]
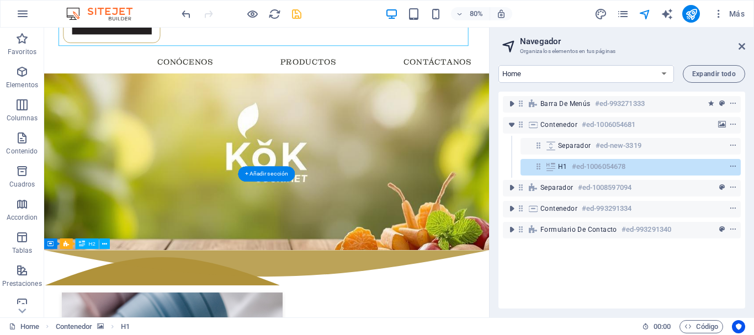
click at [228, 157] on figure at bounding box center [322, 195] width 556 height 221
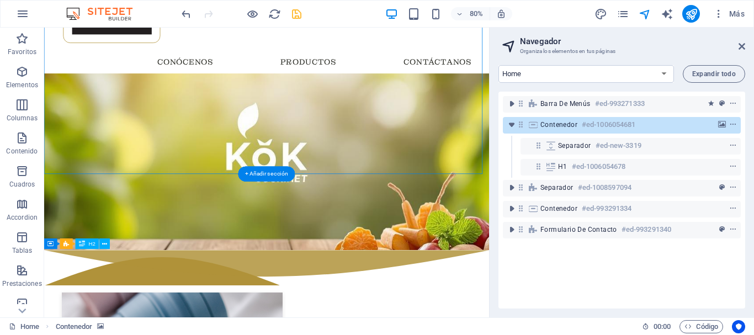
click at [230, 156] on figure at bounding box center [322, 195] width 556 height 221
select select "px"
select select "circle"
select select "px"
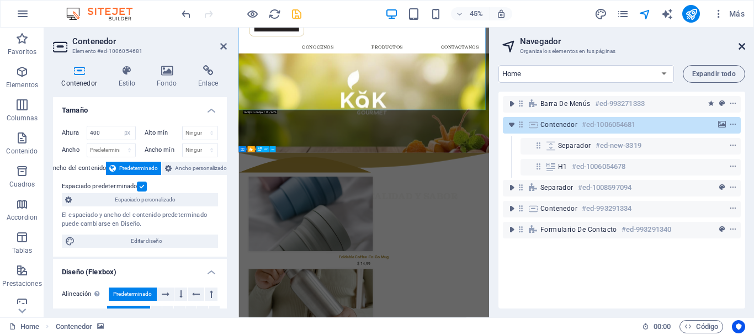
click at [740, 49] on icon at bounding box center [742, 46] width 7 height 9
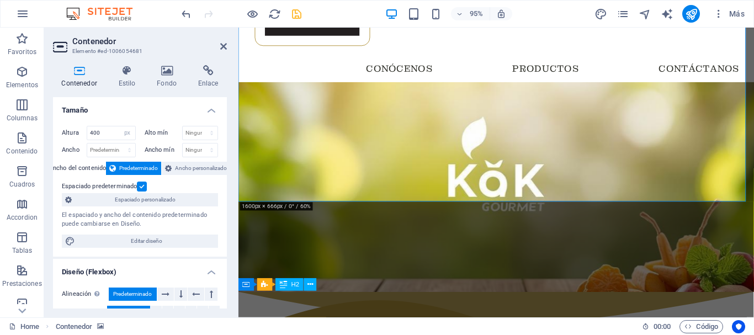
scroll to position [0, 0]
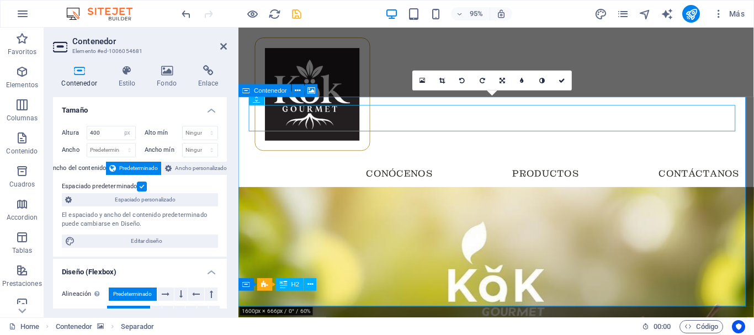
click at [250, 97] on div "Contenedor" at bounding box center [264, 90] width 53 height 13
click at [326, 99] on icon at bounding box center [324, 99] width 6 height 11
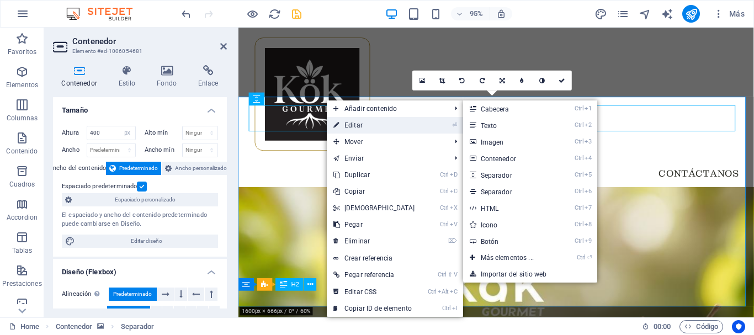
click at [334, 121] on icon at bounding box center [336, 125] width 6 height 17
select select "px"
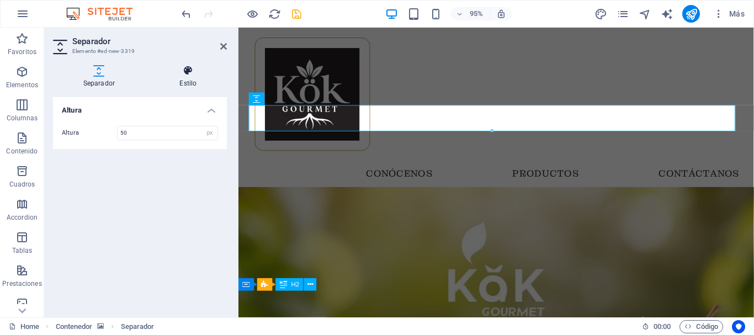
click at [190, 74] on icon at bounding box center [188, 70] width 77 height 11
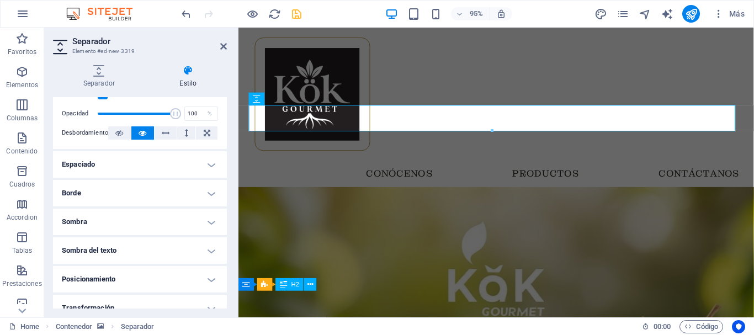
scroll to position [110, 0]
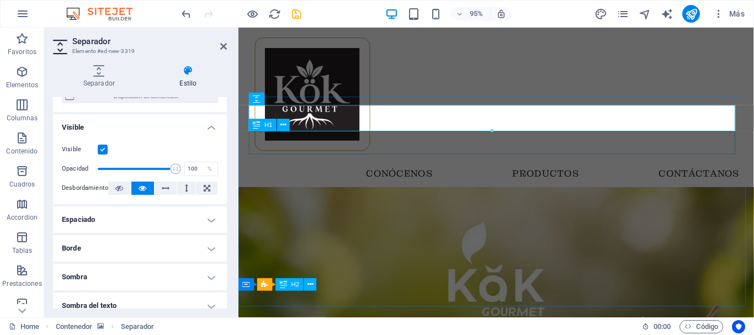
drag, startPoint x: 733, startPoint y: 160, endPoint x: 505, endPoint y: 139, distance: 228.9
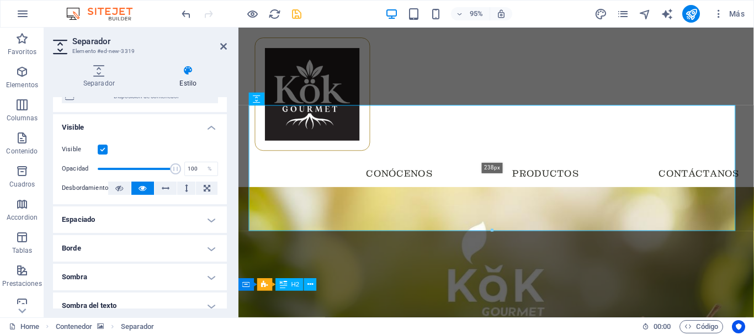
drag, startPoint x: 491, startPoint y: 130, endPoint x: 269, endPoint y: 216, distance: 238.1
click at [493, 237] on div "Menú Barra de menús HTML Separador H1 Contenedor HTML Separador Arrastra aquí p…" at bounding box center [496, 173] width 516 height 290
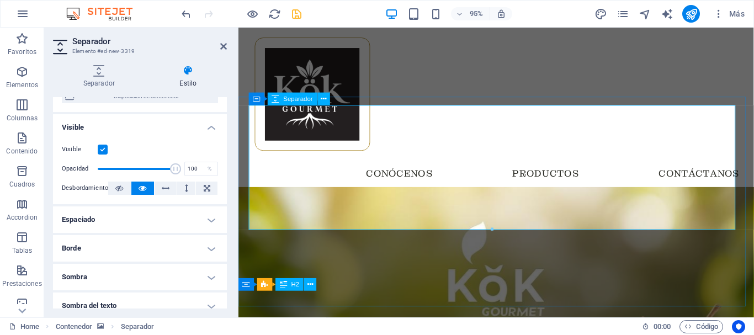
click at [405, 290] on figure at bounding box center [509, 305] width 543 height 221
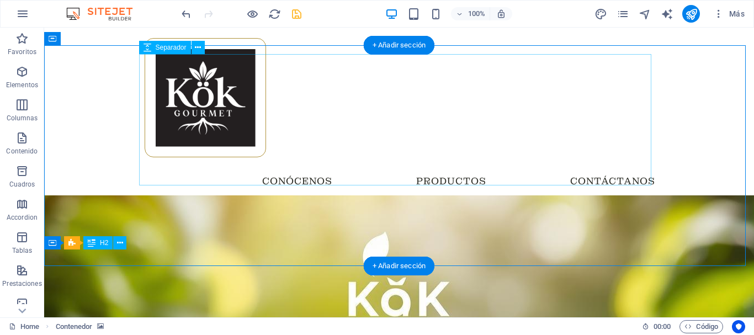
scroll to position [55, 0]
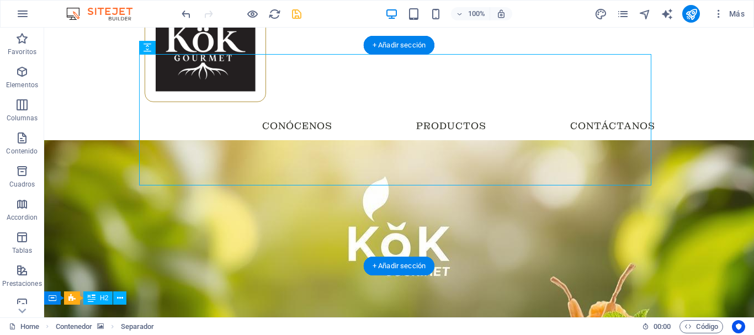
click at [91, 140] on figure at bounding box center [399, 250] width 710 height 221
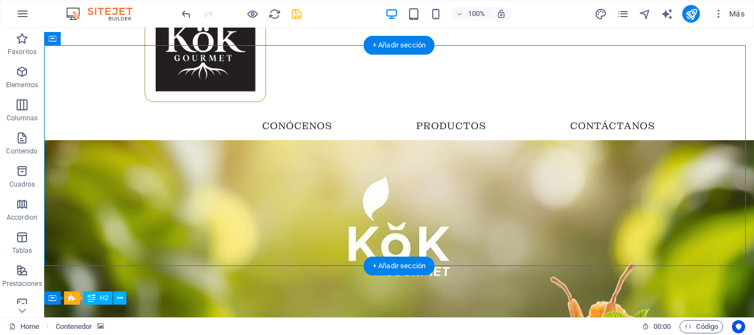
click at [91, 140] on figure at bounding box center [399, 250] width 710 height 221
select select "px"
select select "circle"
select select "px"
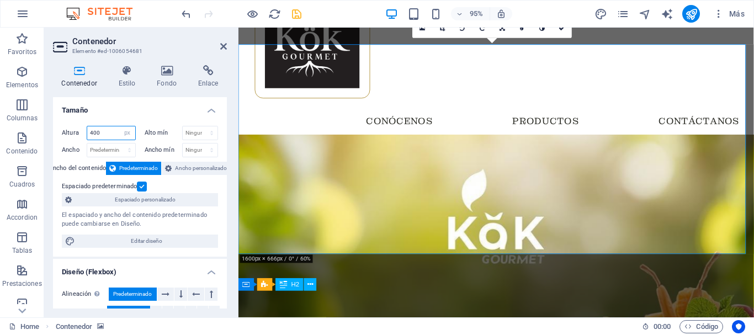
click at [105, 130] on input "400" at bounding box center [111, 132] width 48 height 13
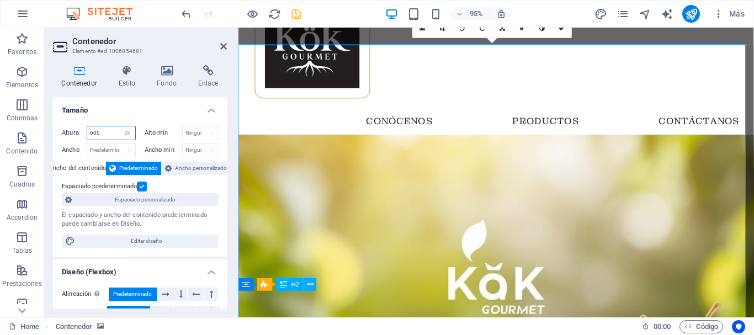
scroll to position [110, 0]
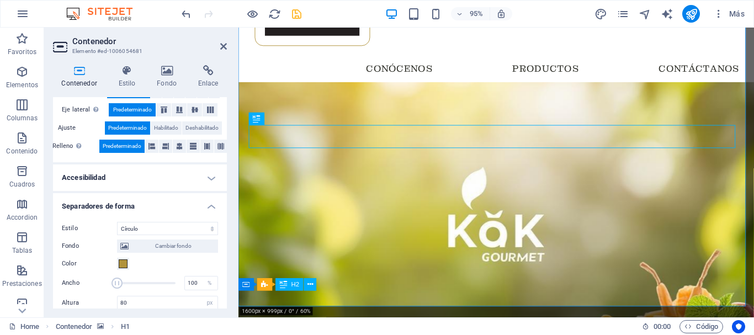
scroll to position [0, 0]
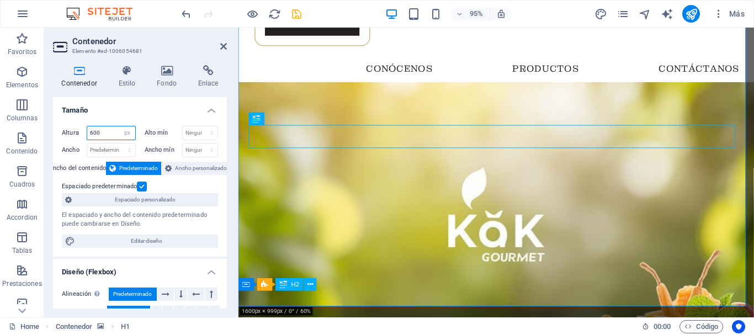
click at [101, 134] on input "600" at bounding box center [111, 132] width 48 height 13
type input "6"
type input "4"
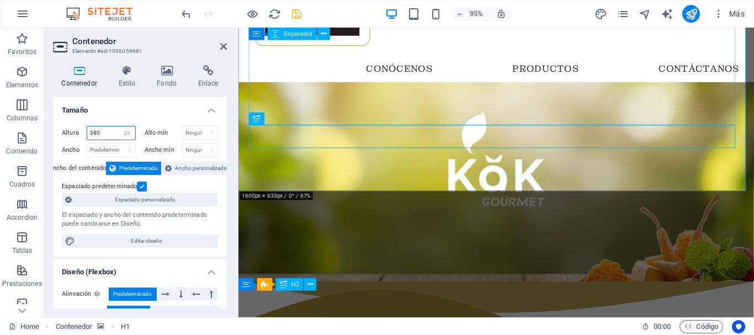
type input "380"
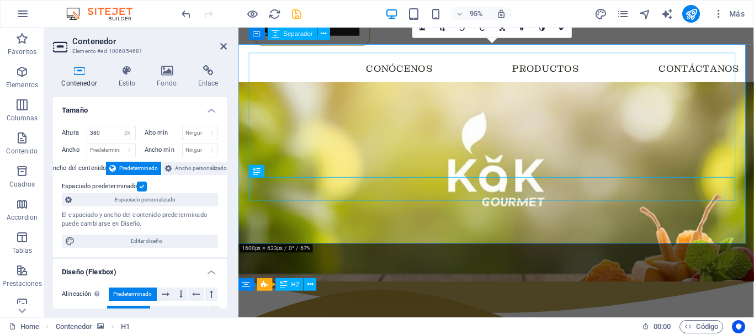
scroll to position [55, 0]
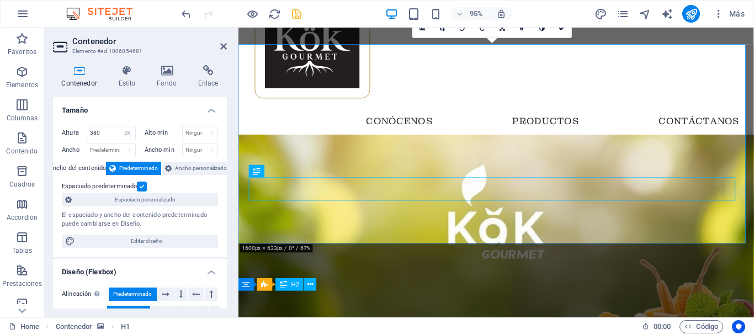
click at [251, 227] on figure at bounding box center [509, 245] width 543 height 210
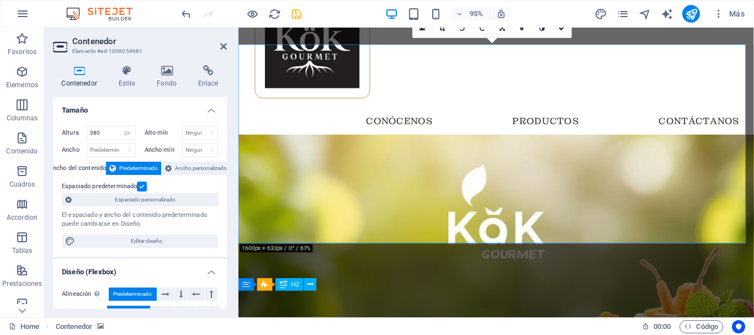
click at [251, 227] on figure at bounding box center [509, 245] width 543 height 210
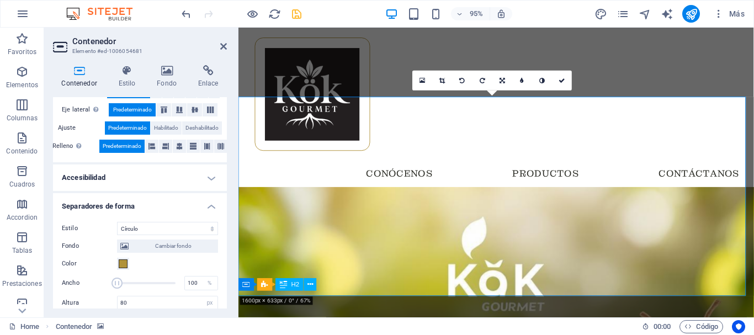
scroll to position [289, 0]
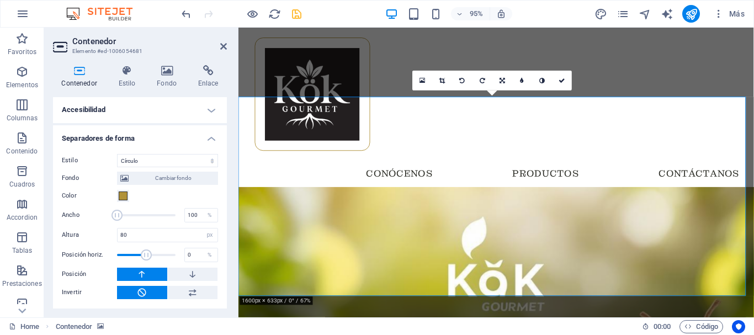
click at [289, 287] on figure at bounding box center [509, 300] width 543 height 210
click at [443, 82] on icon at bounding box center [442, 81] width 6 height 6
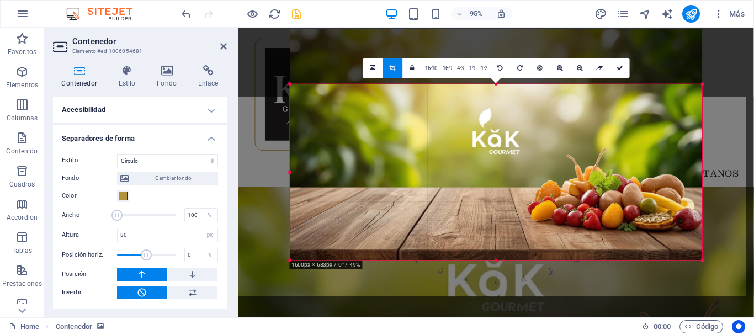
drag, startPoint x: 496, startPoint y: 58, endPoint x: 484, endPoint y: 116, distance: 59.2
click at [484, 116] on div "180 170 160 150 140 130 120 110 100 90 80 70 60 50 40 30 20 10 0 -10 -20 -30 -4…" at bounding box center [496, 172] width 412 height 176
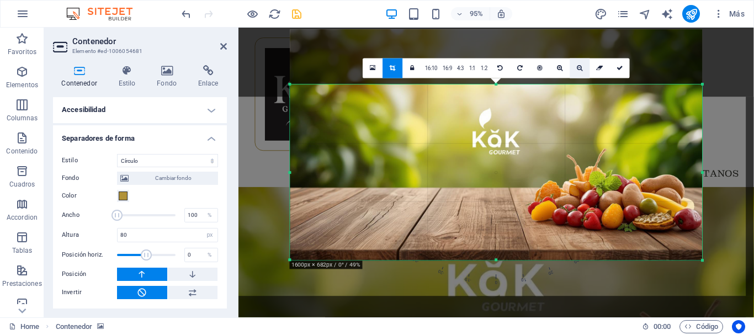
click at [577, 65] on icon at bounding box center [580, 68] width 6 height 6
click at [557, 68] on icon at bounding box center [560, 68] width 6 height 6
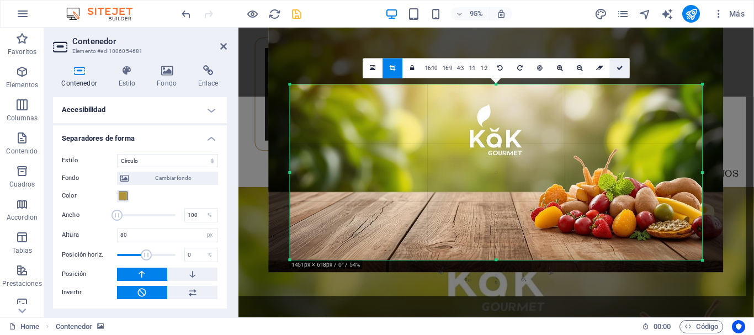
click at [621, 66] on icon at bounding box center [620, 68] width 7 height 6
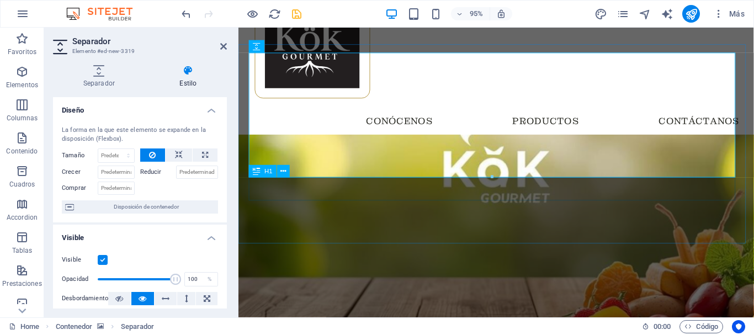
select select "px"
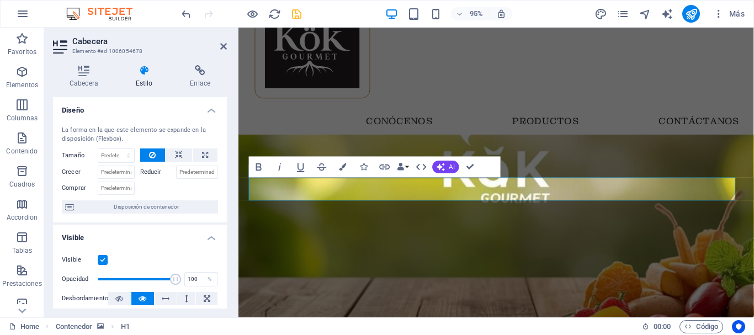
click at [360, 228] on figure at bounding box center [509, 245] width 543 height 210
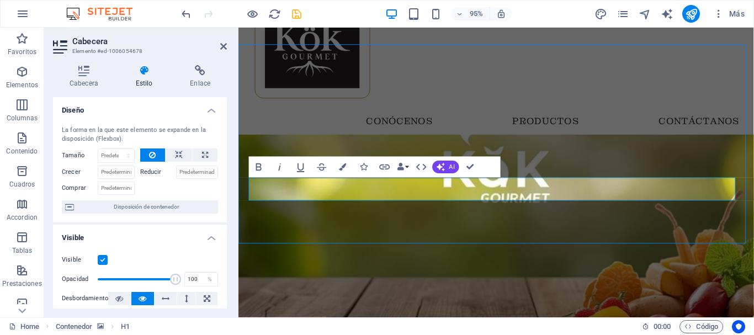
click at [360, 228] on figure at bounding box center [509, 245] width 543 height 210
select select "px"
select select "circle"
select select "px"
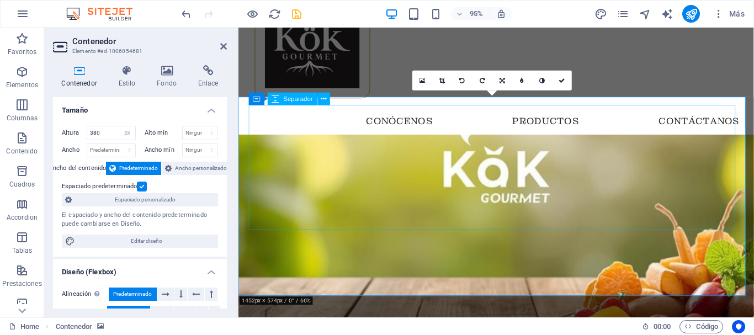
scroll to position [0, 0]
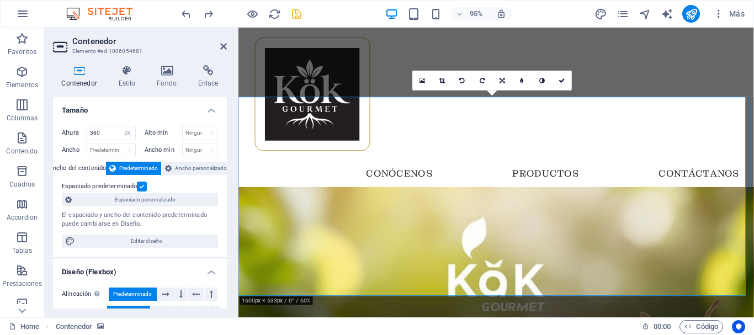
click at [292, 281] on figure at bounding box center [509, 300] width 543 height 210
click at [443, 81] on icon at bounding box center [442, 81] width 6 height 6
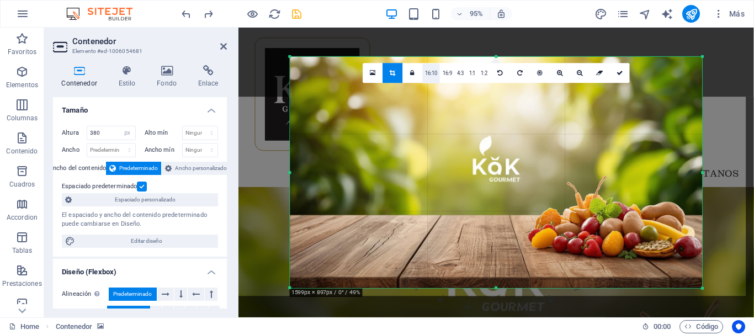
click at [433, 73] on link "16:10" at bounding box center [432, 74] width 18 height 20
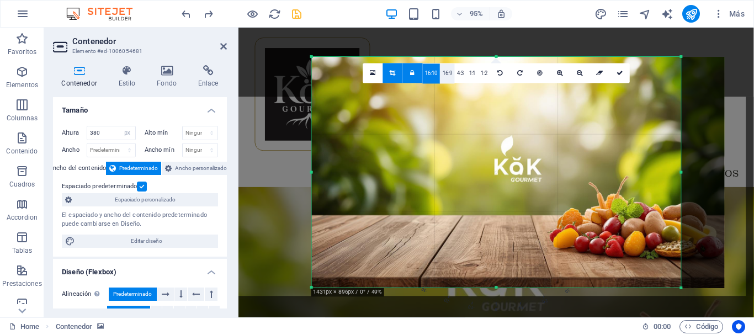
click at [446, 70] on link "16:9" at bounding box center [447, 74] width 15 height 20
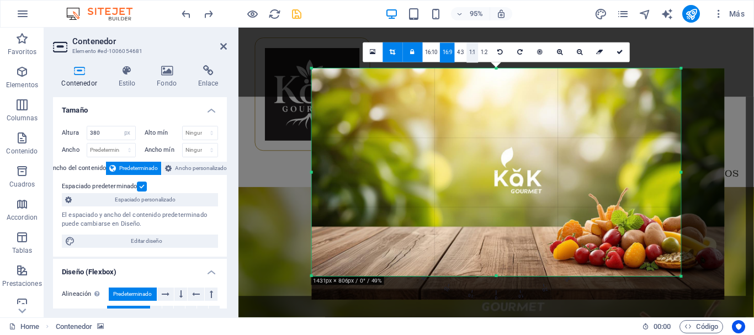
click at [472, 50] on link "1:1" at bounding box center [472, 53] width 12 height 20
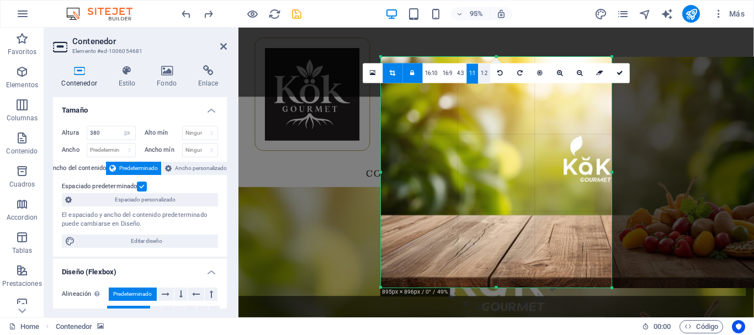
click at [481, 75] on link "1:2" at bounding box center [485, 74] width 12 height 20
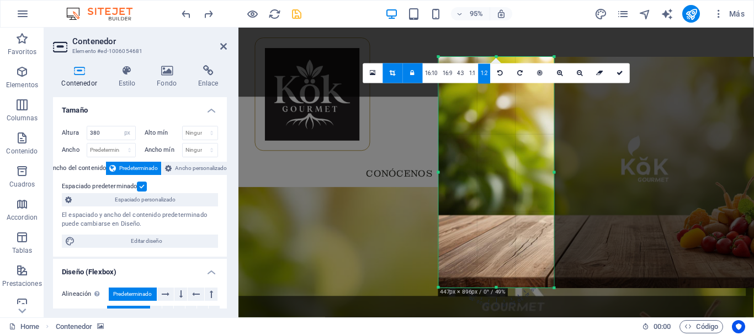
click at [411, 74] on link at bounding box center [412, 73] width 20 height 20
click at [427, 73] on link "16:10" at bounding box center [432, 74] width 18 height 20
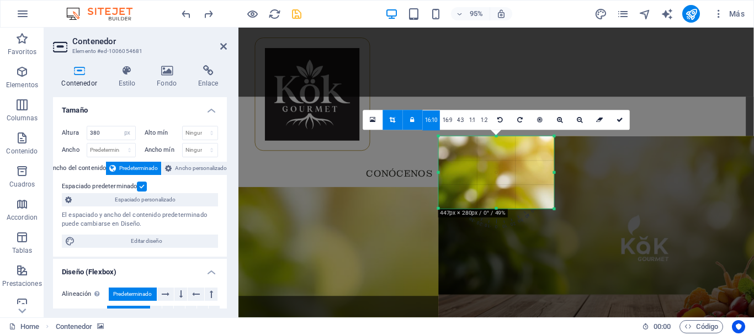
click at [311, 142] on div "Arrastra aquí para reemplazar el contenido existente. Si quieres crear un eleme…" at bounding box center [496, 173] width 516 height 290
click at [593, 120] on link at bounding box center [600, 120] width 20 height 20
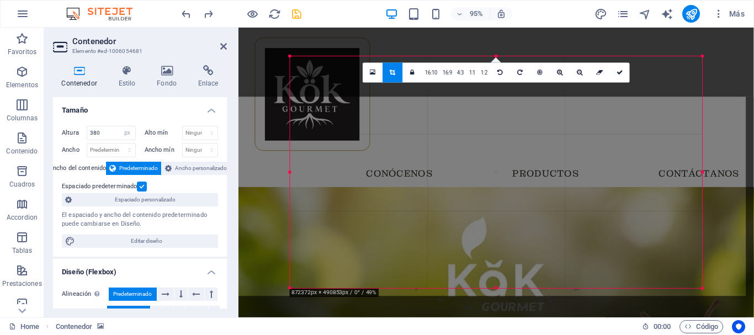
drag, startPoint x: 290, startPoint y: 57, endPoint x: 198, endPoint y: 30, distance: 96.8
click at [198, 30] on div "Contenedor Elemento #ed-1006054681 Contenedor Estilo Fondo Enlace Tamaño Altura…" at bounding box center [399, 173] width 710 height 290
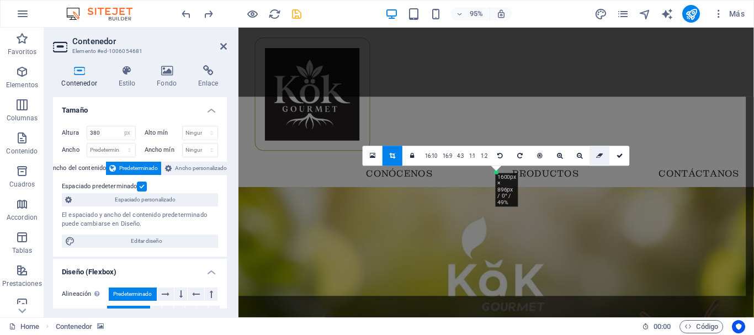
click at [599, 159] on icon at bounding box center [599, 156] width 7 height 6
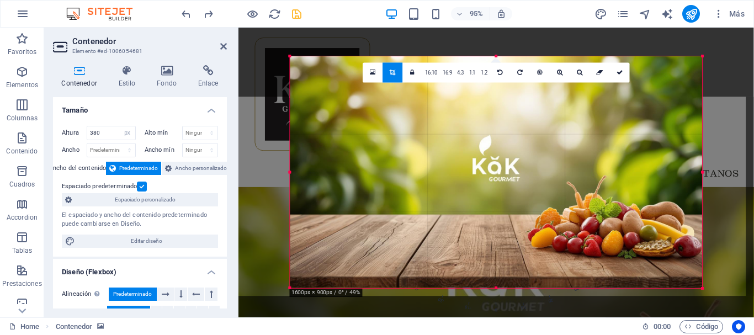
drag, startPoint x: 496, startPoint y: 288, endPoint x: 508, endPoint y: 292, distance: 13.3
click at [508, 289] on div "180 170 160 150 140 130 120 110 100 90 80 70 60 50 40 30 20 10 0 -10 -20 -30 -4…" at bounding box center [496, 173] width 412 height 232
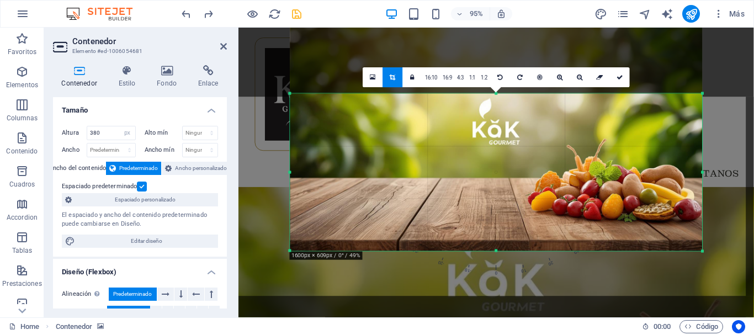
drag, startPoint x: 497, startPoint y: 56, endPoint x: 480, endPoint y: 134, distance: 79.7
click at [480, 134] on div "180 170 160 150 140 130 120 110 100 90 80 70 60 50 40 30 20 10 0 -10 -20 -30 -4…" at bounding box center [496, 172] width 412 height 157
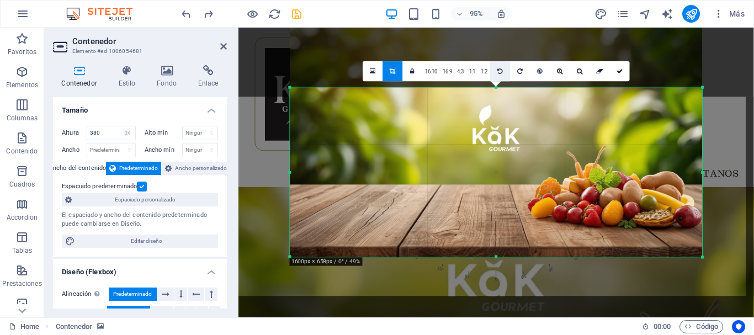
drag, startPoint x: 495, startPoint y: 94, endPoint x: 501, endPoint y: 81, distance: 14.4
click at [501, 88] on div "180 170 160 150 140 130 120 110 100 90 80 70 60 50 40 30 20 10 0 -10 -20 -30 -4…" at bounding box center [496, 172] width 412 height 169
click at [620, 71] on icon at bounding box center [620, 71] width 7 height 6
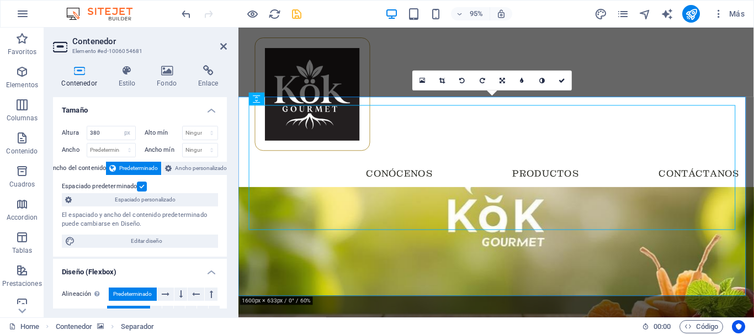
click at [280, 278] on figure at bounding box center [509, 300] width 543 height 210
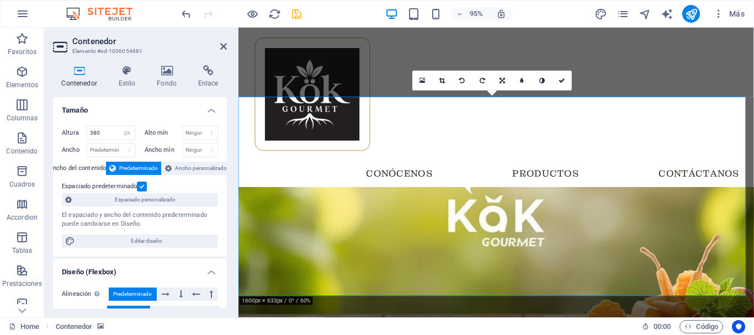
click at [280, 278] on figure at bounding box center [509, 300] width 543 height 210
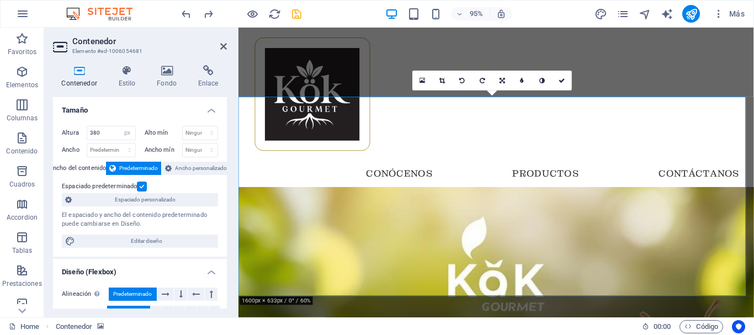
click at [440, 79] on icon at bounding box center [442, 81] width 6 height 6
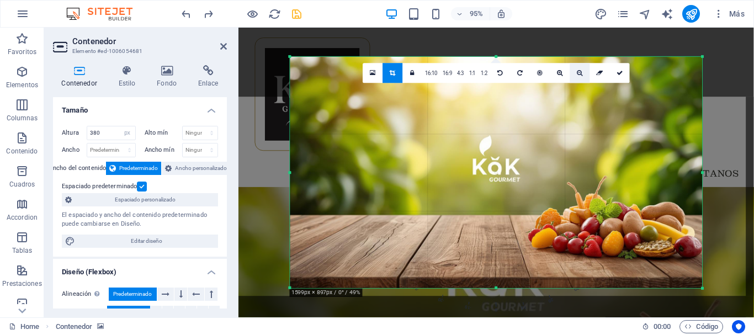
click at [577, 71] on icon at bounding box center [580, 73] width 6 height 6
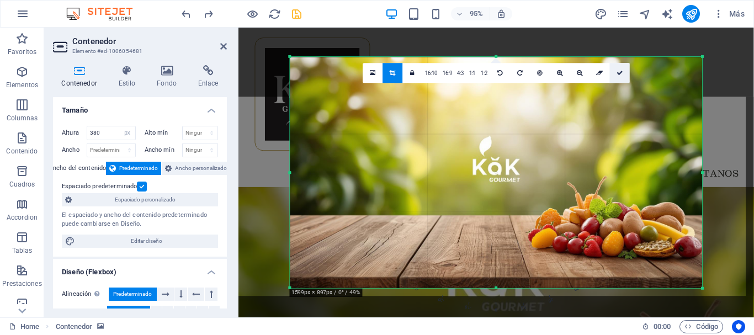
click at [623, 73] on link at bounding box center [620, 73] width 20 height 20
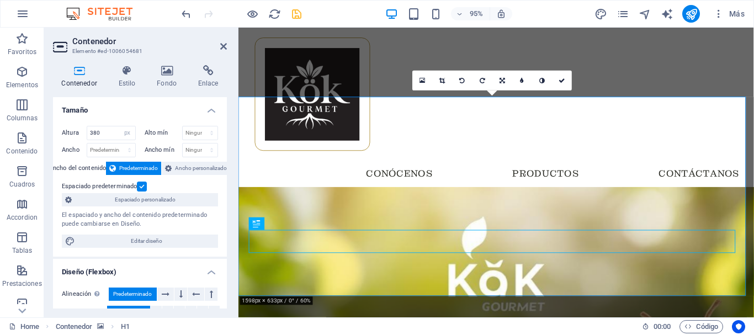
click at [255, 289] on figure at bounding box center [509, 300] width 543 height 210
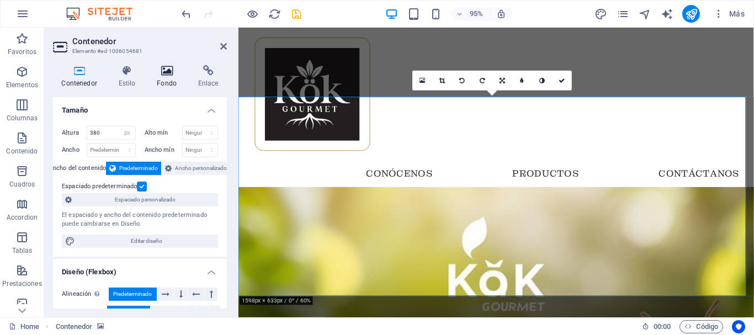
click at [168, 67] on icon at bounding box center [167, 70] width 37 height 11
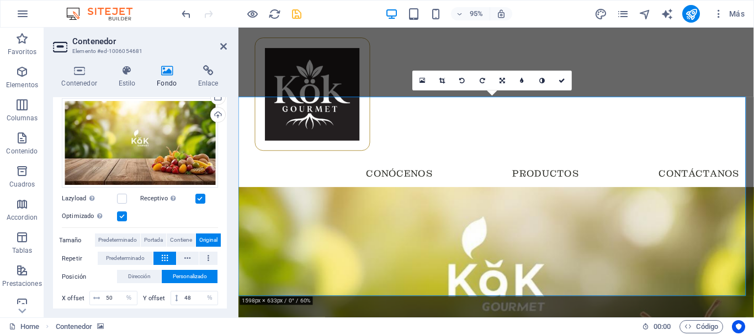
scroll to position [215, 0]
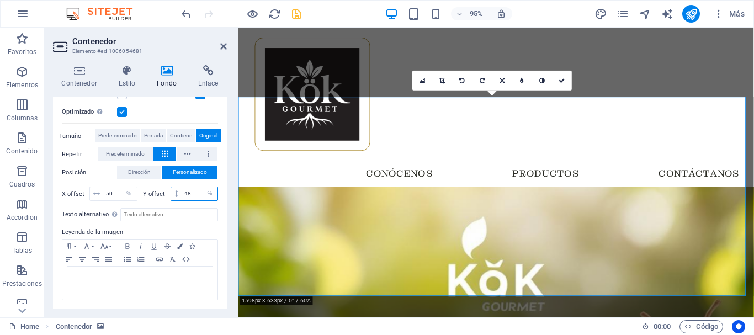
click at [192, 193] on input "48" at bounding box center [200, 193] width 36 height 13
type input "4"
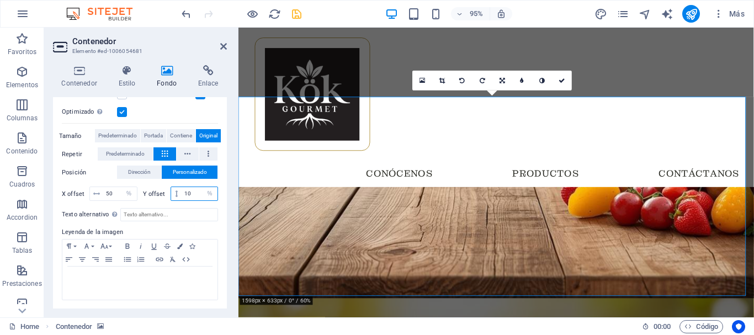
type input "1"
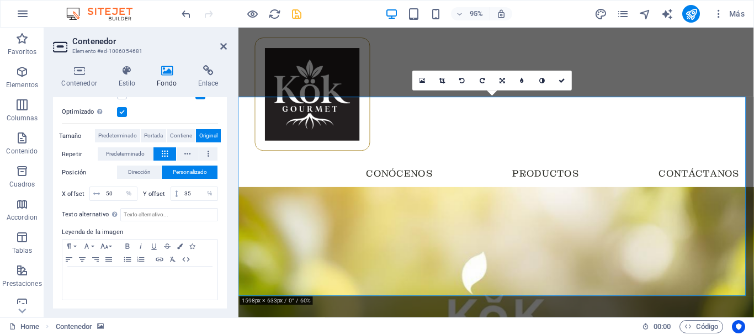
click at [281, 286] on figure at bounding box center [509, 300] width 543 height 210
click at [444, 81] on icon at bounding box center [442, 81] width 6 height 6
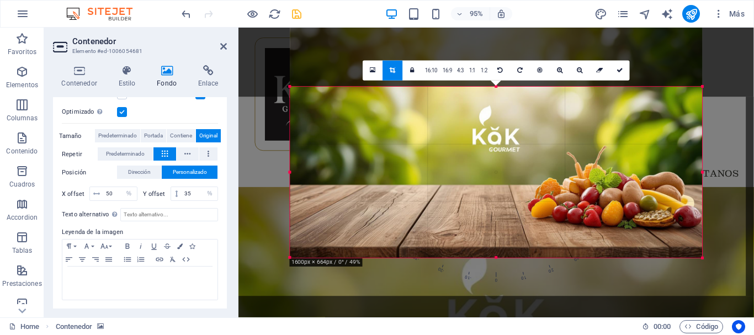
drag, startPoint x: 495, startPoint y: 56, endPoint x: 492, endPoint y: 119, distance: 63.6
click at [492, 119] on div "180 170 160 150 140 130 120 110 100 90 80 70 60 50 40 30 20 10 0 -10 -20 -30 -4…" at bounding box center [496, 172] width 412 height 171
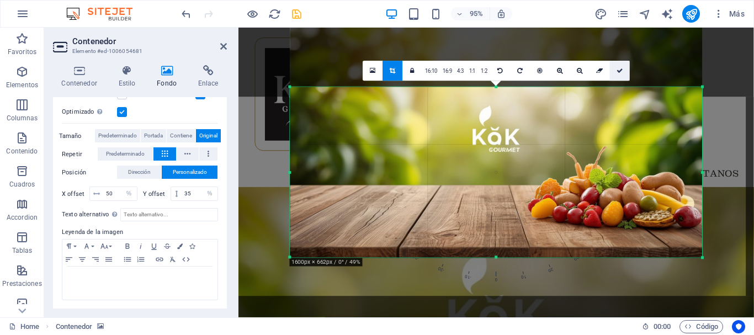
click at [622, 70] on link at bounding box center [620, 71] width 20 height 20
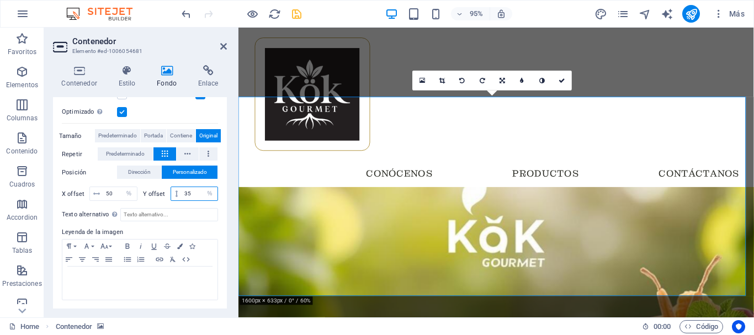
click at [194, 194] on input "35" at bounding box center [200, 193] width 36 height 13
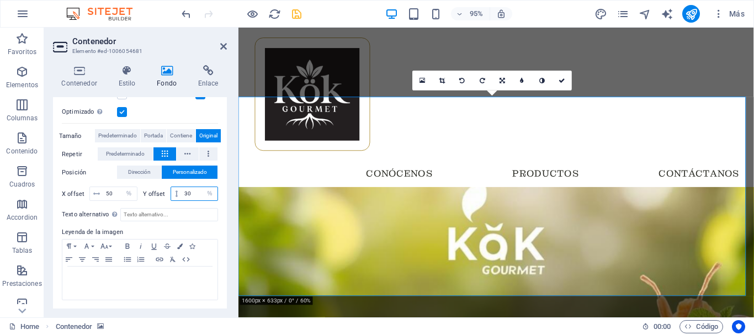
type input "3"
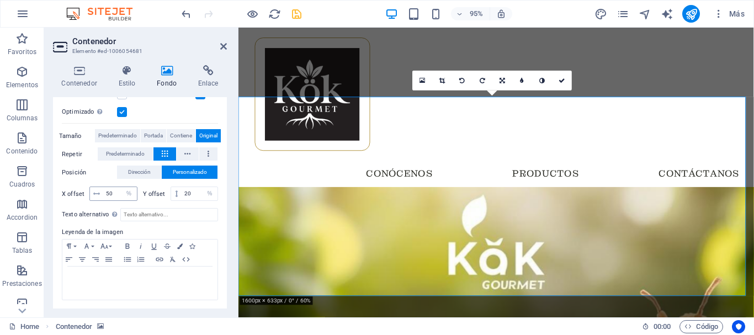
click at [99, 192] on icon at bounding box center [96, 193] width 7 height 7
click at [197, 189] on input "20" at bounding box center [200, 193] width 36 height 13
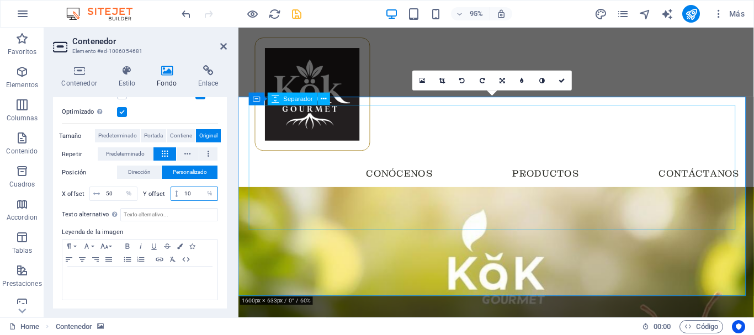
type input "10"
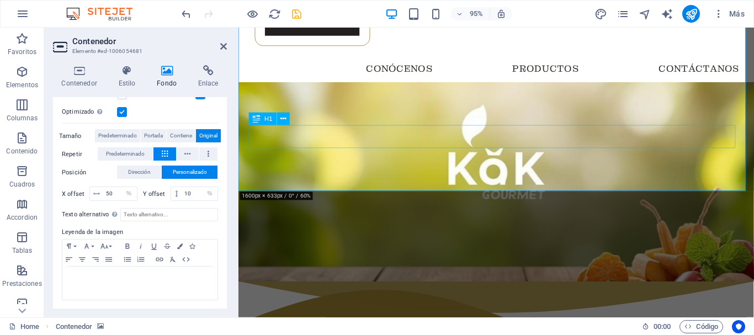
scroll to position [55, 0]
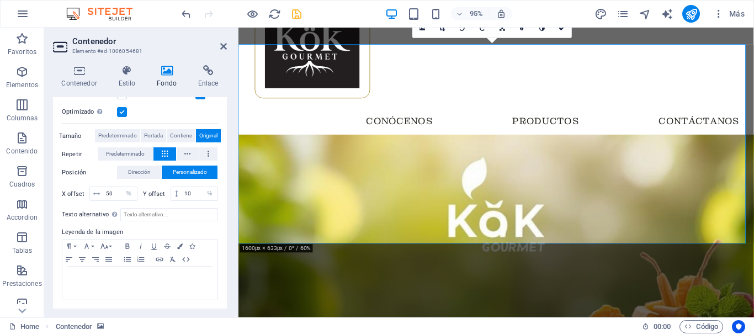
click at [256, 228] on figure at bounding box center [509, 245] width 543 height 210
click at [209, 194] on select "px rem % vh vw" at bounding box center [209, 193] width 15 height 13
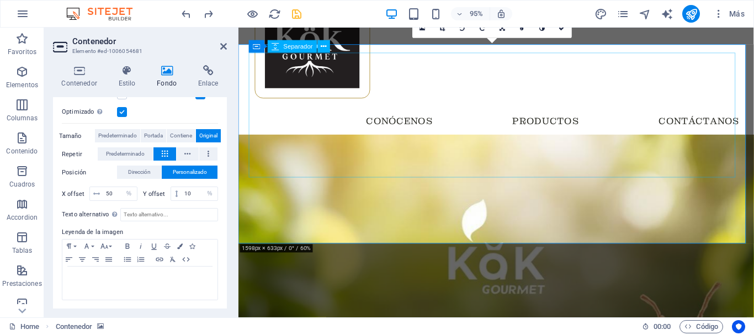
click at [286, 229] on figure at bounding box center [509, 245] width 543 height 210
click at [274, 222] on figure at bounding box center [509, 245] width 543 height 210
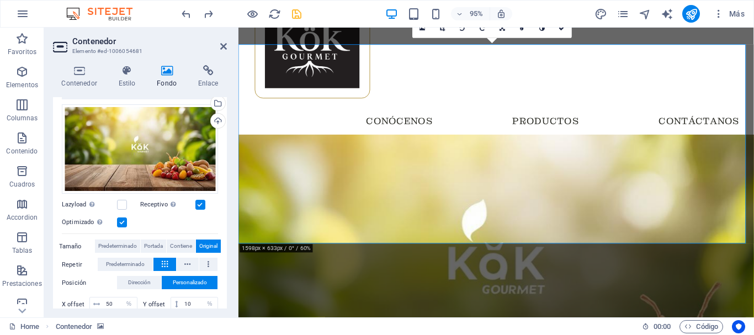
scroll to position [0, 0]
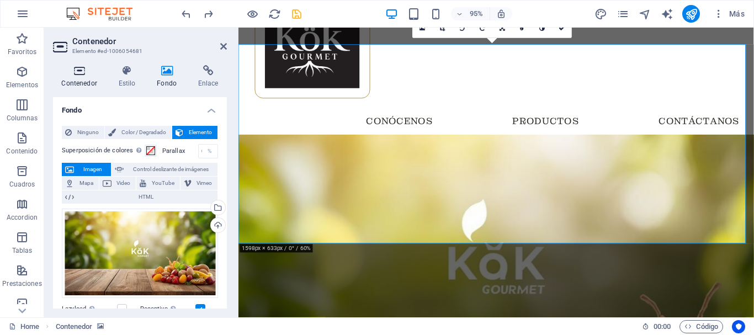
click at [75, 78] on h4 "Contenedor" at bounding box center [81, 76] width 57 height 23
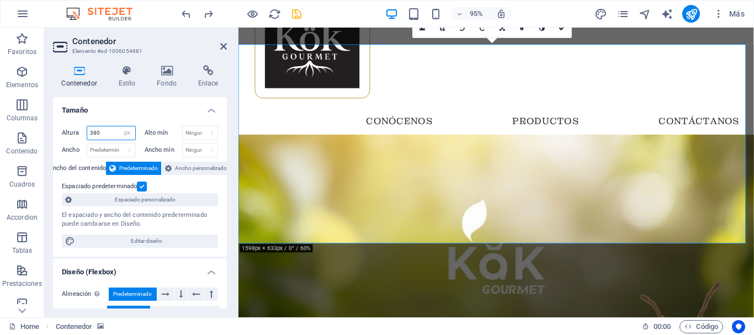
drag, startPoint x: 107, startPoint y: 131, endPoint x: 86, endPoint y: 132, distance: 20.4
click at [86, 132] on div "Altura 380 Predeterminado px rem % vh vw" at bounding box center [99, 133] width 74 height 14
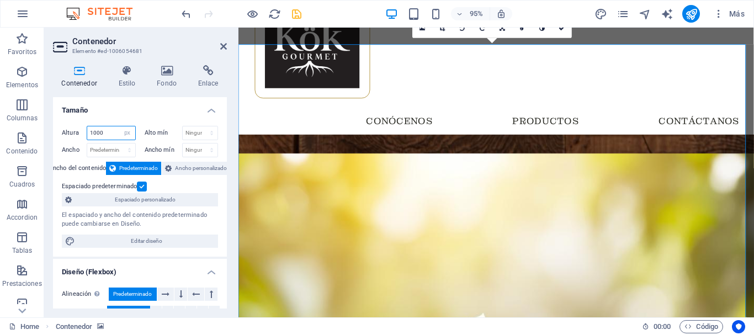
type input "1000"
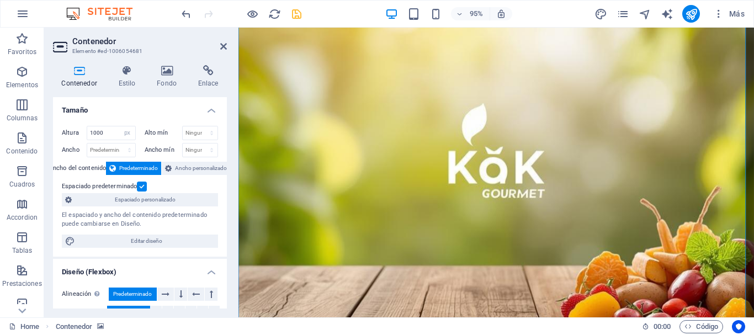
scroll to position [110, 0]
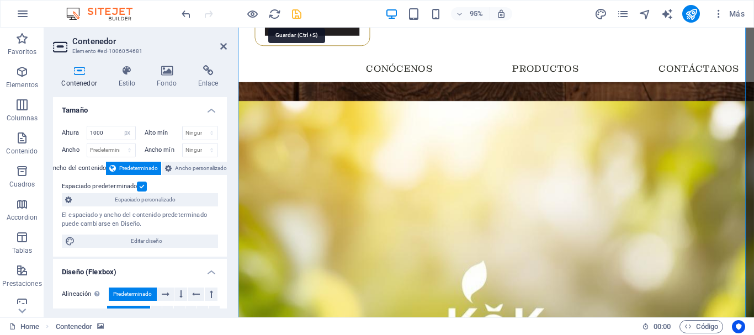
click at [293, 15] on icon "save" at bounding box center [296, 14] width 13 height 13
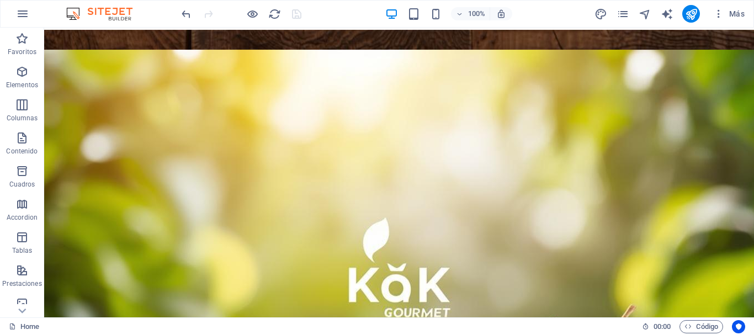
scroll to position [0, 0]
